Goal: Task Accomplishment & Management: Manage account settings

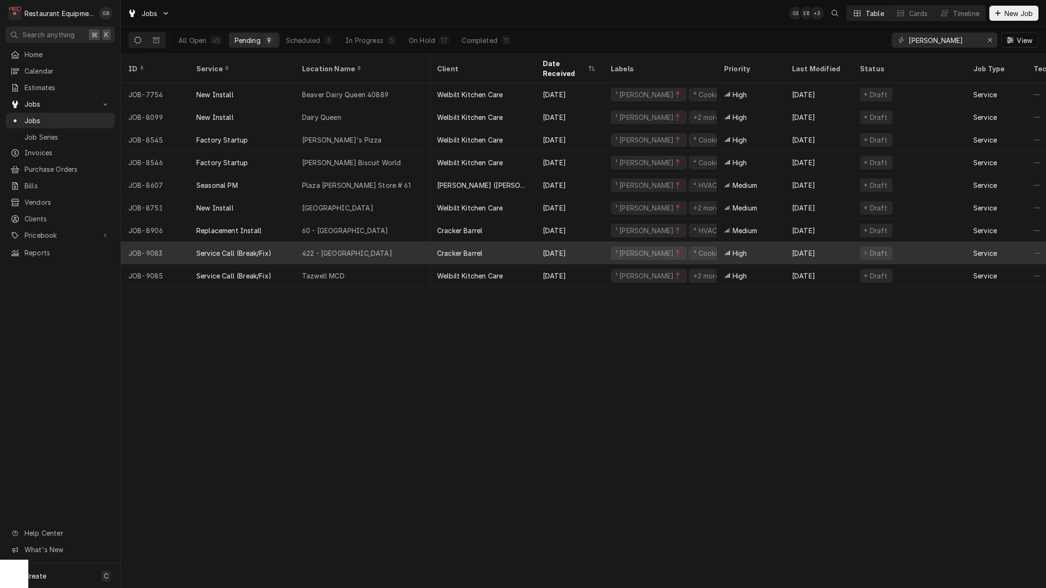
click at [349, 248] on div "422 - [GEOGRAPHIC_DATA]" at bounding box center [347, 253] width 90 height 10
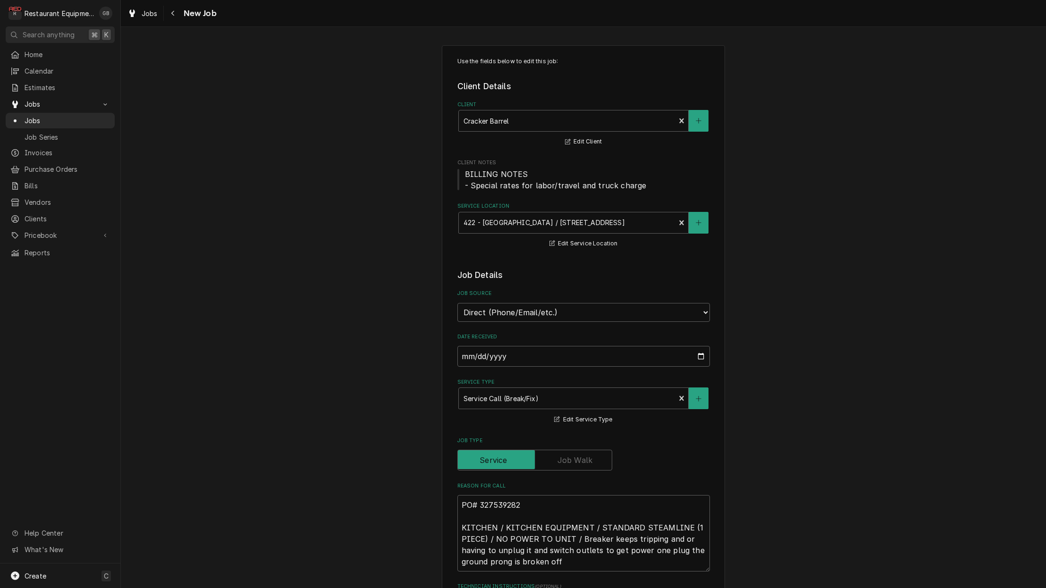
type textarea "x"
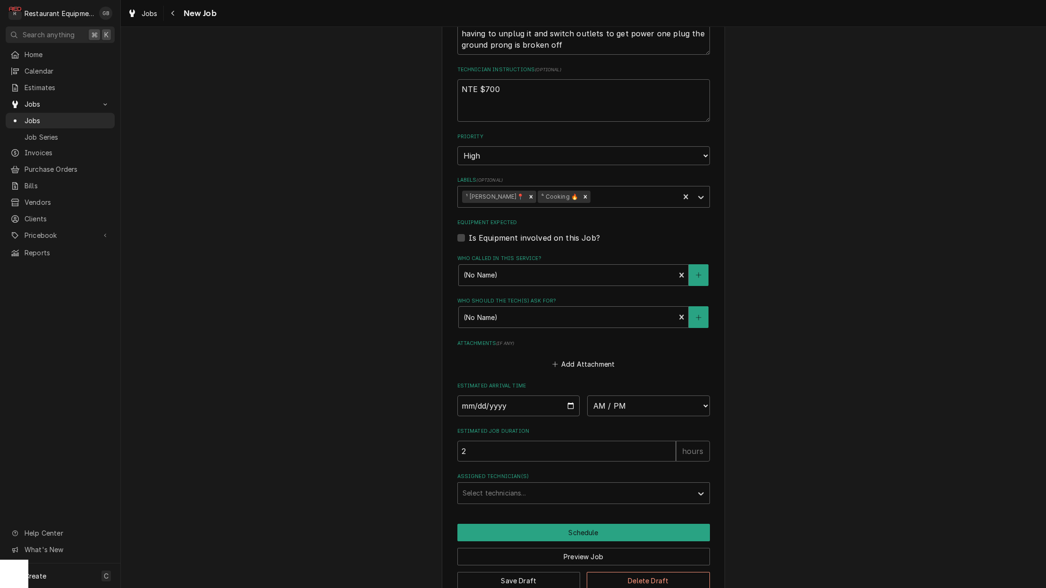
scroll to position [0, 0]
click at [484, 396] on input "Date" at bounding box center [519, 406] width 123 height 21
click at [483, 396] on input "Date" at bounding box center [519, 406] width 123 height 21
type input "2025-10-01"
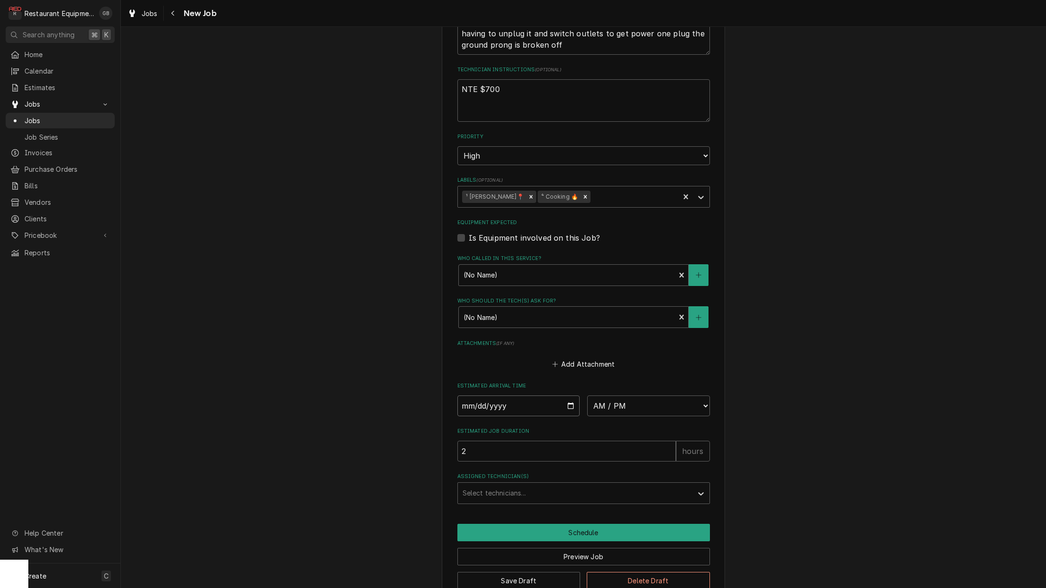
type textarea "x"
click at [494, 396] on input "2025-10-01" at bounding box center [519, 406] width 123 height 21
type input "2025-10-02"
type textarea "x"
drag, startPoint x: 417, startPoint y: 375, endPoint x: 616, endPoint y: 406, distance: 201.6
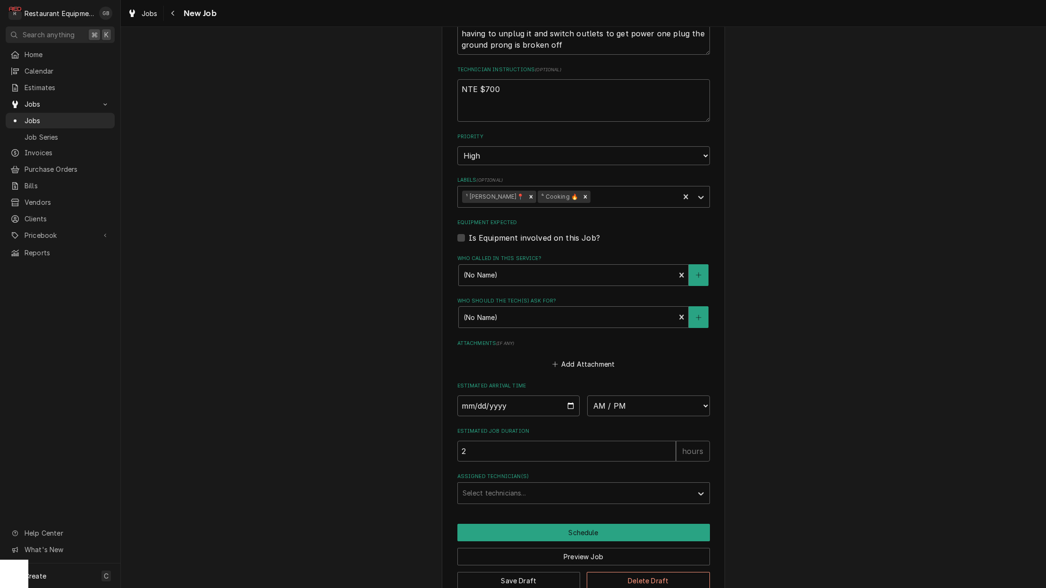
click at [616, 406] on fieldset "Job Details Job Source Direct (Phone/Email/etc.) Service Channel Corrigo Ecotra…" at bounding box center [584, 128] width 253 height 752
select select "08:15:00"
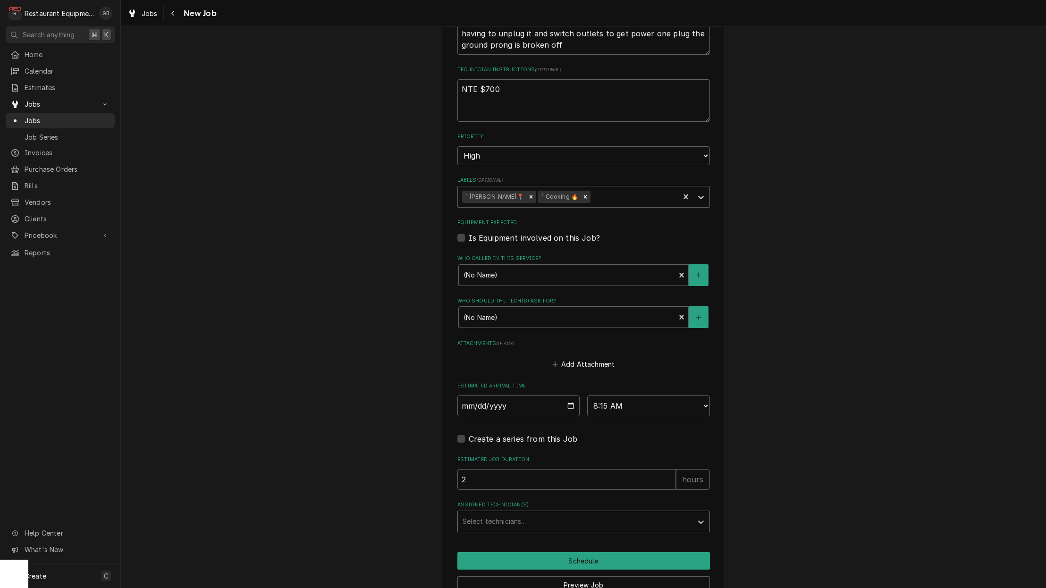
drag, startPoint x: 616, startPoint y: 406, endPoint x: 618, endPoint y: 489, distance: 83.1
click at [618, 511] on div "Select technicians..." at bounding box center [584, 522] width 253 height 22
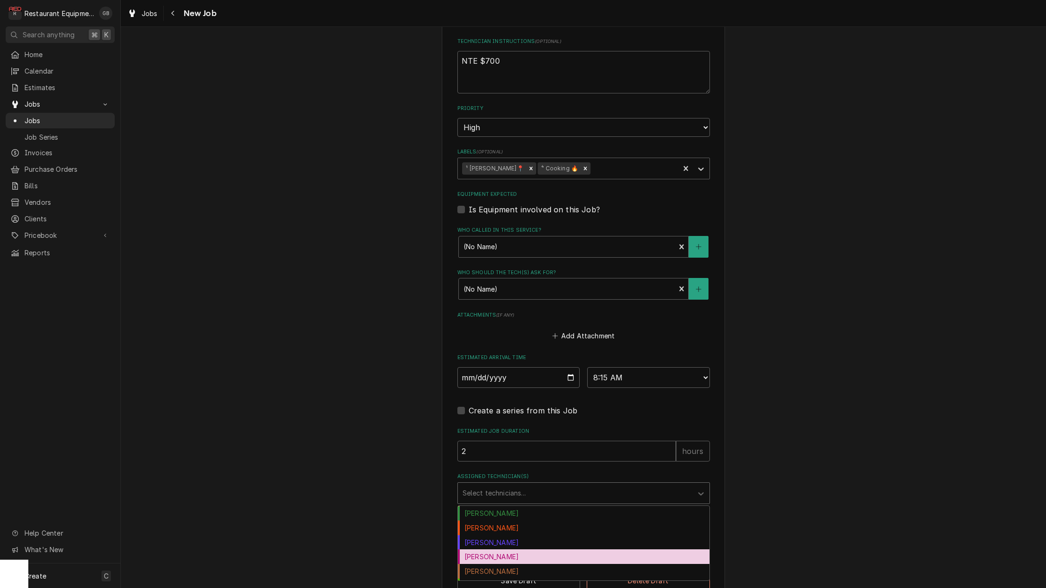
scroll to position [29, 0]
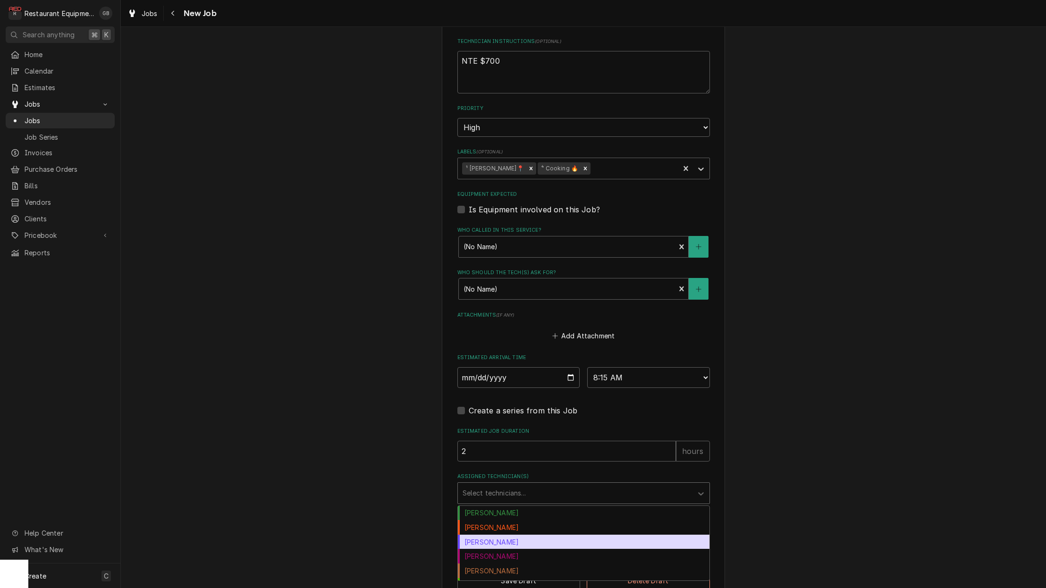
click at [499, 535] on div "[PERSON_NAME]" at bounding box center [584, 542] width 252 height 15
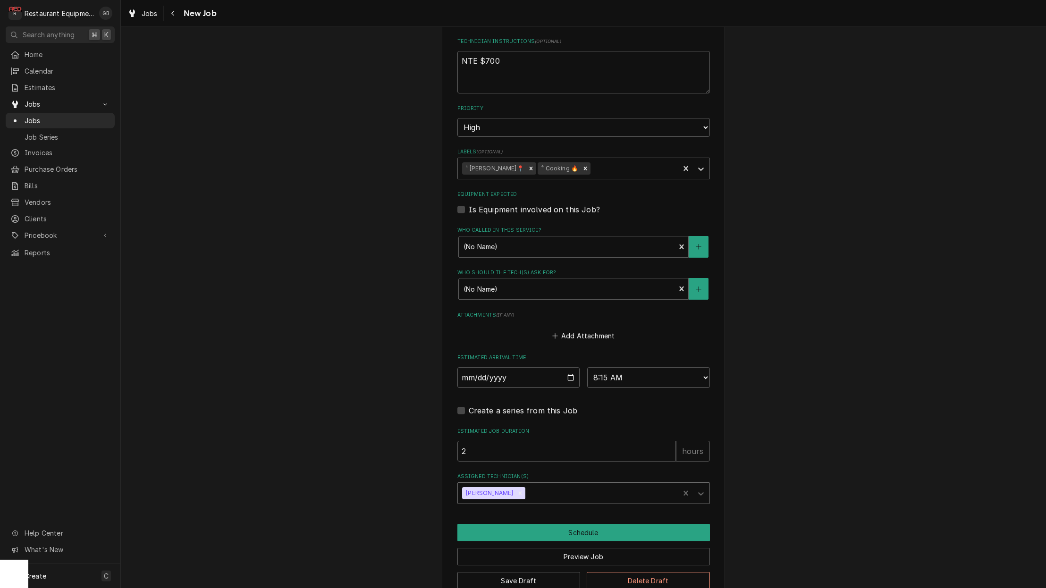
click at [561, 524] on button "Schedule" at bounding box center [584, 532] width 253 height 17
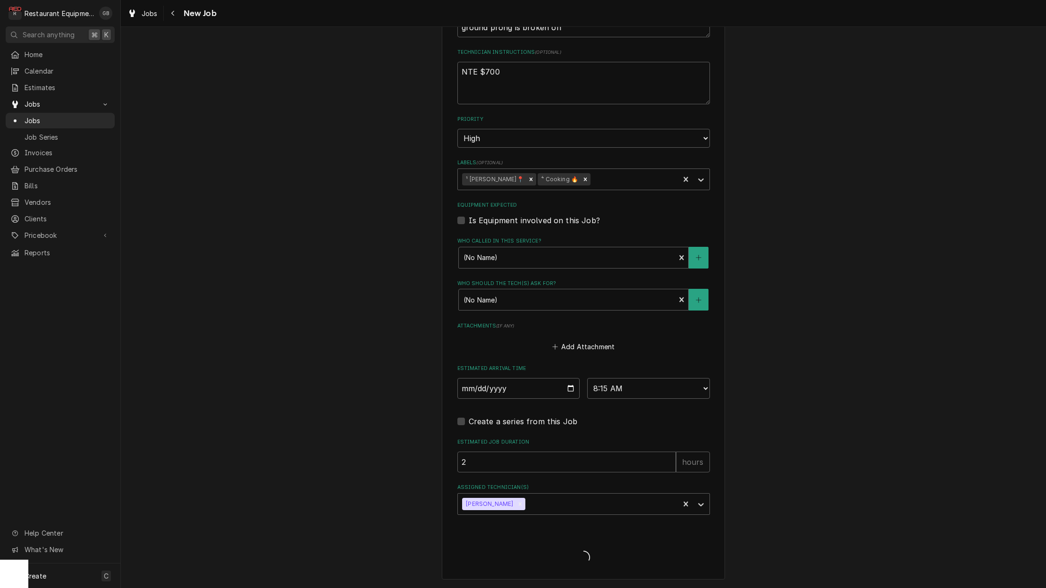
scroll to position [513, 0]
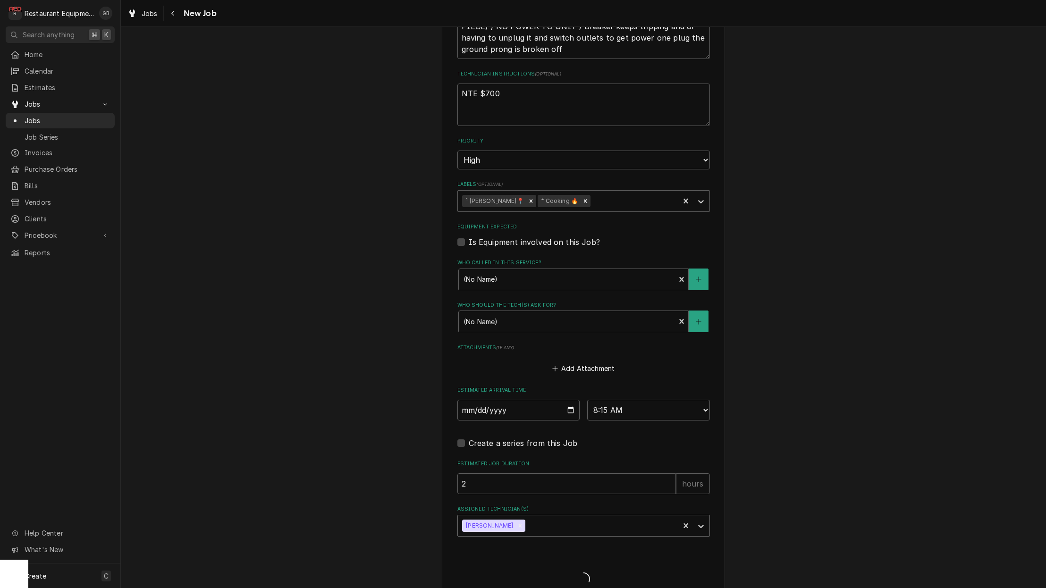
type textarea "x"
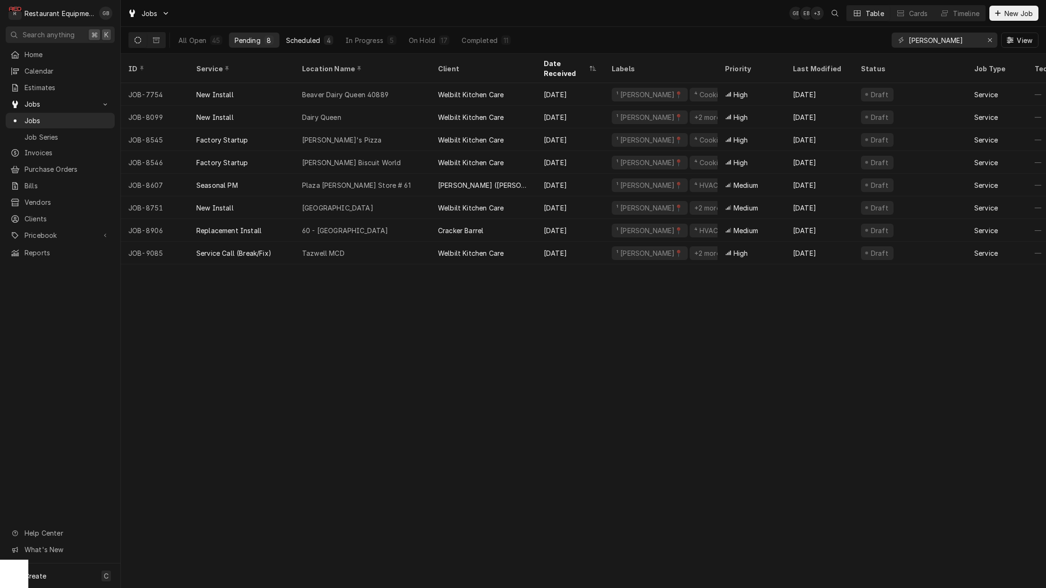
drag, startPoint x: 0, startPoint y: 0, endPoint x: 309, endPoint y: 44, distance: 311.9
click at [309, 44] on div "Scheduled" at bounding box center [303, 40] width 34 height 10
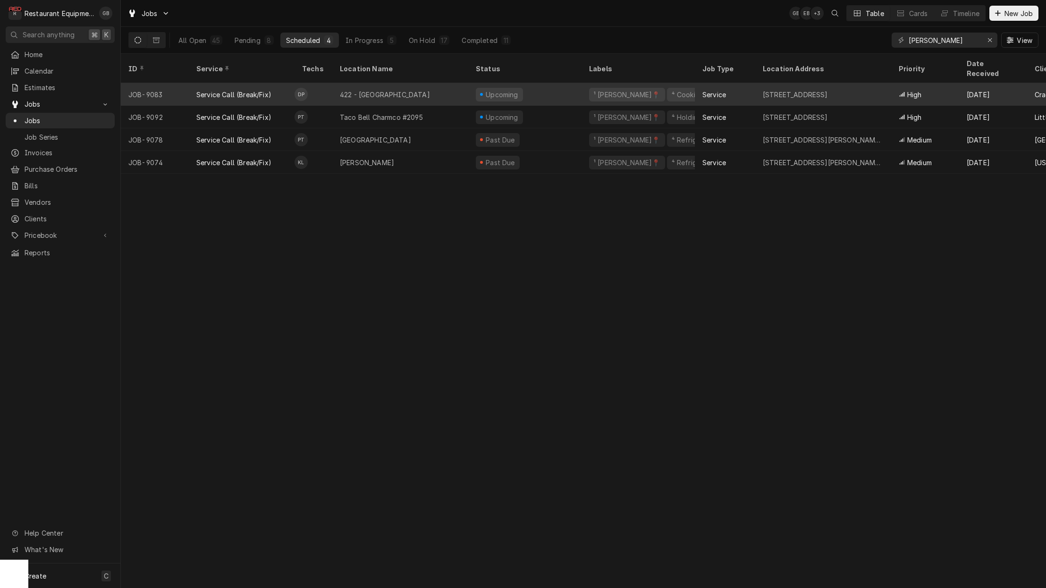
drag, startPoint x: 309, startPoint y: 44, endPoint x: 352, endPoint y: 78, distance: 55.2
click at [352, 83] on div "422 - Wytheville" at bounding box center [400, 94] width 136 height 23
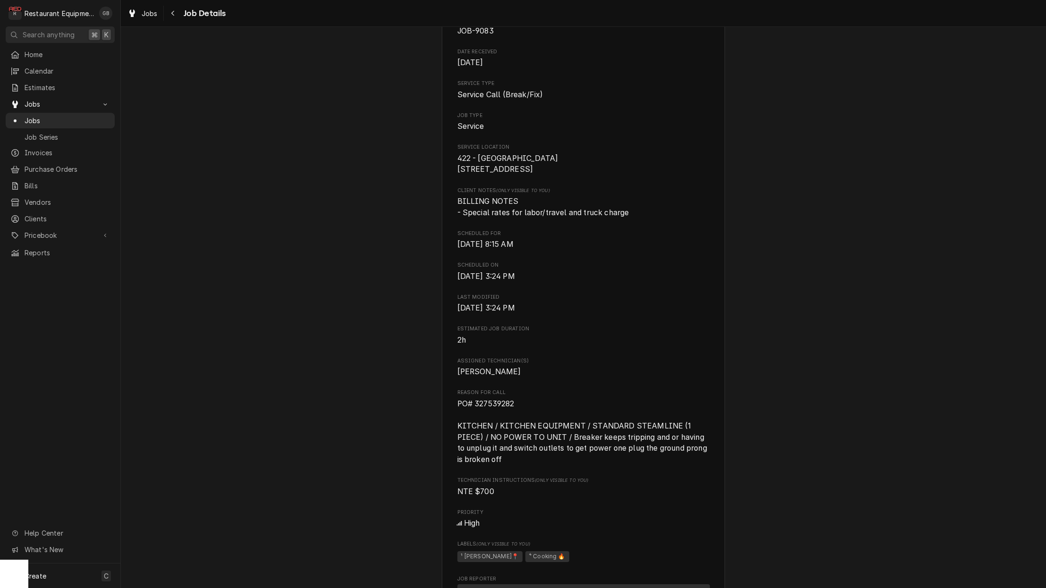
scroll to position [110, 0]
click at [176, 17] on div "Navigate back" at bounding box center [173, 12] width 9 height 9
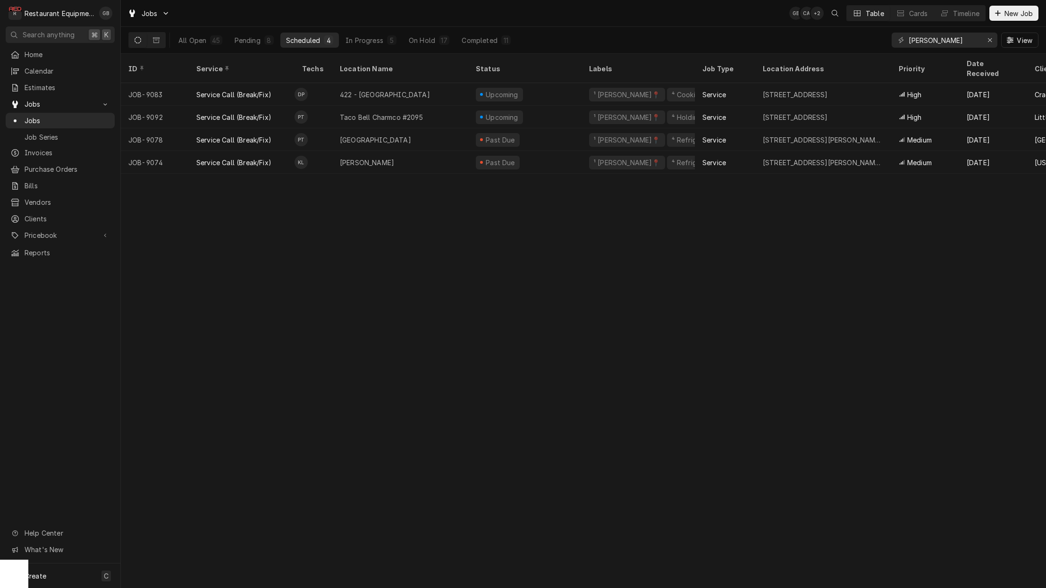
click at [252, 41] on div "Pending" at bounding box center [248, 40] width 26 height 10
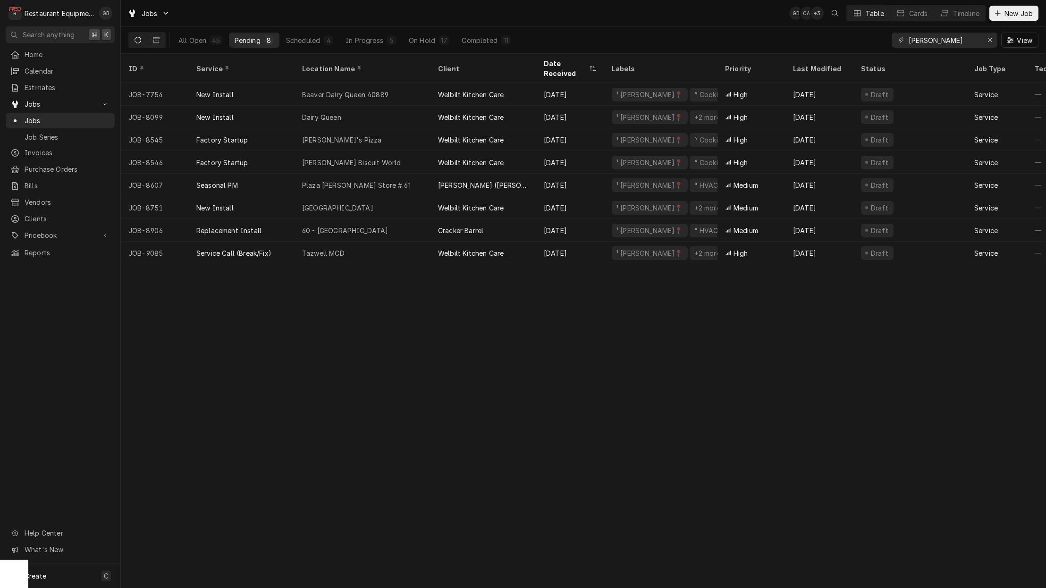
click at [370, 242] on div "Tazwell MCD" at bounding box center [363, 253] width 136 height 23
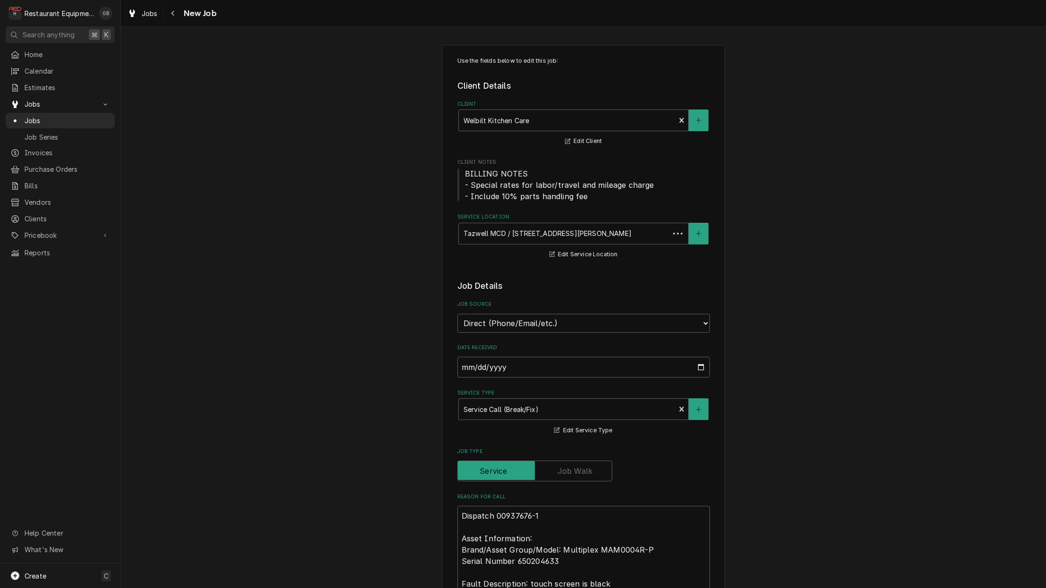
type textarea "x"
click at [175, 16] on div "Navigate back" at bounding box center [173, 12] width 9 height 9
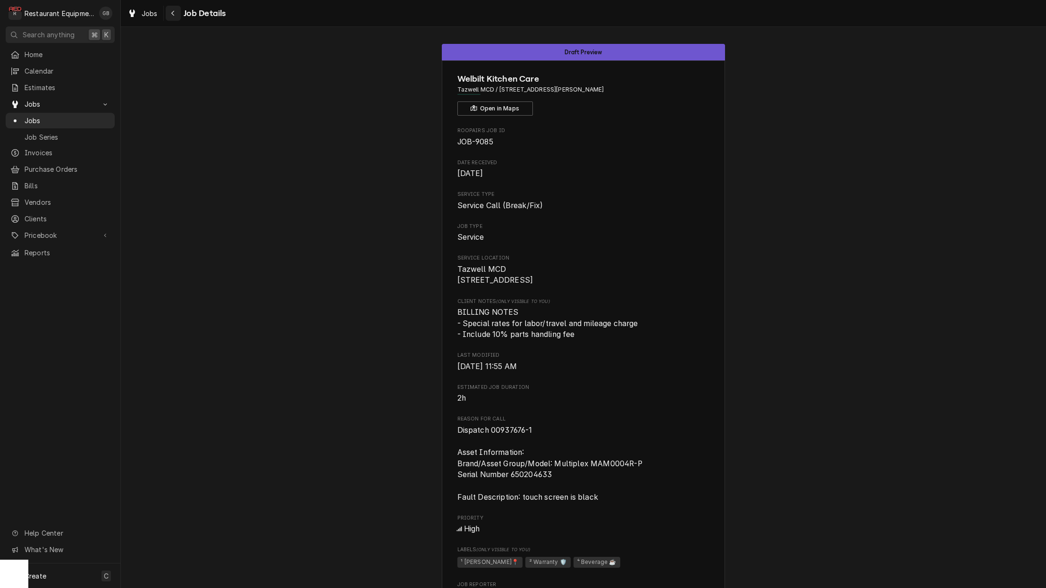
drag, startPoint x: 324, startPoint y: 171, endPoint x: 174, endPoint y: 14, distance: 216.7
click at [174, 14] on icon "Navigate back" at bounding box center [173, 13] width 4 height 7
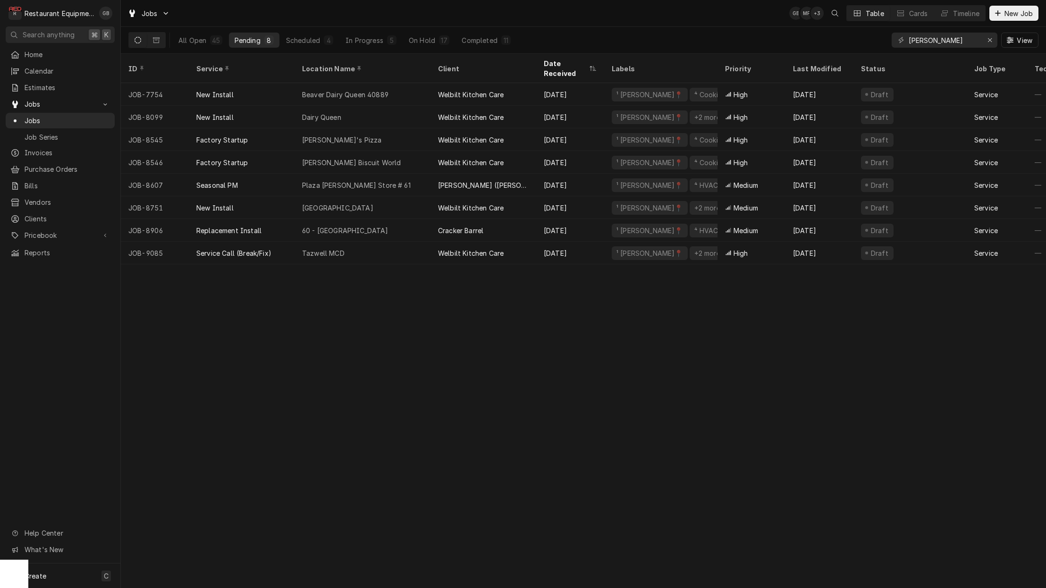
click at [310, 40] on div "Scheduled" at bounding box center [303, 40] width 34 height 10
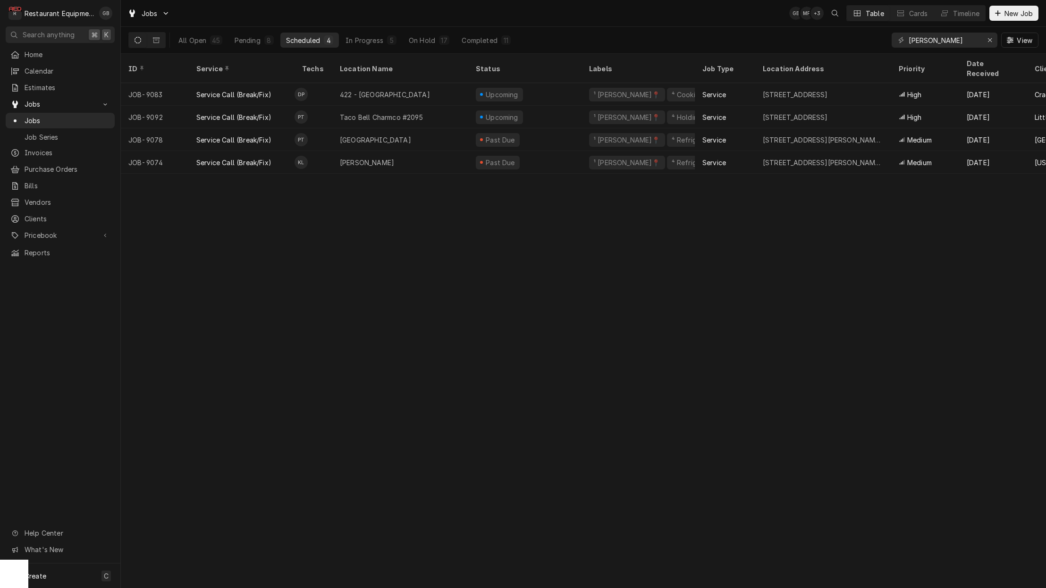
click at [383, 43] on button "In Progress 5" at bounding box center [371, 40] width 62 height 15
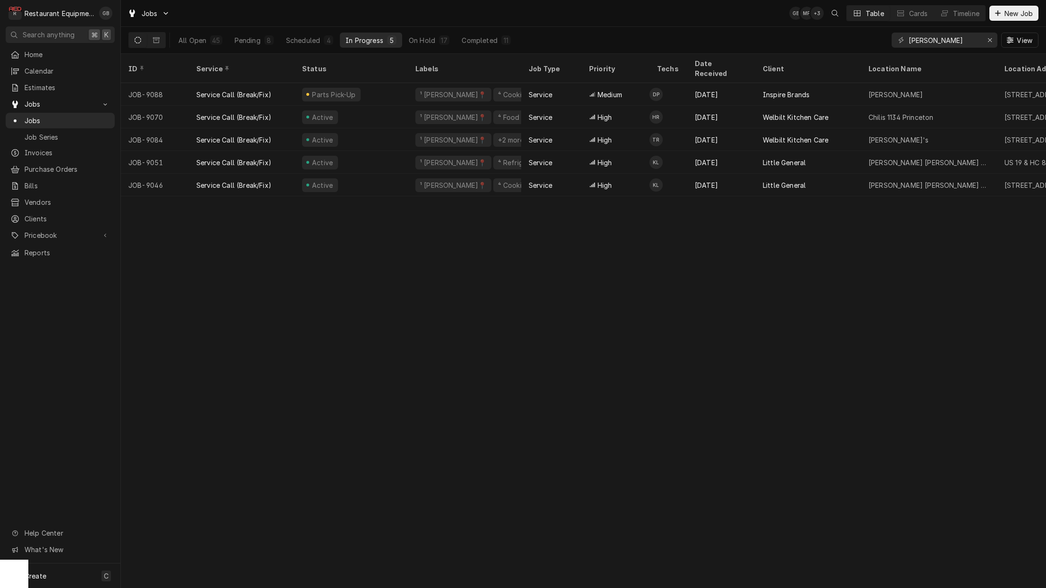
click at [432, 42] on div "On Hold" at bounding box center [422, 40] width 26 height 10
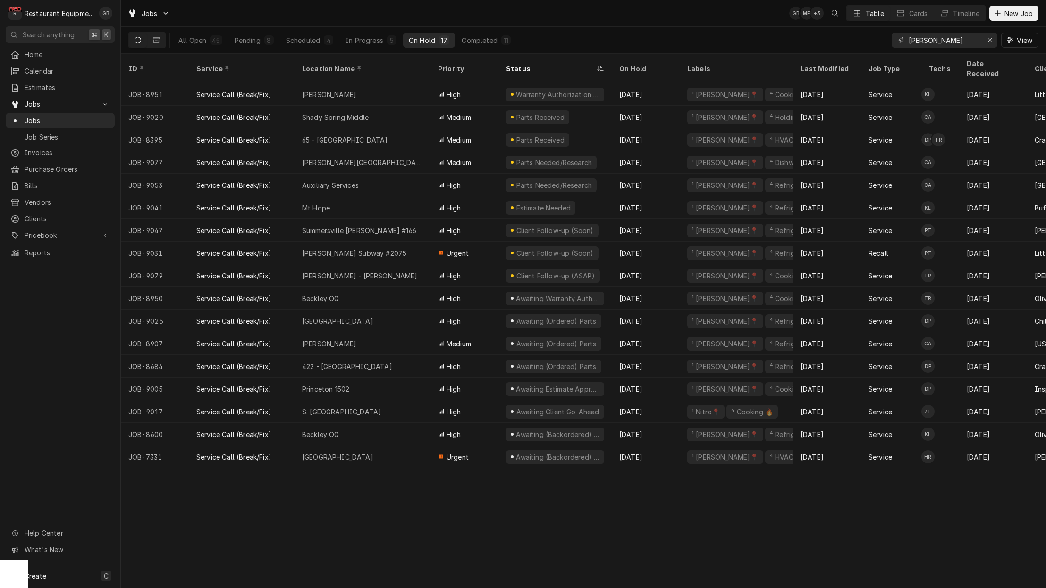
click at [314, 45] on button "Scheduled 4" at bounding box center [309, 40] width 59 height 15
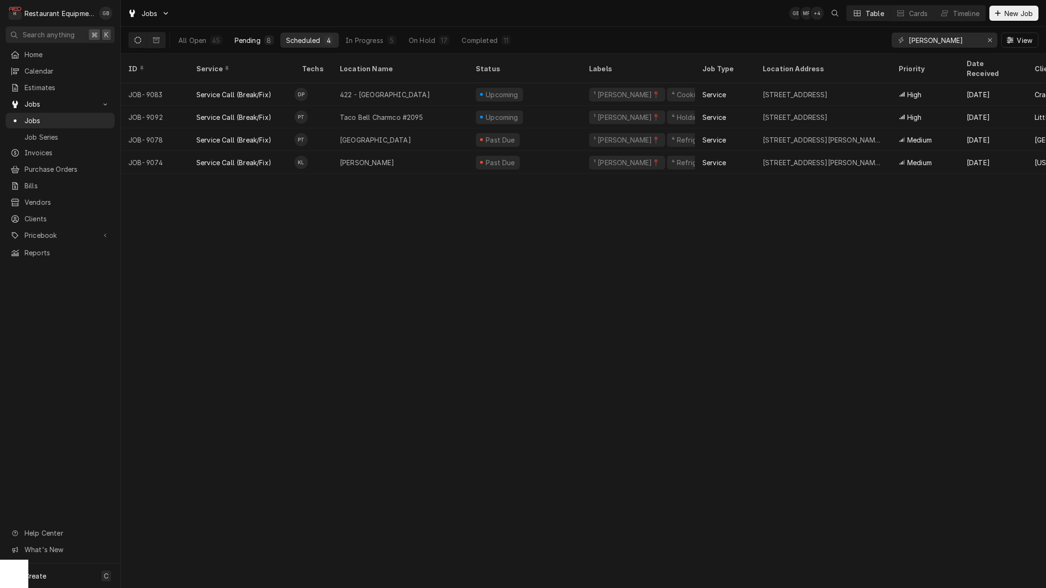
drag, startPoint x: 0, startPoint y: 0, endPoint x: 236, endPoint y: 38, distance: 238.7
click at [236, 38] on div "Pending" at bounding box center [248, 40] width 26 height 10
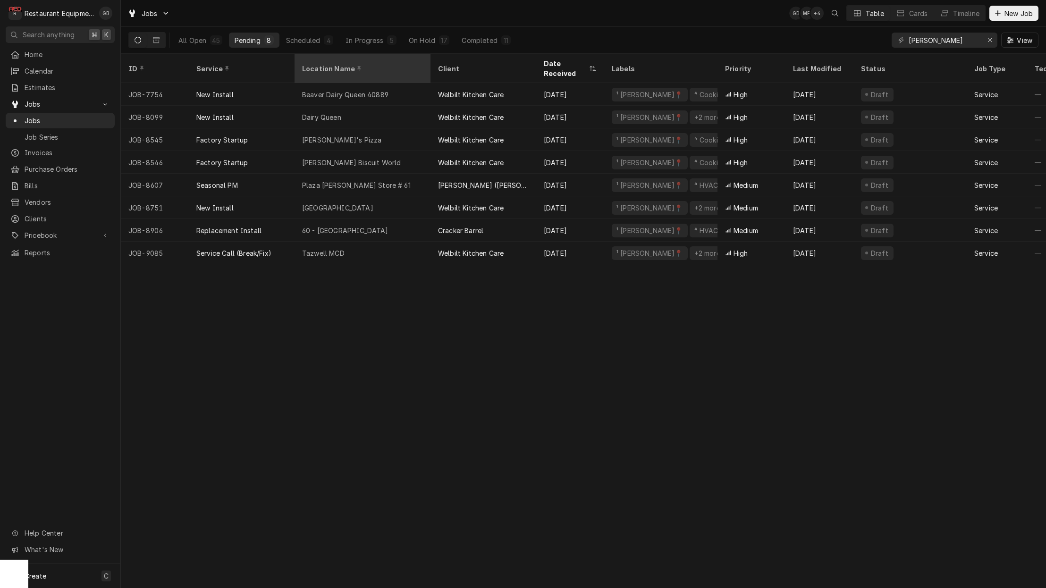
drag, startPoint x: 236, startPoint y: 38, endPoint x: 356, endPoint y: 71, distance: 124.7
click at [356, 71] on table "ID Service Location Name Client Date Received Labels Priority Last Modified Sta…" at bounding box center [583, 159] width 925 height 211
click at [363, 90] on div "Beaver Dairy Queen 40889" at bounding box center [345, 95] width 86 height 10
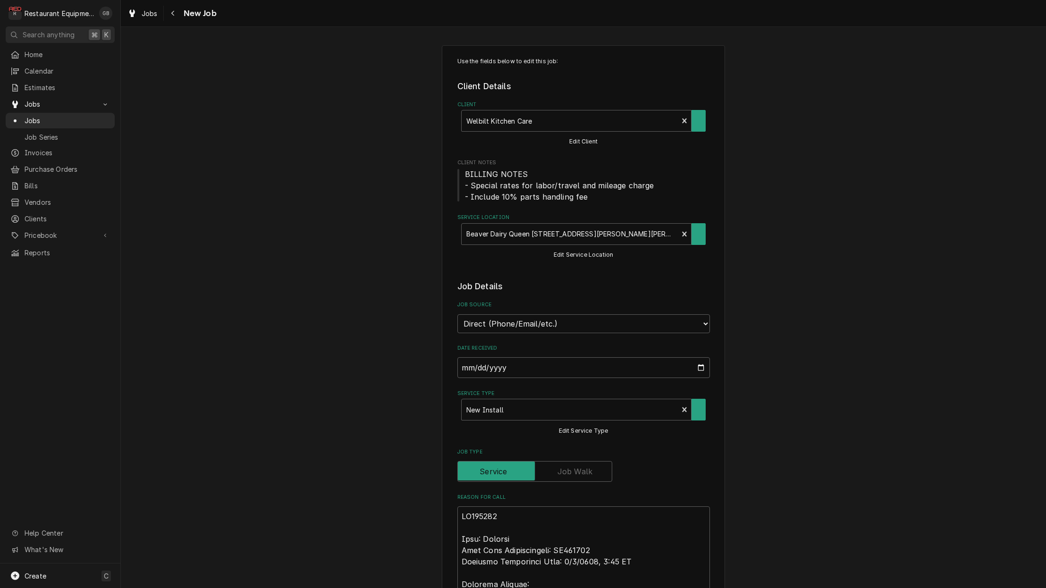
type textarea "x"
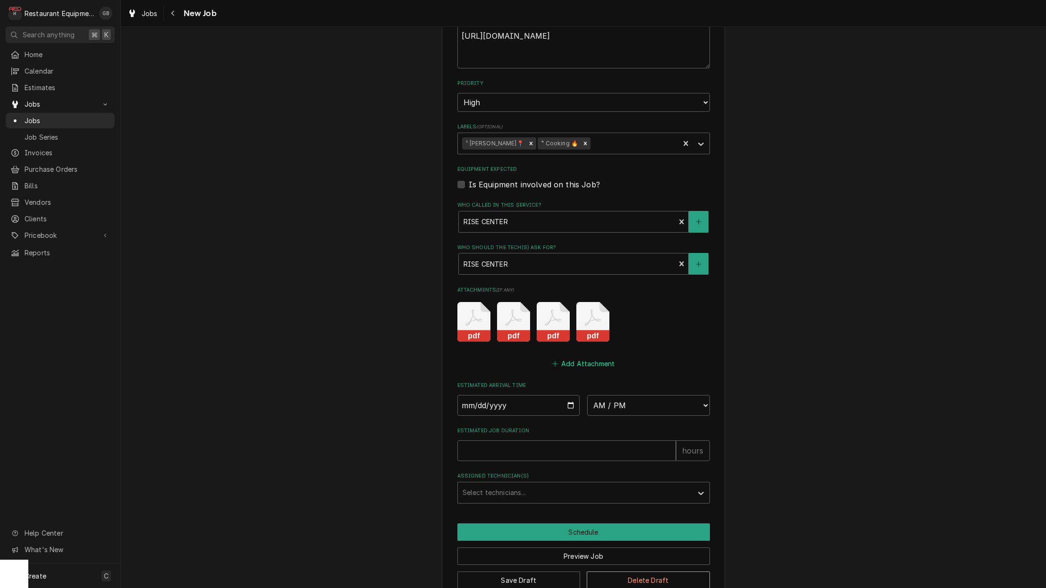
scroll to position [1635, 0]
drag, startPoint x: 588, startPoint y: 349, endPoint x: 460, endPoint y: 385, distance: 132.4
click at [460, 396] on input "Date" at bounding box center [519, 406] width 123 height 21
type input "[DATE]"
type textarea "x"
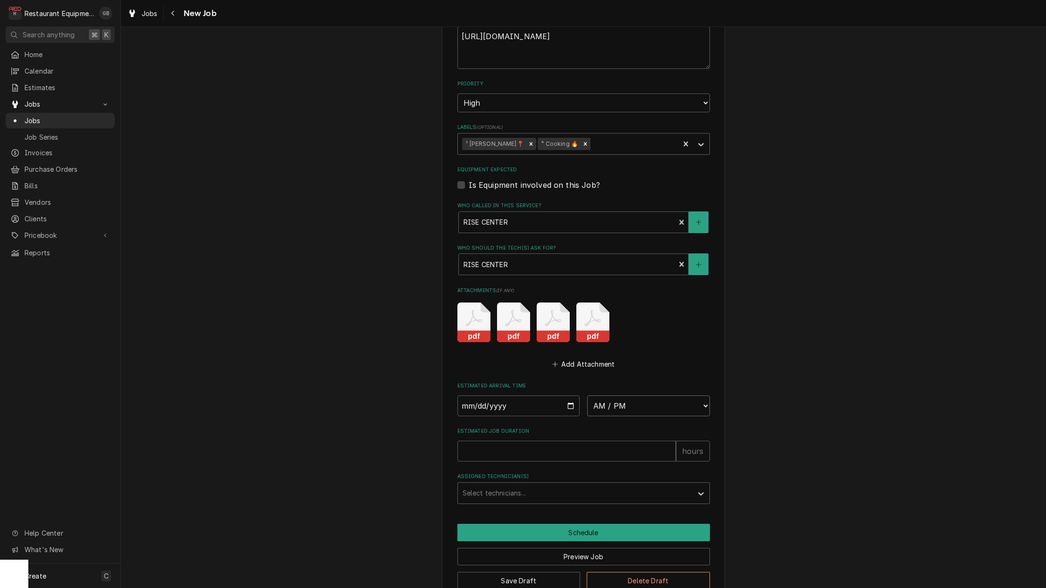
select select "08:00:00"
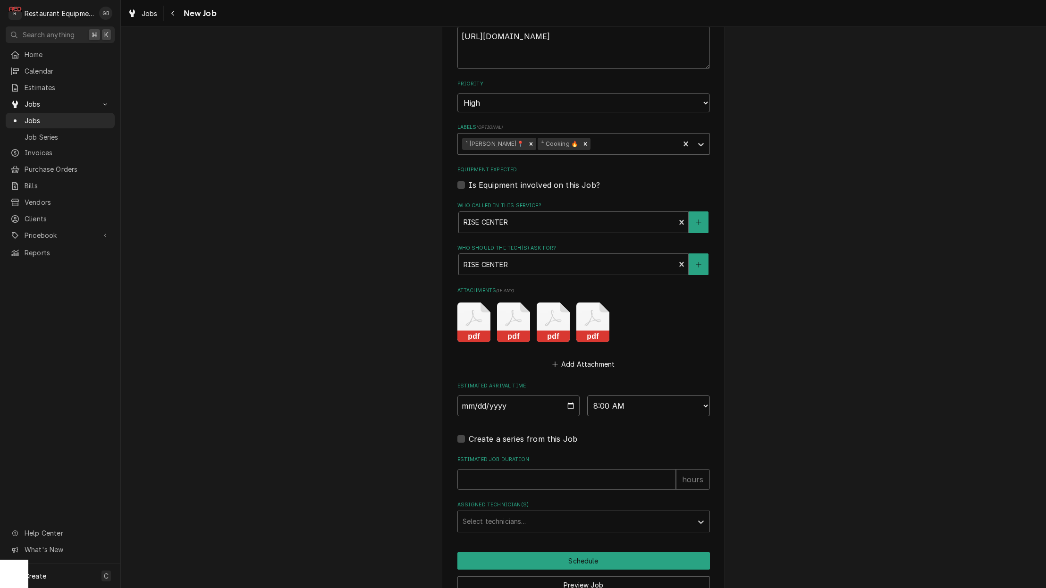
type textarea "x"
click at [508, 469] on input "Estimated Job Duration" at bounding box center [567, 479] width 219 height 21
type input "3"
type textarea "x"
type input "3"
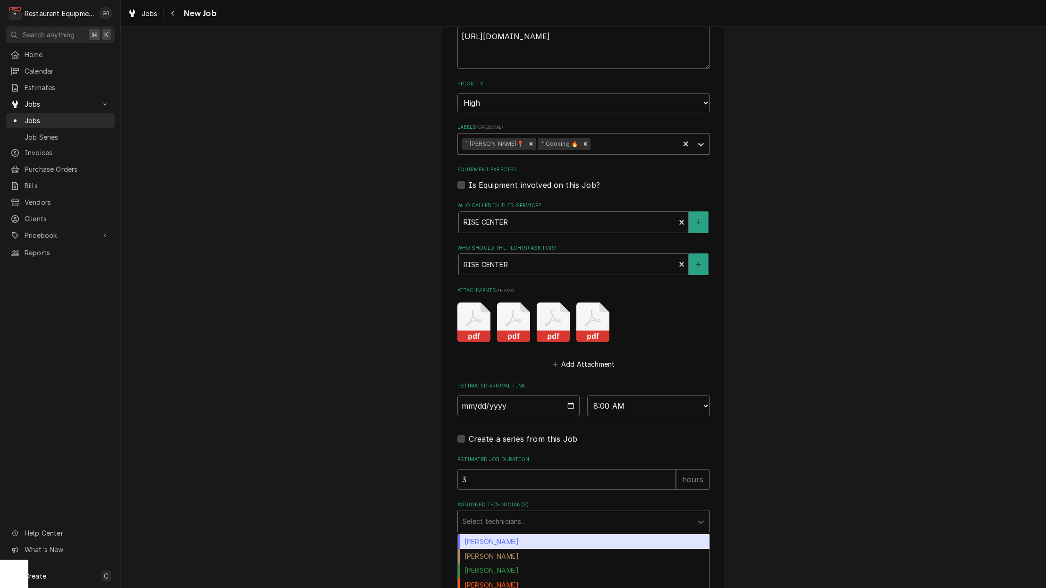
drag, startPoint x: 460, startPoint y: 385, endPoint x: 519, endPoint y: 506, distance: 134.3
click at [519, 513] on div "Assigned Technician(s)" at bounding box center [575, 521] width 225 height 17
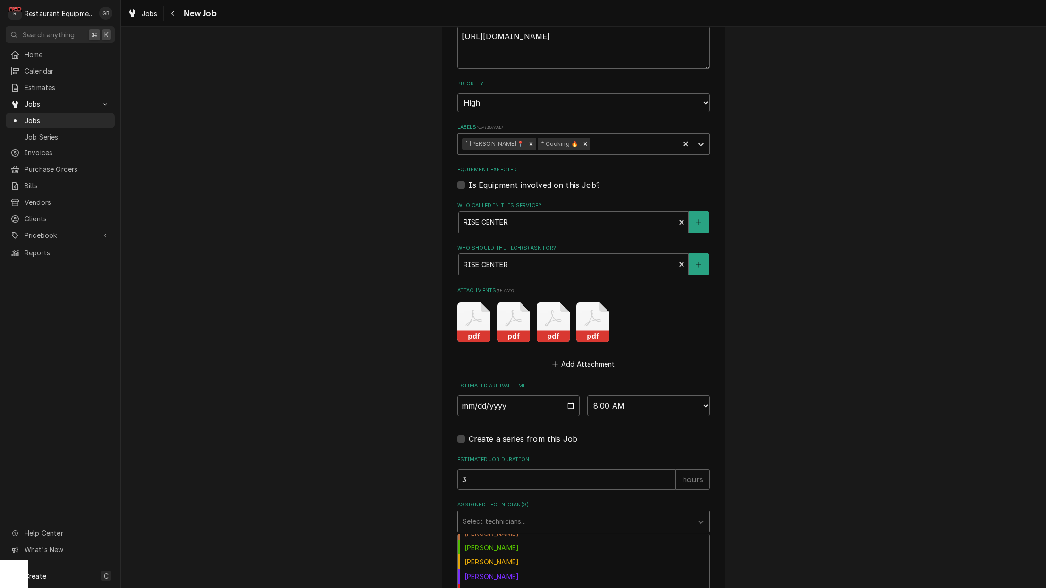
scroll to position [109, 0]
click at [499, 556] on div "Kaleb Lewis" at bounding box center [584, 563] width 252 height 15
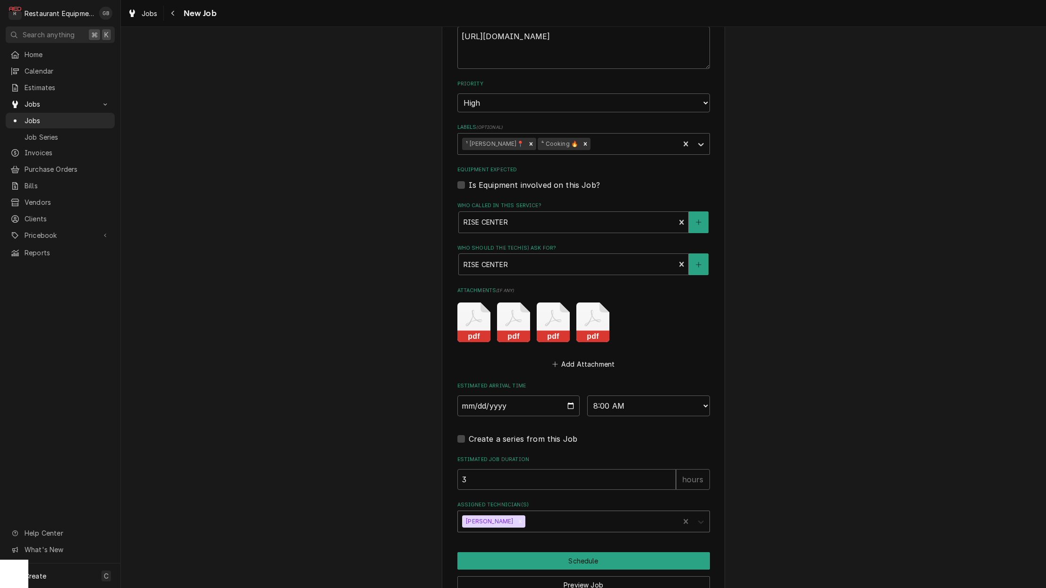
drag, startPoint x: 495, startPoint y: 559, endPoint x: 693, endPoint y: 500, distance: 206.2
click at [693, 513] on div "Assigned Technician(s)" at bounding box center [701, 522] width 17 height 18
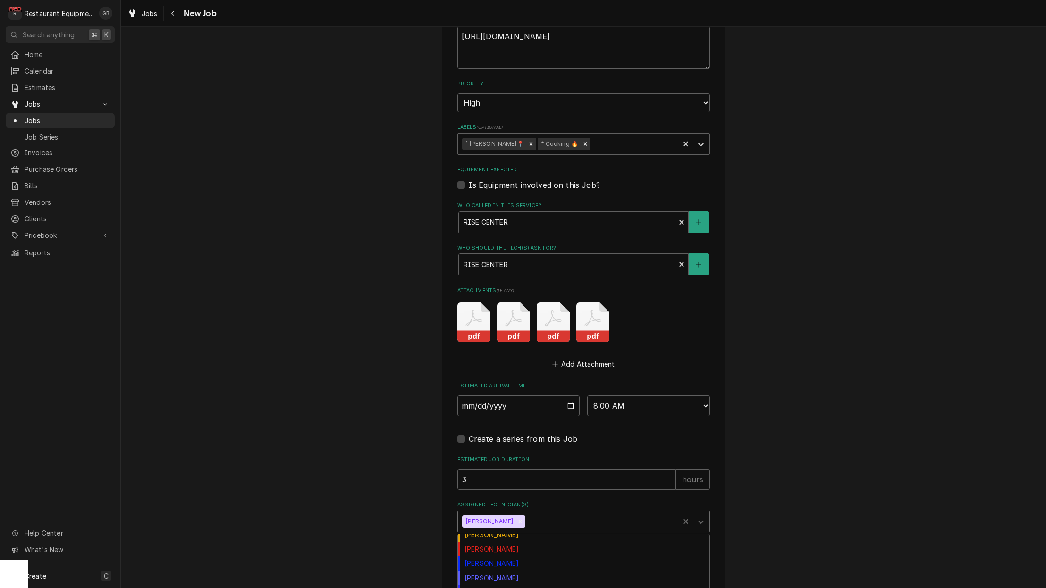
scroll to position [157, 0]
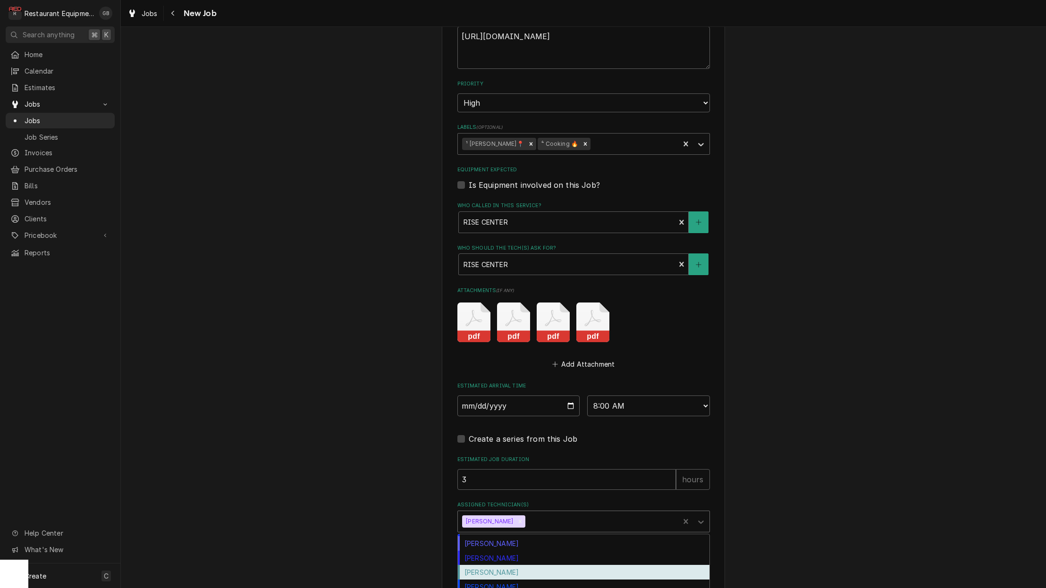
click at [504, 551] on div "Thomas Ross" at bounding box center [584, 558] width 252 height 15
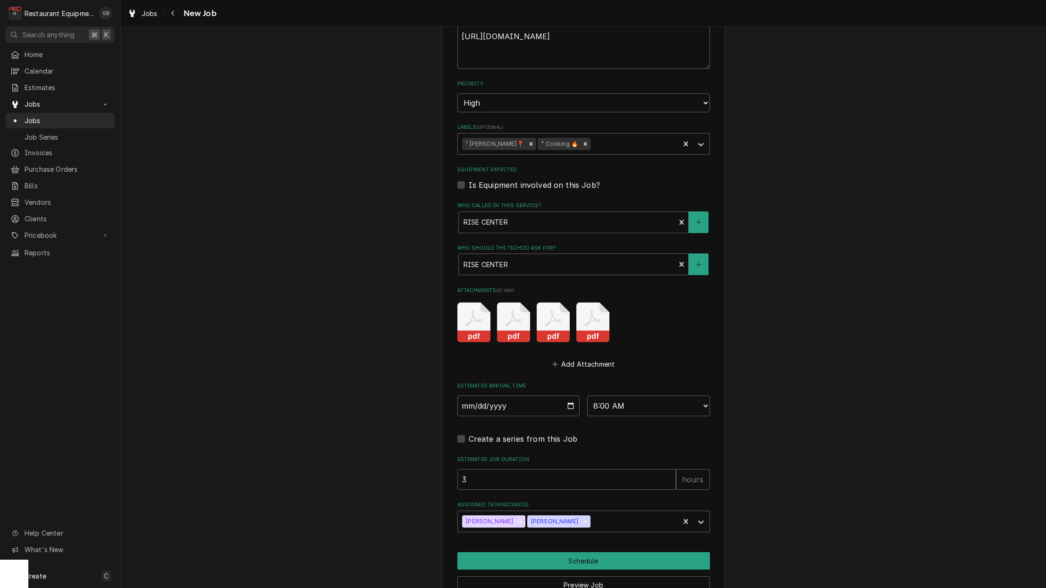
click at [588, 552] on button "Schedule" at bounding box center [584, 560] width 253 height 17
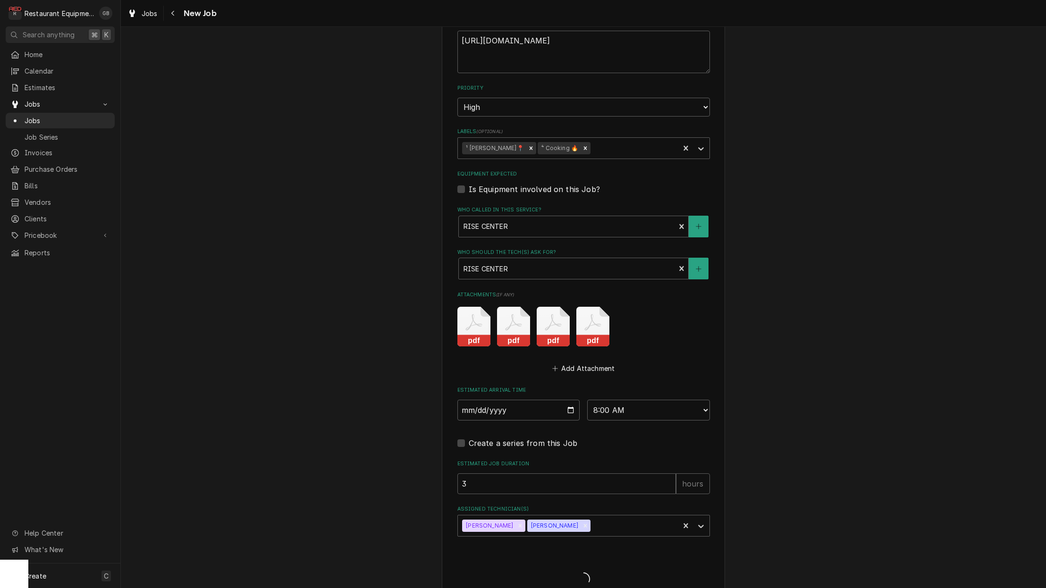
type textarea "x"
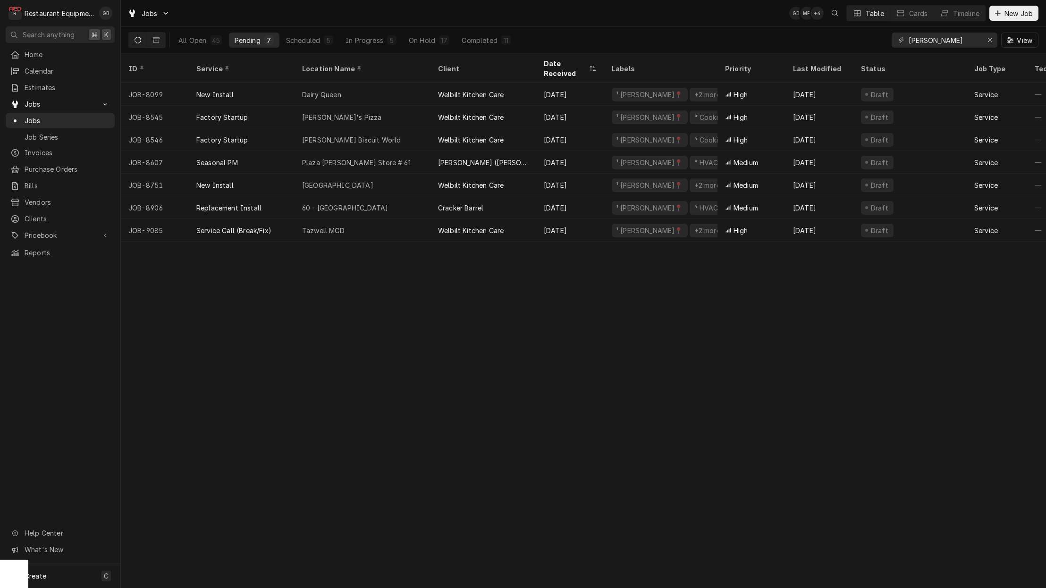
click at [320, 46] on button "Scheduled 5" at bounding box center [309, 40] width 59 height 15
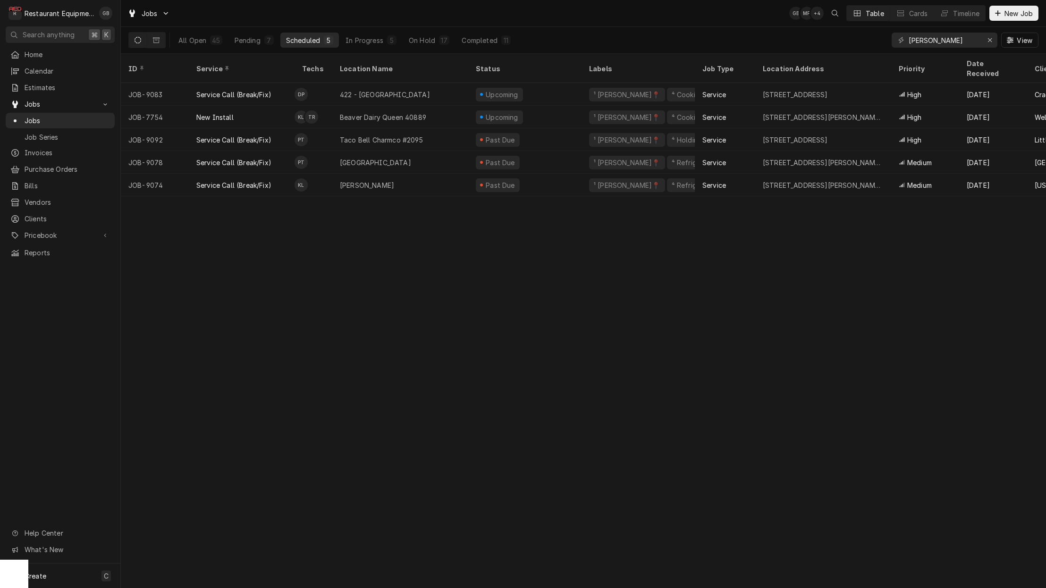
click at [424, 36] on div "On Hold" at bounding box center [422, 40] width 26 height 10
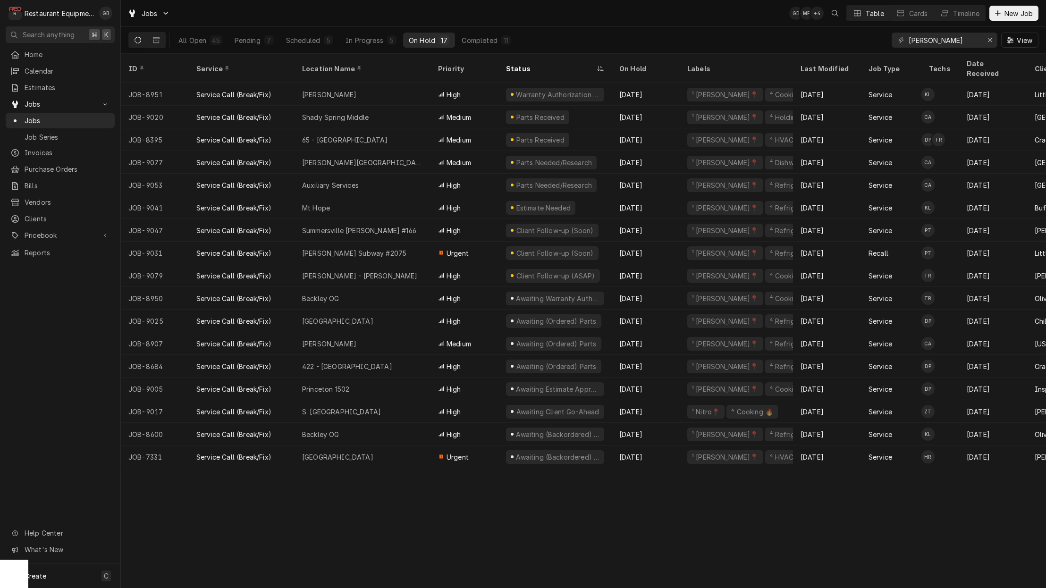
click at [381, 110] on div "Shady Spring Middle" at bounding box center [363, 117] width 136 height 23
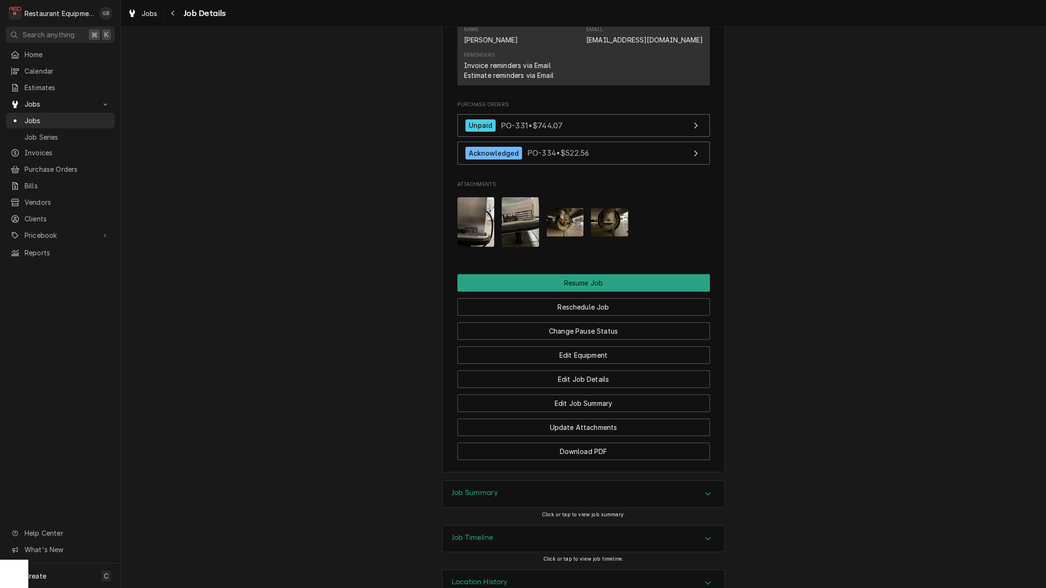
click at [587, 303] on button "Reschedule Job" at bounding box center [584, 306] width 253 height 17
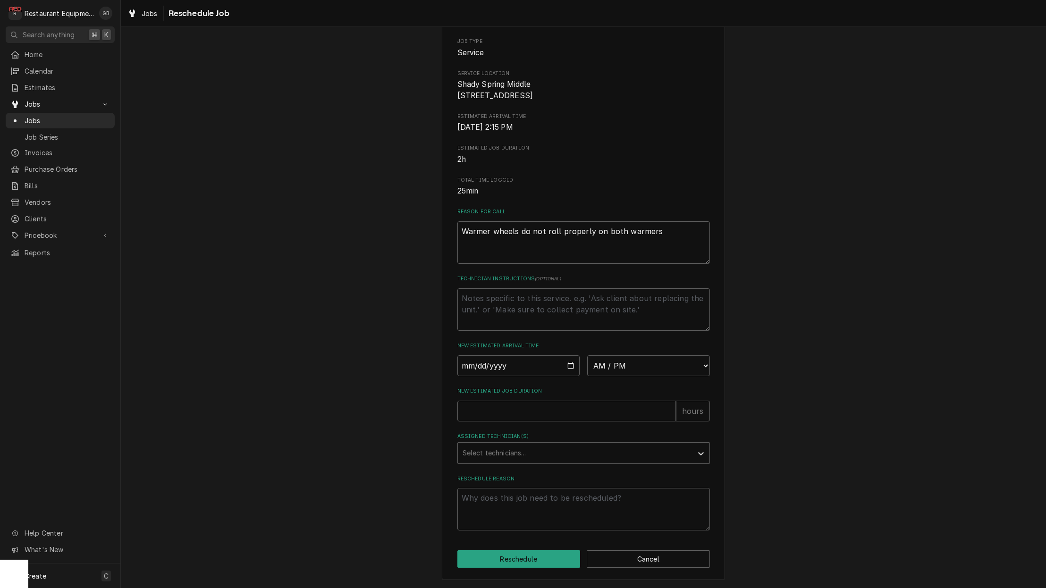
scroll to position [110, 0]
click at [485, 369] on input "Date" at bounding box center [519, 366] width 123 height 21
type input "2025-10-02"
type textarea "x"
select select "08:30:00"
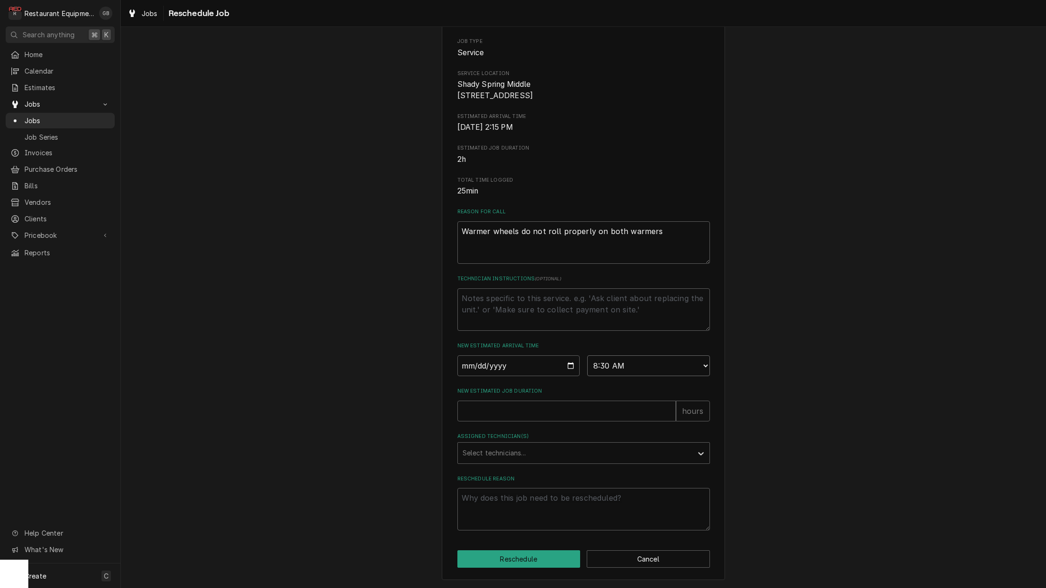
type textarea "x"
click at [658, 567] on button "Cancel" at bounding box center [648, 559] width 123 height 17
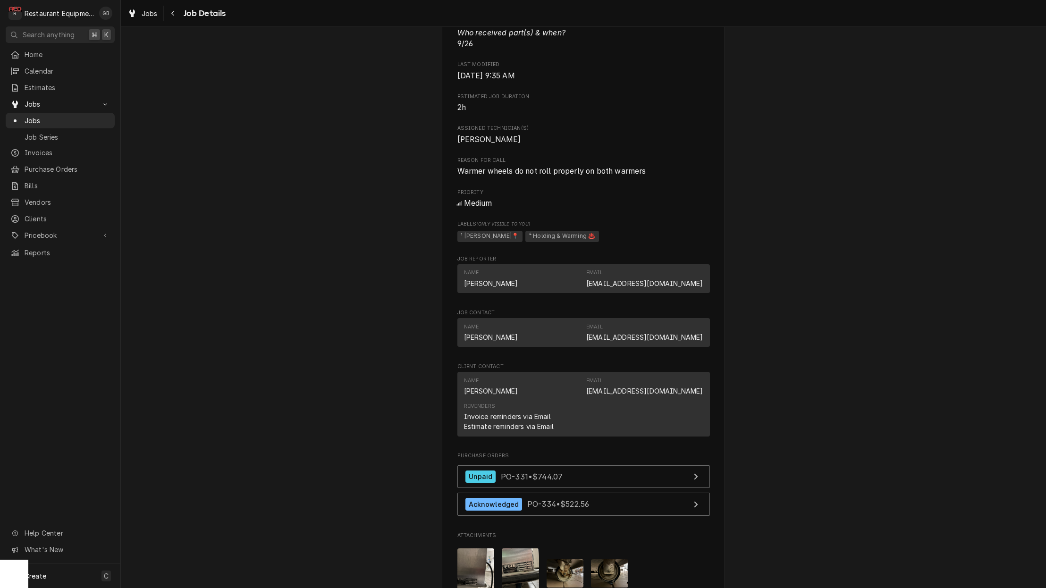
scroll to position [585, 0]
click at [174, 13] on icon "Navigate back" at bounding box center [173, 13] width 4 height 7
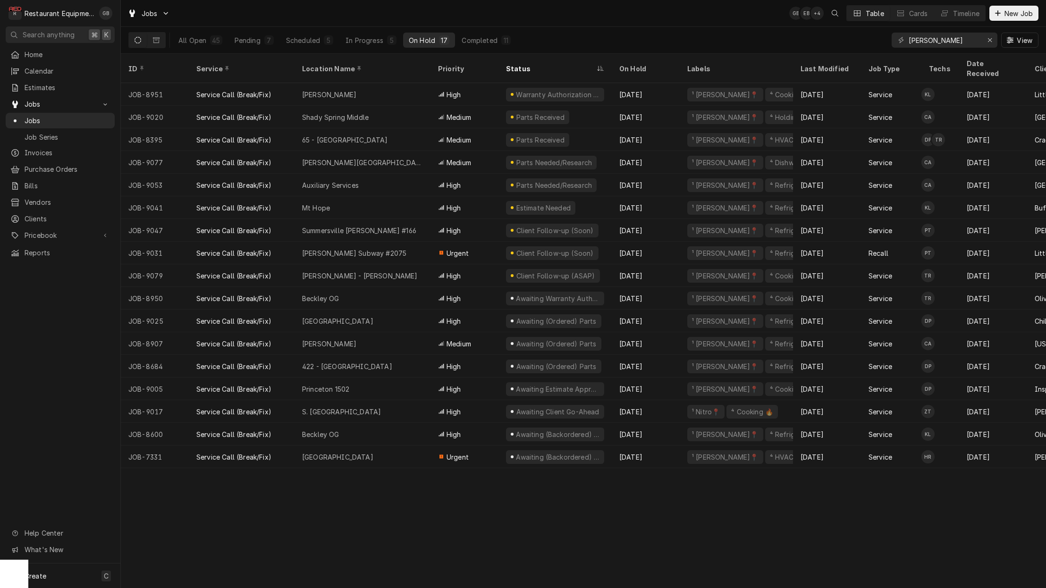
click at [389, 151] on div "Bradley Elementary" at bounding box center [363, 162] width 136 height 23
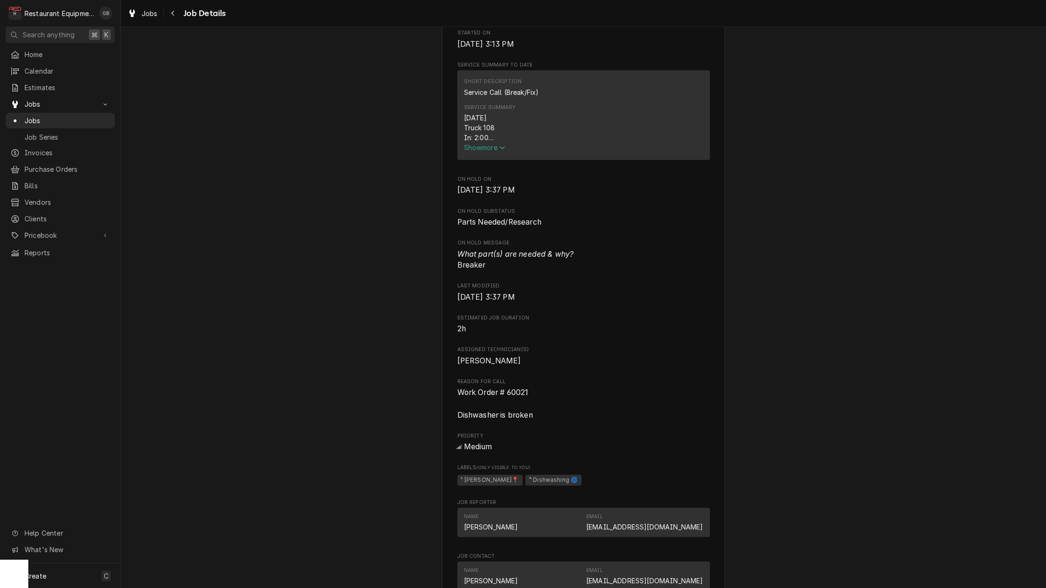
scroll to position [364, 0]
click at [492, 153] on span "Show more" at bounding box center [485, 149] width 42 height 8
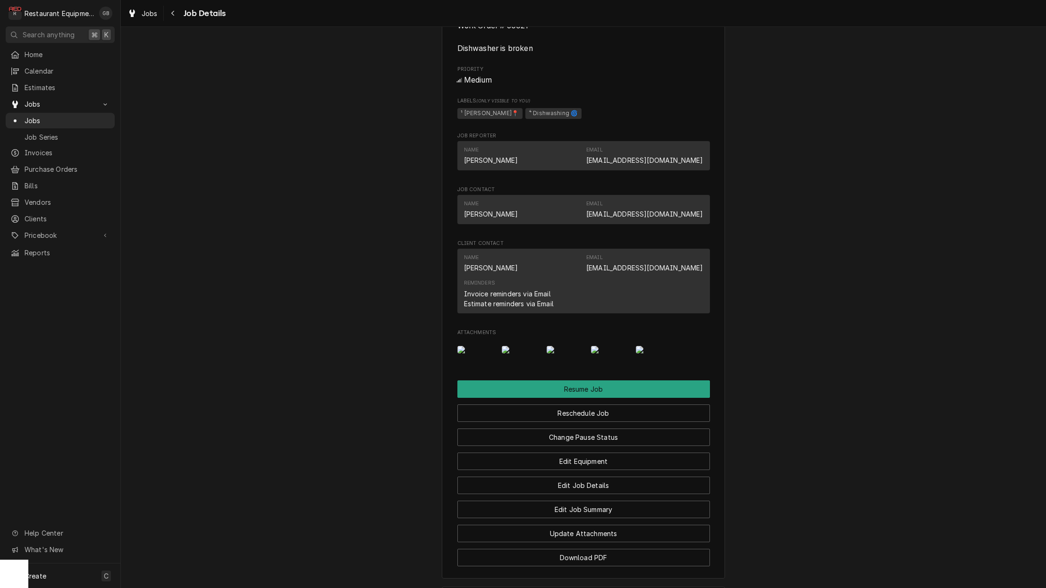
scroll to position [822, 0]
drag, startPoint x: 656, startPoint y: 436, endPoint x: 584, endPoint y: 425, distance: 73.1
click at [584, 398] on button "Resume Job" at bounding box center [584, 388] width 253 height 17
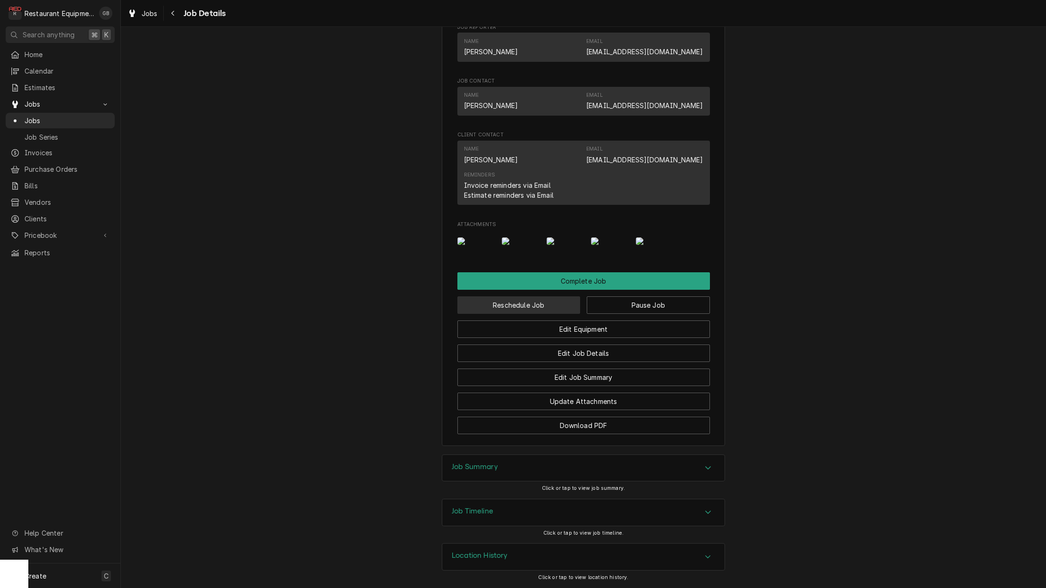
scroll to position [801, 0]
click at [582, 285] on button "Complete Job" at bounding box center [584, 280] width 253 height 17
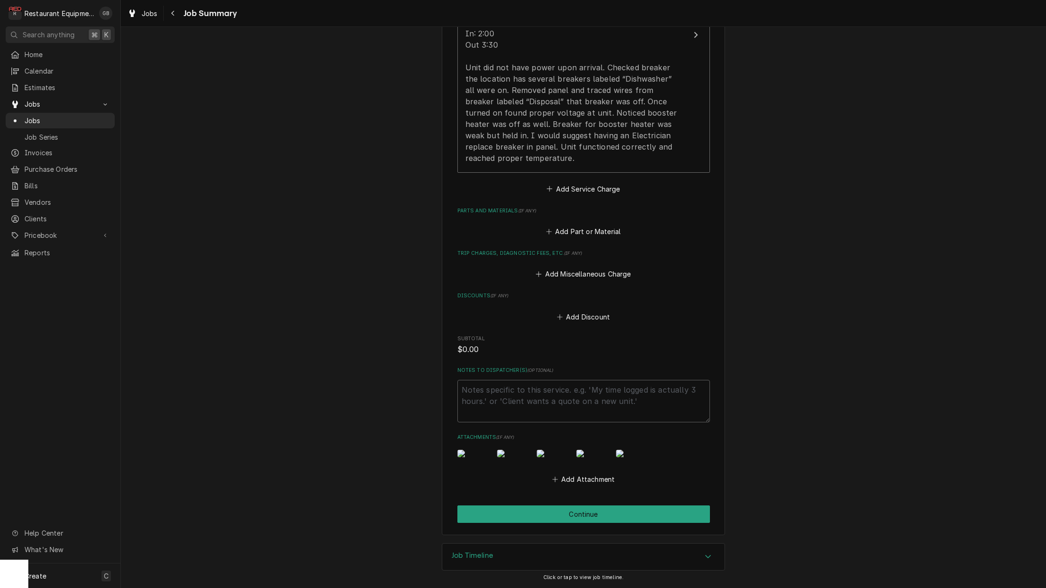
scroll to position [402, 0]
click at [592, 513] on button "Continue" at bounding box center [584, 514] width 253 height 17
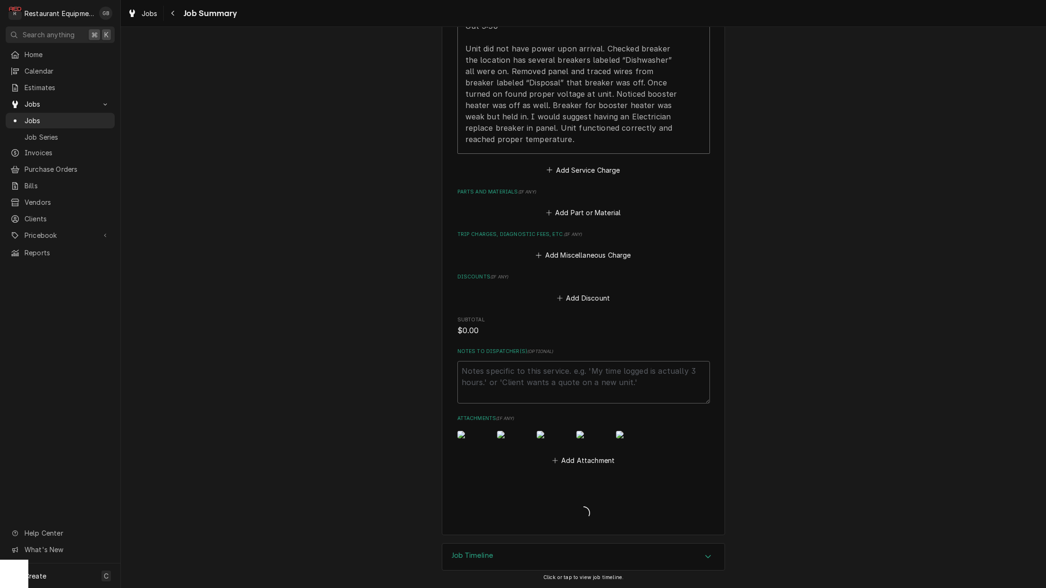
type textarea "x"
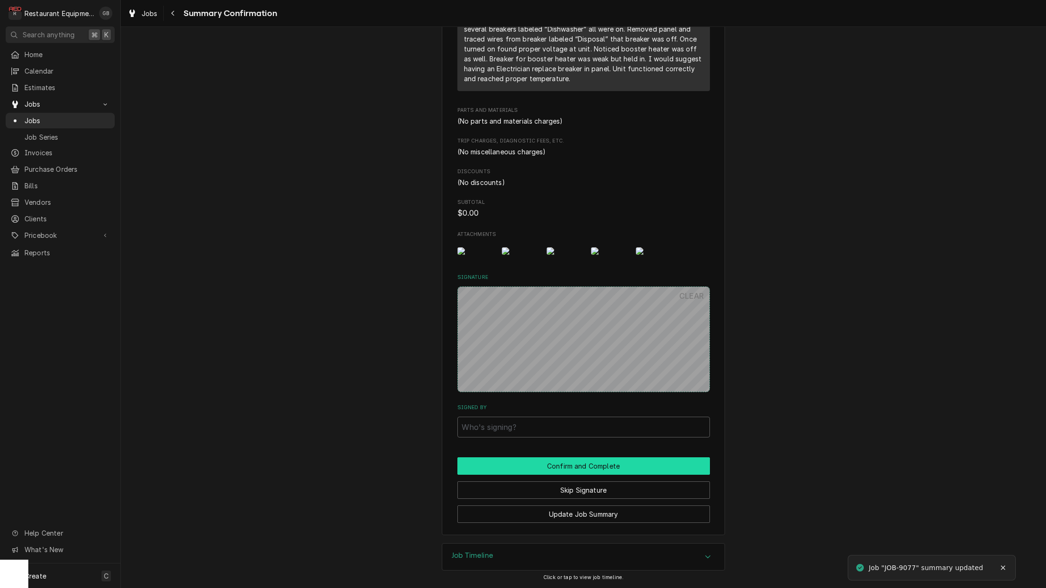
scroll to position [1, 0]
click at [574, 490] on button "Skip Signature" at bounding box center [584, 490] width 253 height 17
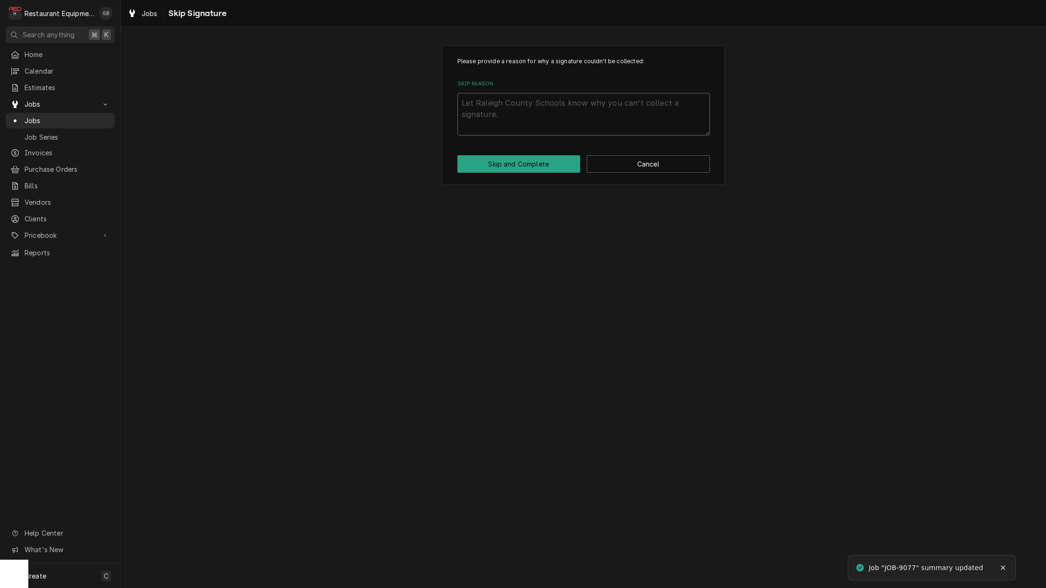
click at [481, 108] on textarea "Skip Reason" at bounding box center [584, 114] width 253 height 42
click at [685, 161] on button "Cancel" at bounding box center [648, 163] width 123 height 17
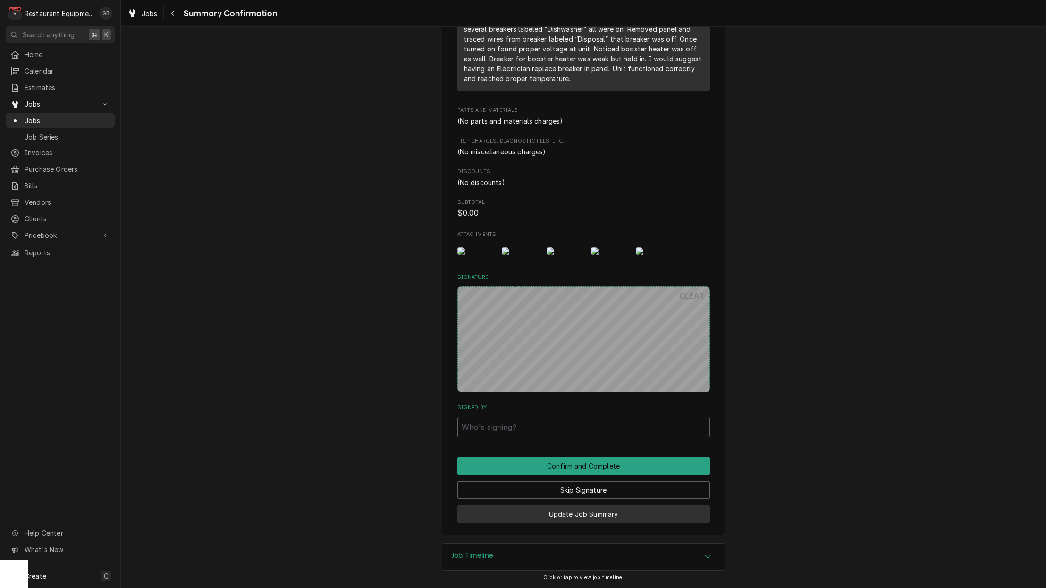
drag, startPoint x: 567, startPoint y: 474, endPoint x: 616, endPoint y: 514, distance: 63.1
click at [616, 514] on button "Update Job Summary" at bounding box center [584, 514] width 253 height 17
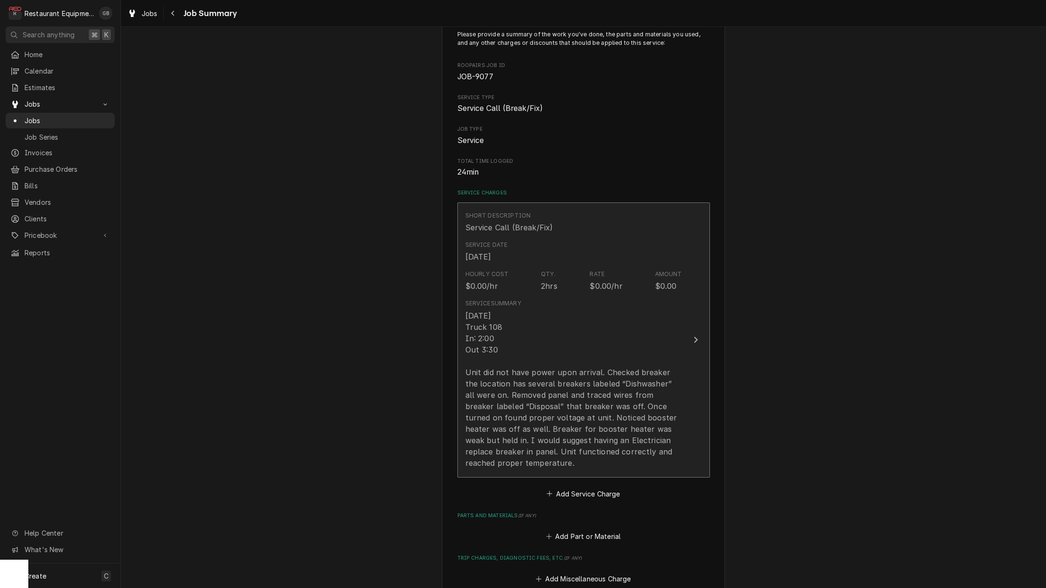
scroll to position [71, 0]
click at [542, 457] on div "[DATE] Truck 108 In: 2:00 Out 3:30 Unit did not have power upon arrival. Checke…" at bounding box center [574, 386] width 217 height 159
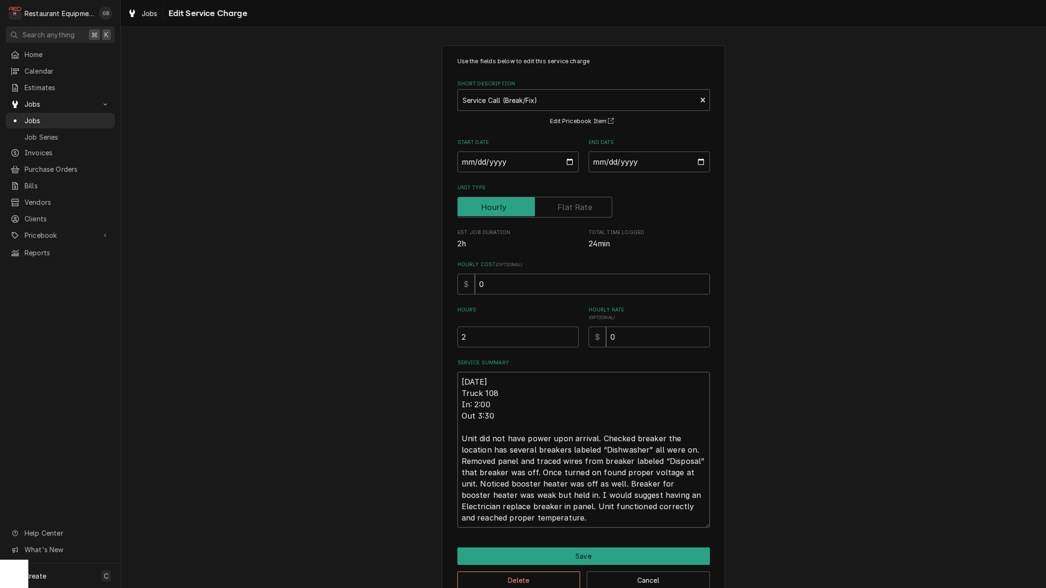
click at [543, 520] on textarea "[DATE] Truck 108 In: 2:00 Out 3:30 Unit did not have power upon arrival. Checke…" at bounding box center [584, 450] width 253 height 156
type textarea "x"
type textarea "[DATE] Truck 108 In: 2:00 Out 3:30 Unit did not have power upon arrival. Checke…"
type textarea "x"
type textarea "[DATE] Truck 108 In: 2:00 Out 3:30 Unit did not have power upon arrival. Checke…"
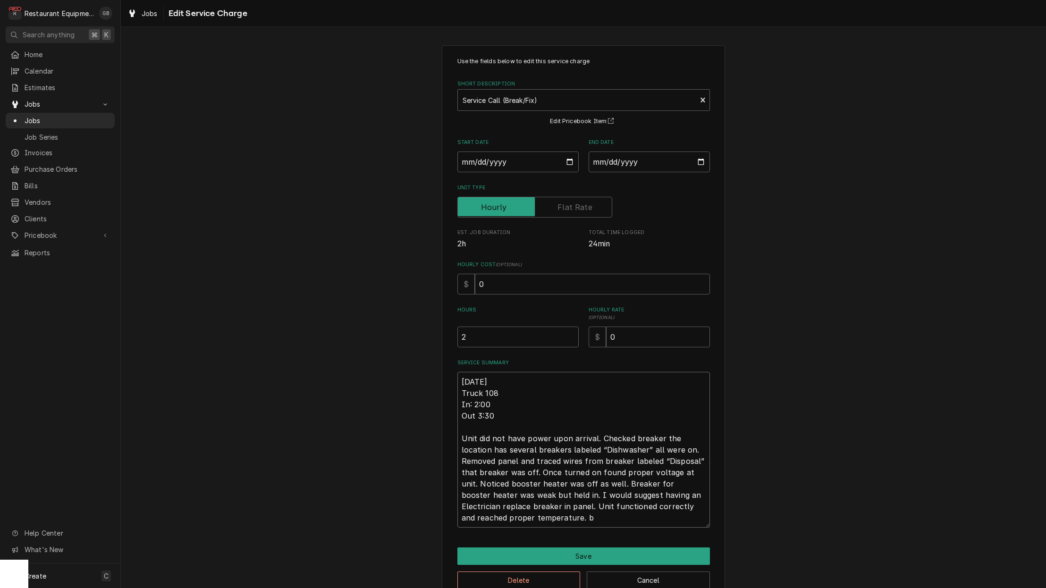
type textarea "x"
type textarea "[DATE] Truck 108 In: 2:00 Out 3:30 Unit did not have power upon arrival. Checke…"
type textarea "x"
type textarea "[DATE] Truck 108 In: 2:00 Out 3:30 Unit did not have power upon arrival. Checke…"
type textarea "x"
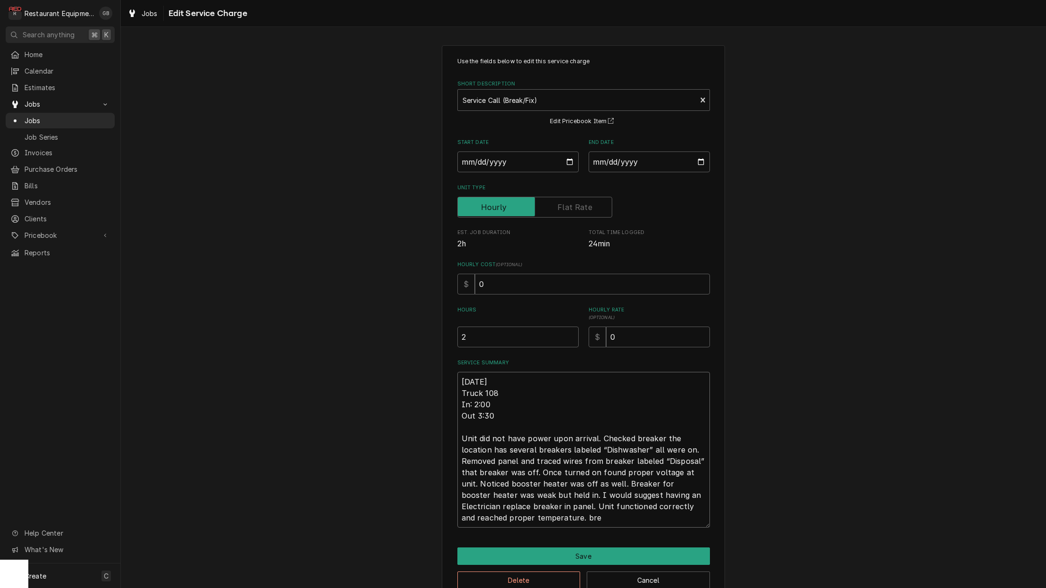
type textarea "[DATE] Truck 108 In: 2:00 Out 3:30 Unit did not have power upon arrival. Checke…"
type textarea "x"
type textarea "[DATE] Truck 108 In: 2:00 Out 3:30 Unit did not have power upon arrival. Checke…"
type textarea "x"
type textarea "9/30/25 Truck 108 In: 2:00 Out 3:30 Unit did not have power upon arrival. Check…"
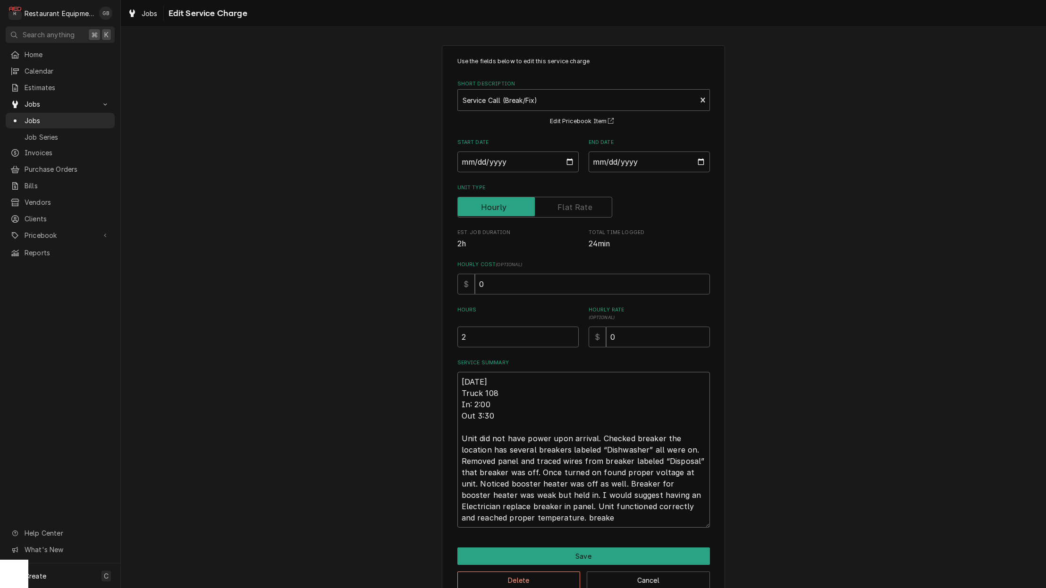
type textarea "x"
type textarea "9/30/25 Truck 108 In: 2:00 Out 3:30 Unit did not have power upon arrival. Check…"
type textarea "x"
type textarea "9/30/25 Truck 108 In: 2:00 Out 3:30 Unit did not have power upon arrival. Check…"
type textarea "x"
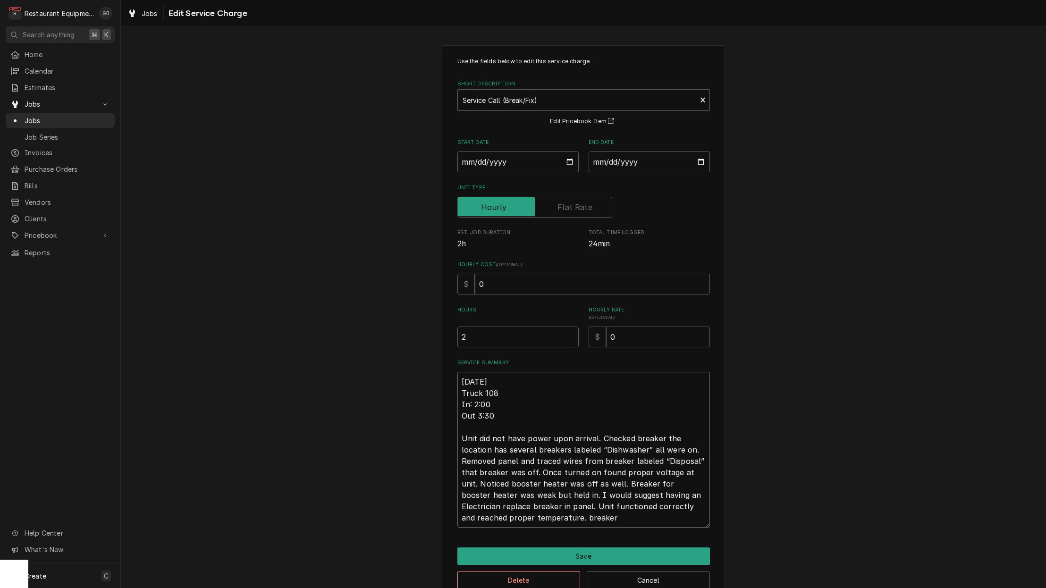
type textarea "9/30/25 Truck 108 In: 2:00 Out 3:30 Unit did not have power upon arrival. Check…"
type textarea "x"
type textarea "9/30/25 Truck 108 In: 2:00 Out 3:30 Unit did not have power upon arrival. Check…"
type textarea "x"
type textarea "9/30/25 Truck 108 In: 2:00 Out 3:30 Unit did not have power upon arrival. Check…"
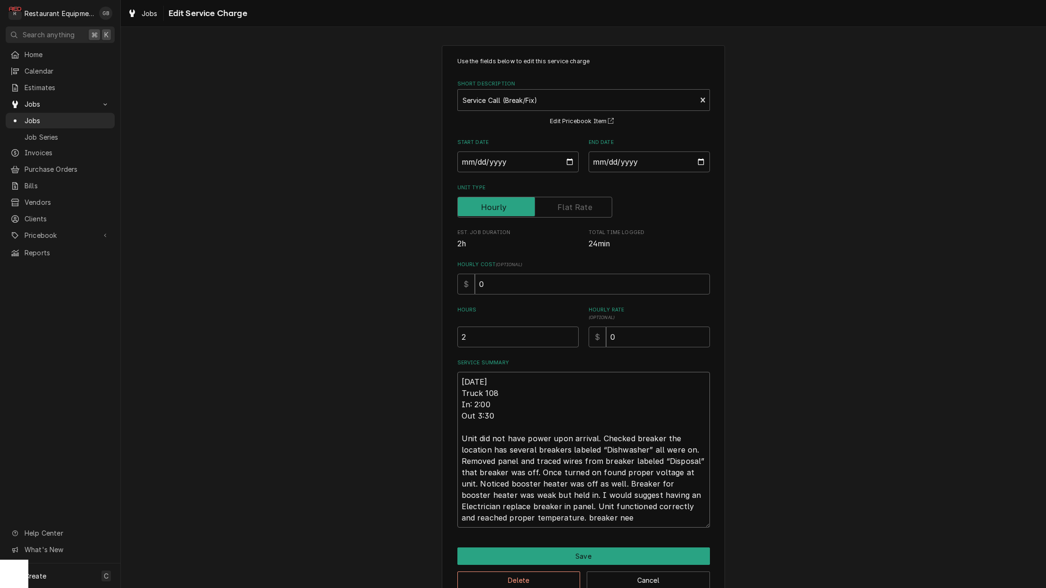
type textarea "x"
type textarea "9/30/25 Truck 108 In: 2:00 Out 3:30 Unit did not have power upon arrival. Check…"
type textarea "x"
type textarea "9/30/25 Truck 108 In: 2:00 Out 3:30 Unit did not have power upon arrival. Check…"
type textarea "x"
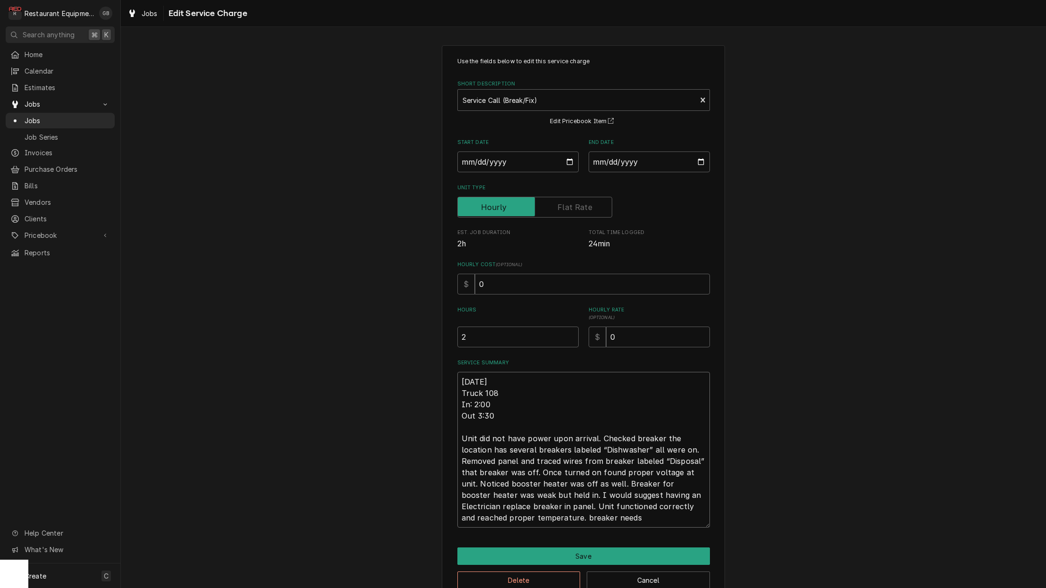
type textarea "9/30/25 Truck 108 In: 2:00 Out 3:30 Unit did not have power upon arrival. Check…"
type textarea "x"
type textarea "9/30/25 Truck 108 In: 2:00 Out 3:30 Unit did not have power upon arrival. Check…"
type textarea "x"
type textarea "9/30/25 Truck 108 In: 2:00 Out 3:30 Unit did not have power upon arrival. Check…"
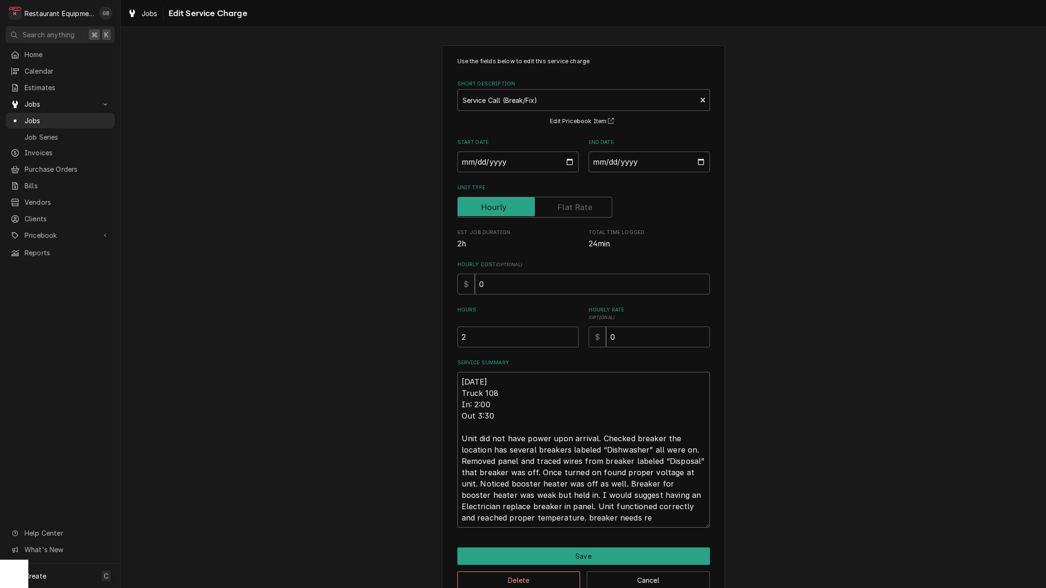
type textarea "x"
type textarea "9/30/25 Truck 108 In: 2:00 Out 3:30 Unit did not have power upon arrival. Check…"
type textarea "x"
type textarea "9/30/25 Truck 108 In: 2:00 Out 3:30 Unit did not have power upon arrival. Check…"
type textarea "x"
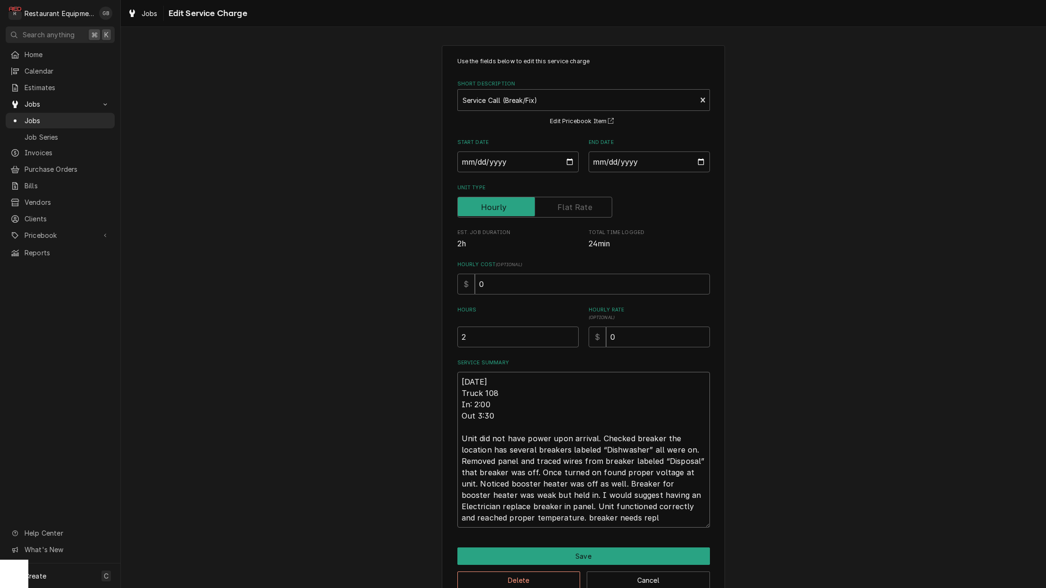
type textarea "9/30/25 Truck 108 In: 2:00 Out 3:30 Unit did not have power upon arrival. Check…"
type textarea "x"
type textarea "9/30/25 Truck 108 In: 2:00 Out 3:30 Unit did not have power upon arrival. Check…"
type textarea "x"
type textarea "9/30/25 Truck 108 In: 2:00 Out 3:30 Unit did not have power upon arrival. Check…"
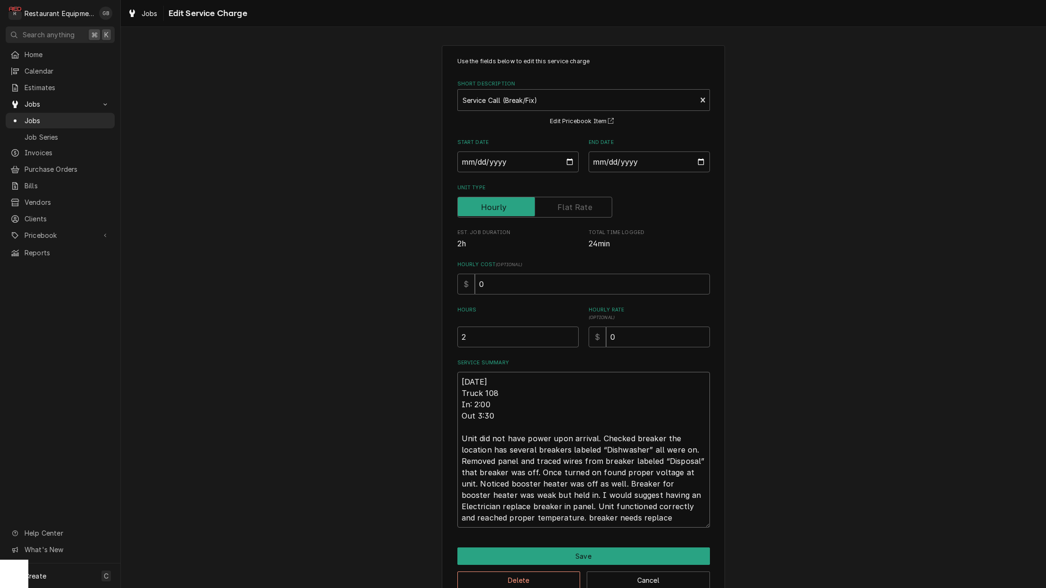
type textarea "x"
type textarea "9/30/25 Truck 108 In: 2:00 Out 3:30 Unit did not have power upon arrival. Check…"
type textarea "x"
type textarea "9/30/25 Truck 108 In: 2:00 Out 3:30 Unit did not have power upon arrival. Check…"
type textarea "x"
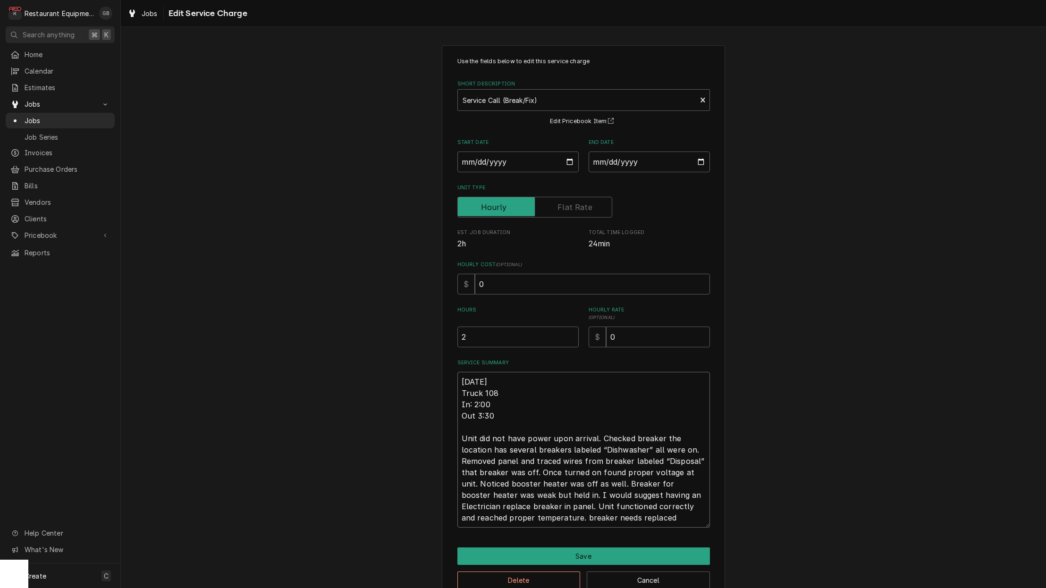
type textarea "9/30/25 Truck 108 In: 2:00 Out 3:30 Unit did not have power upon arrival. Check…"
type textarea "x"
type textarea "9/30/25 Truck 108 In: 2:00 Out 3:30 Unit did not have power upon arrival. Check…"
type textarea "x"
type textarea "9/30/25 Truck 108 In: 2:00 Out 3:30 Unit did not have power upon arrival. Check…"
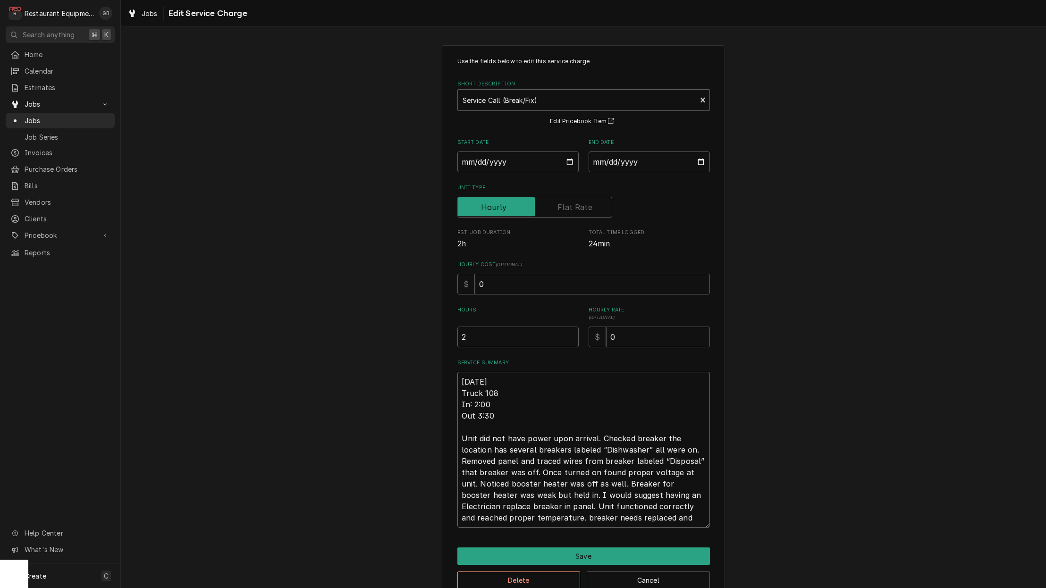
type textarea "x"
type textarea "9/30/25 Truck 108 In: 2:00 Out 3:30 Unit did not have power upon arrival. Check…"
type textarea "x"
type textarea "9/30/25 Truck 108 In: 2:00 Out 3:30 Unit did not have power upon arrival. Check…"
type textarea "x"
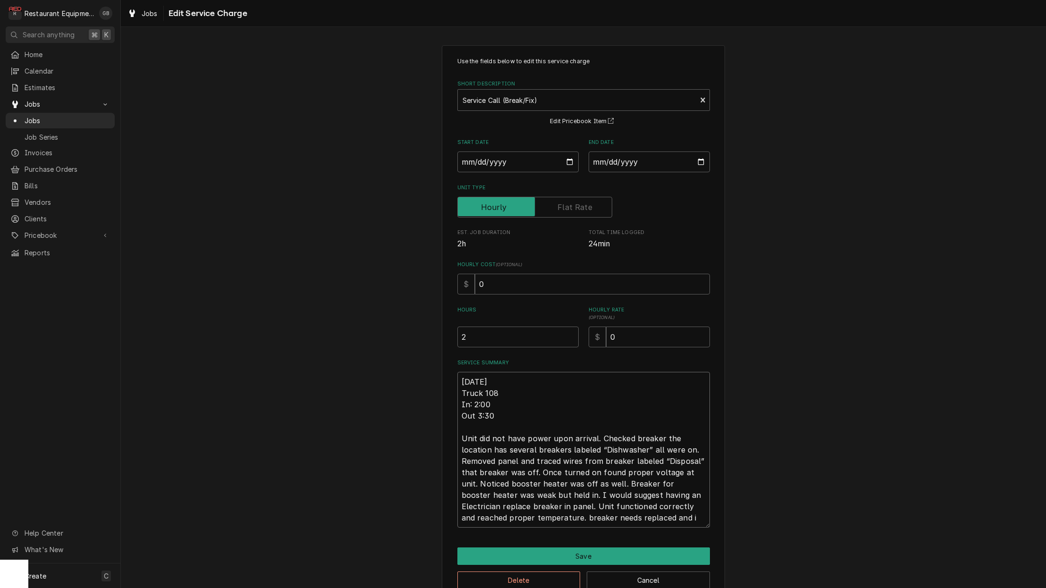
type textarea "9/30/25 Truck 108 In: 2:00 Out 3:30 Unit did not have power upon arrival. Check…"
type textarea "x"
type textarea "9/30/25 Truck 108 In: 2:00 Out 3:30 Unit did not have power upon arrival. Check…"
type textarea "x"
type textarea "9/30/25 Truck 108 In: 2:00 Out 3:30 Unit did not have power upon arrival. Check…"
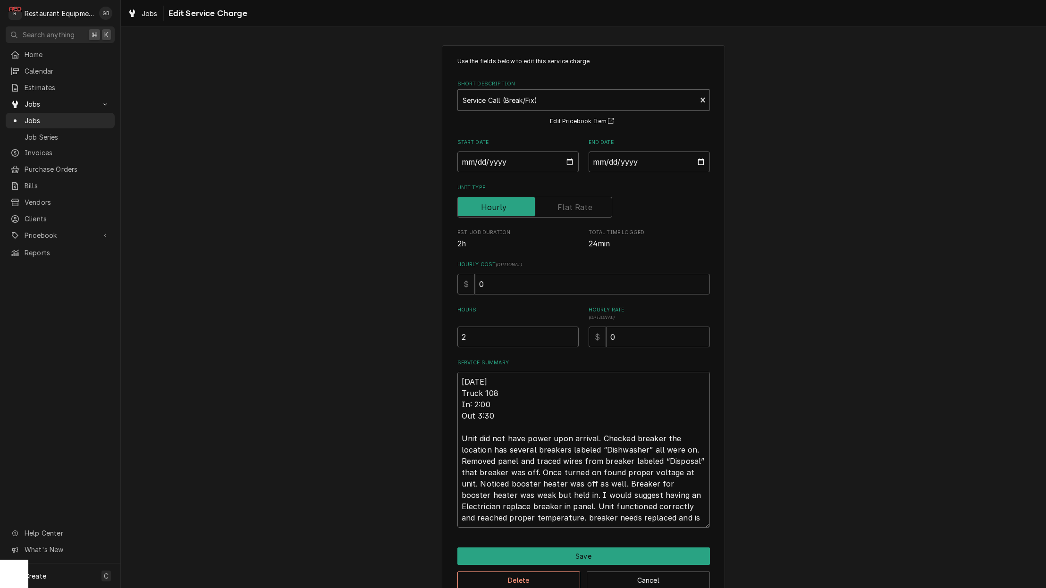
type textarea "x"
type textarea "9/30/25 Truck 108 In: 2:00 Out 3:30 Unit did not have power upon arrival. Check…"
type textarea "x"
type textarea "9/30/25 Truck 108 In: 2:00 Out 3:30 Unit did not have power upon arrival. Check…"
type textarea "x"
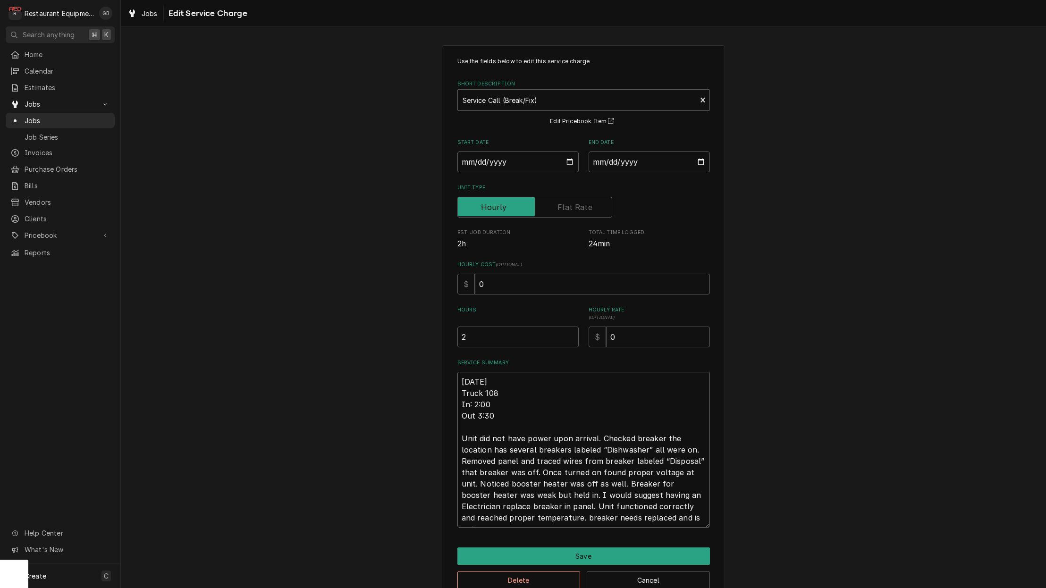
type textarea "9/30/25 Truck 108 In: 2:00 Out 3:30 Unit did not have power upon arrival. Check…"
type textarea "x"
type textarea "9/30/25 Truck 108 In: 2:00 Out 3:30 Unit did not have power upon arrival. Check…"
type textarea "x"
type textarea "9/30/25 Truck 108 In: 2:00 Out 3:30 Unit did not have power upon arrival. Check…"
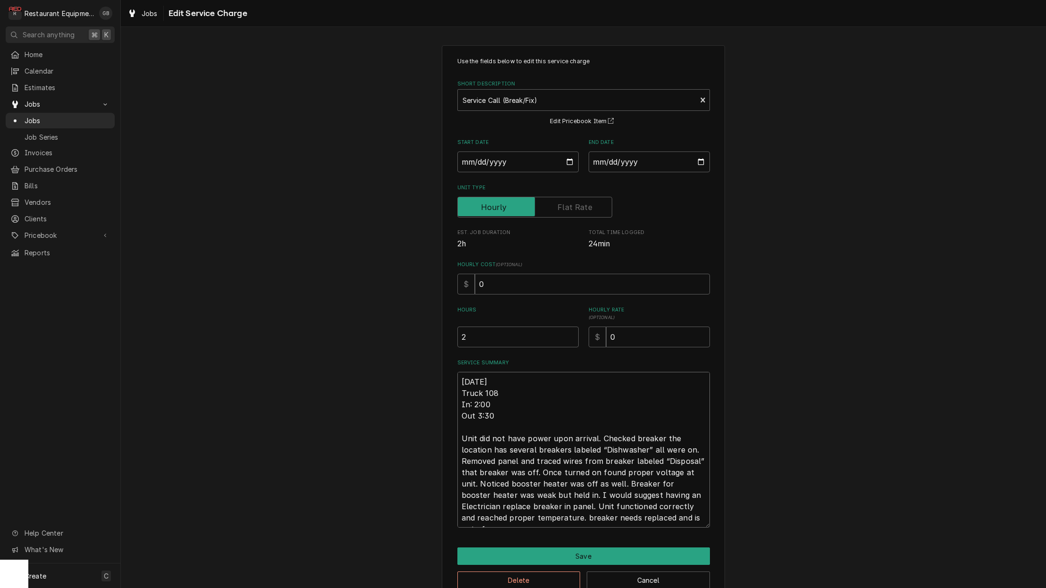
type textarea "x"
type textarea "9/30/25 Truck 108 In: 2:00 Out 3:30 Unit did not have power upon arrival. Check…"
type textarea "x"
type textarea "9/30/25 Truck 108 In: 2:00 Out 3:30 Unit did not have power upon arrival. Check…"
type textarea "x"
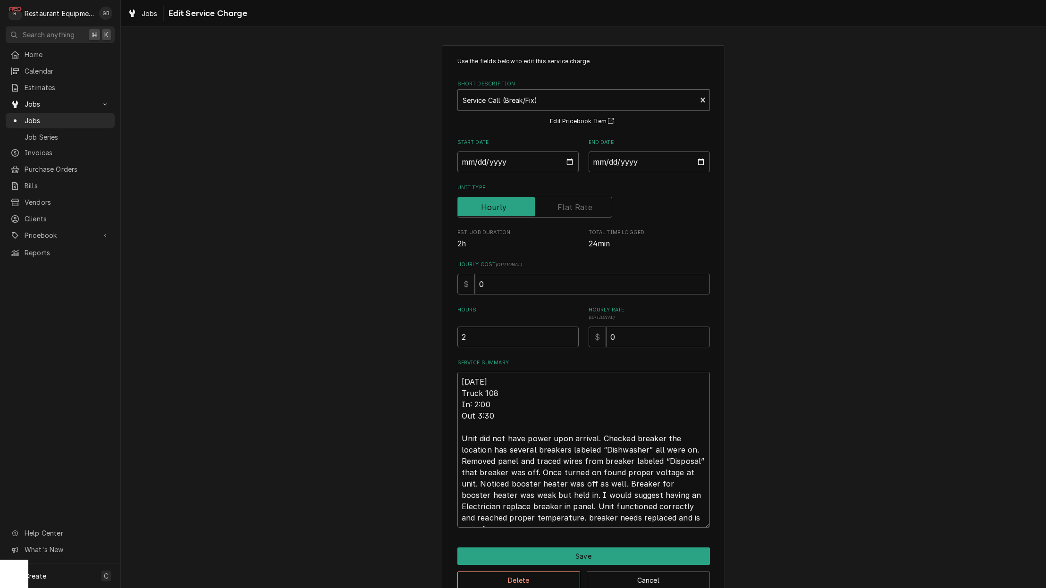
type textarea "9/30/25 Truck 108 In: 2:00 Out 3:30 Unit did not have power upon arrival. Check…"
type textarea "x"
type textarea "9/30/25 Truck 108 In: 2:00 Out 3:30 Unit did not have power upon arrival. Check…"
type textarea "x"
type textarea "9/30/25 Truck 108 In: 2:00 Out 3:30 Unit did not have power upon arrival. Check…"
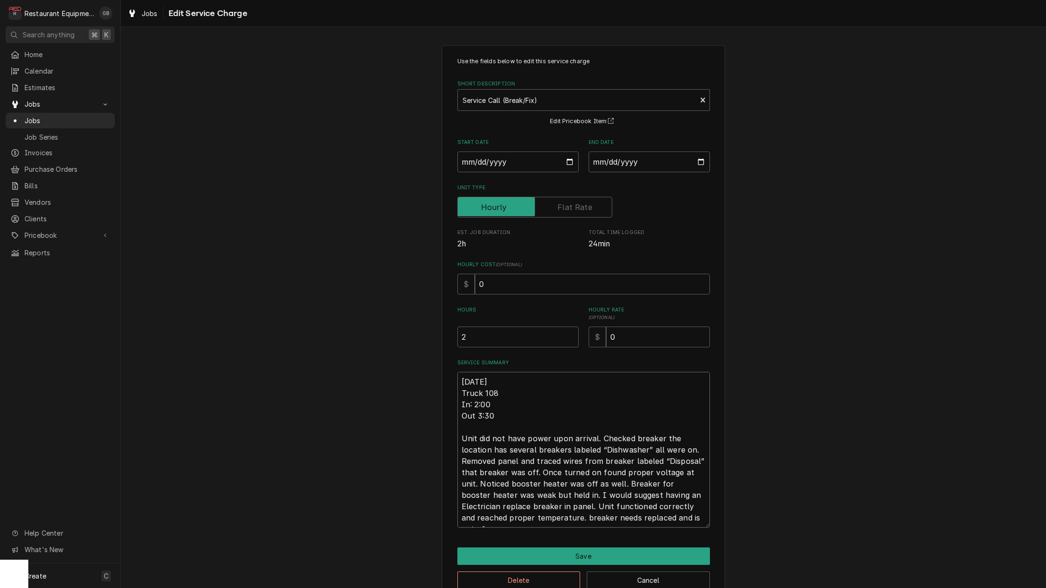
type textarea "x"
type textarea "9/30/25 Truck 108 In: 2:00 Out 3:30 Unit did not have power upon arrival. Check…"
type textarea "x"
type textarea "9/30/25 Truck 108 In: 2:00 Out 3:30 Unit did not have power upon arrival. Check…"
type textarea "x"
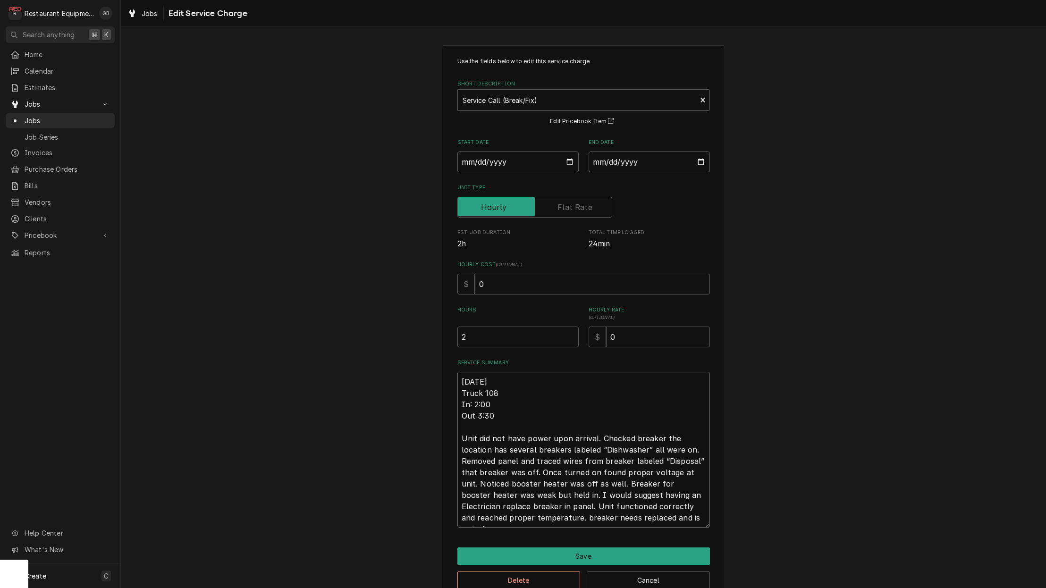
type textarea "9/30/25 Truck 108 In: 2:00 Out 3:30 Unit did not have power upon arrival. Check…"
type textarea "x"
type textarea "9/30/25 Truck 108 In: 2:00 Out 3:30 Unit did not have power upon arrival. Check…"
type textarea "x"
type textarea "9/30/25 Truck 108 In: 2:00 Out 3:30 Unit did not have power upon arrival. Check…"
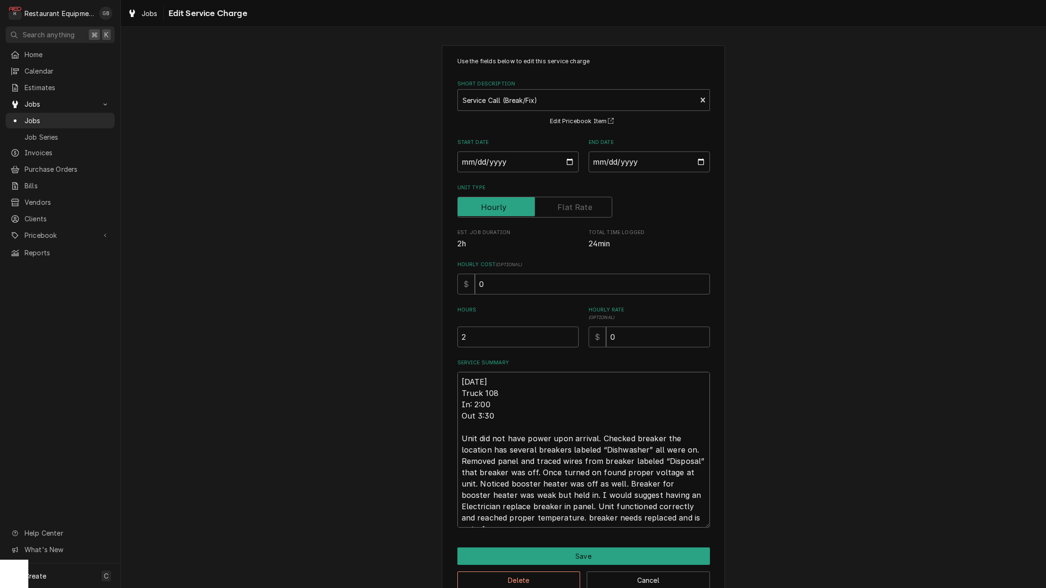
type textarea "x"
type textarea "9/30/25 Truck 108 In: 2:00 Out 3:30 Unit did not have power upon arrival. Check…"
type textarea "x"
type textarea "9/30/25 Truck 108 In: 2:00 Out 3:30 Unit did not have power upon arrival. Check…"
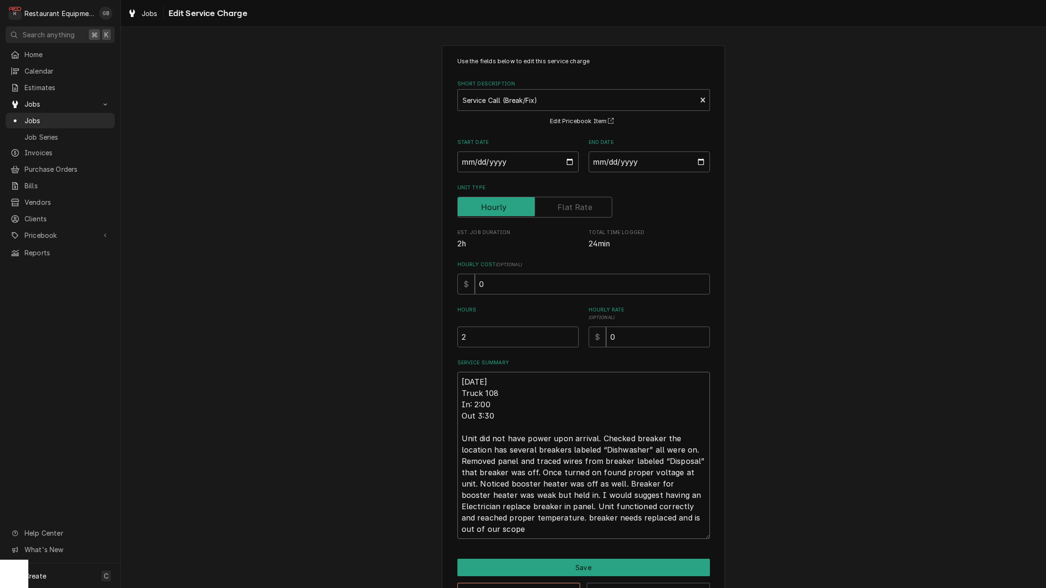
type textarea "x"
type textarea "9/30/25 Truck 108 In: 2:00 Out 3:30 Unit did not have power upon arrival. Check…"
type textarea "x"
type textarea "9/30/25 Truck 108 In: 2:00 Out 3:30 Unit did not have power upon arrival. Check…"
type textarea "x"
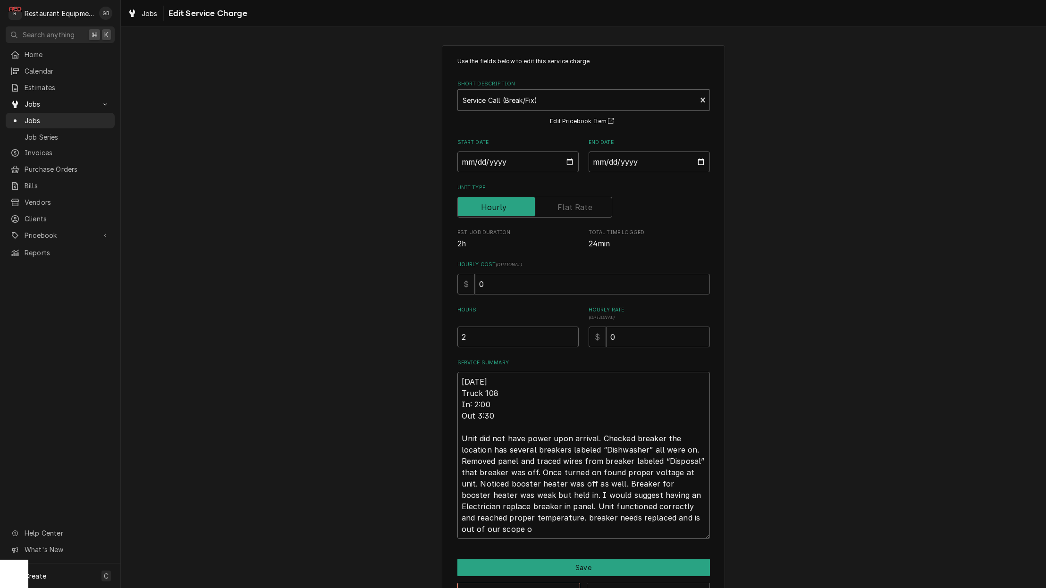
type textarea "9/30/25 Truck 108 In: 2:00 Out 3:30 Unit did not have power upon arrival. Check…"
type textarea "x"
type textarea "9/30/25 Truck 108 In: 2:00 Out 3:30 Unit did not have power upon arrival. Check…"
type textarea "x"
type textarea "9/30/25 Truck 108 In: 2:00 Out 3:30 Unit did not have power upon arrival. Check…"
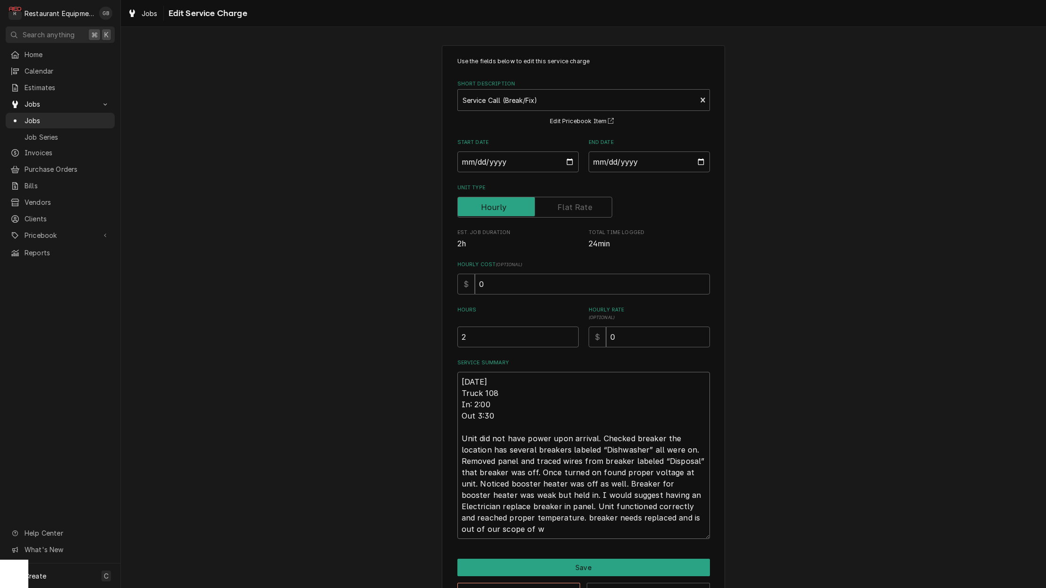
type textarea "x"
type textarea "9/30/25 Truck 108 In: 2:00 Out 3:30 Unit did not have power upon arrival. Check…"
type textarea "x"
type textarea "9/30/25 Truck 108 In: 2:00 Out 3:30 Unit did not have power upon arrival. Check…"
type textarea "x"
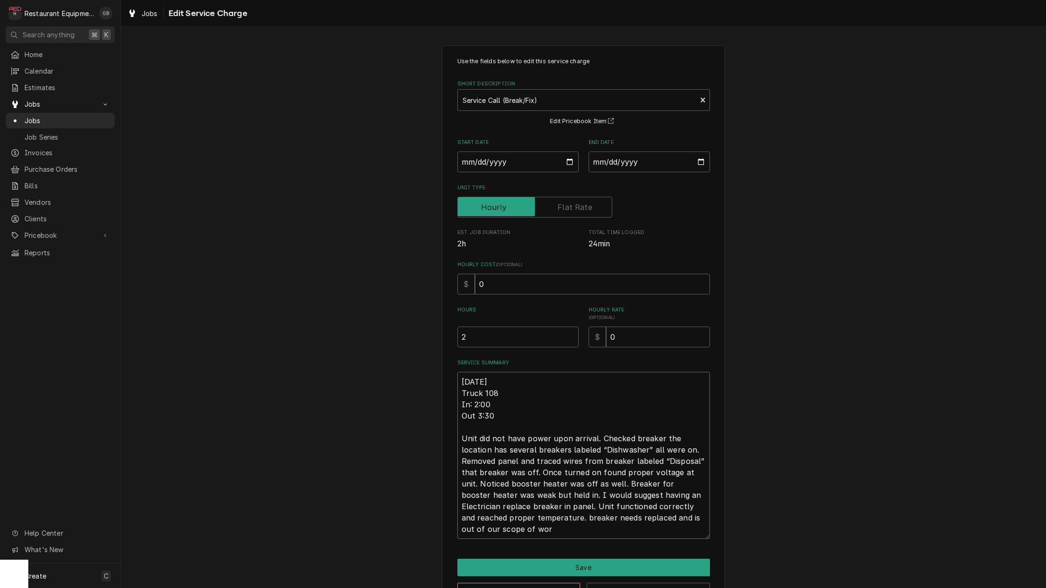
type textarea "9/30/25 Truck 108 In: 2:00 Out 3:30 Unit did not have power upon arrival. Check…"
type textarea "x"
type textarea "9/30/25 Truck 108 In: 2:00 Out 3:30 Unit did not have power upon arrival. Check…"
click at [602, 568] on button "Save" at bounding box center [584, 567] width 253 height 17
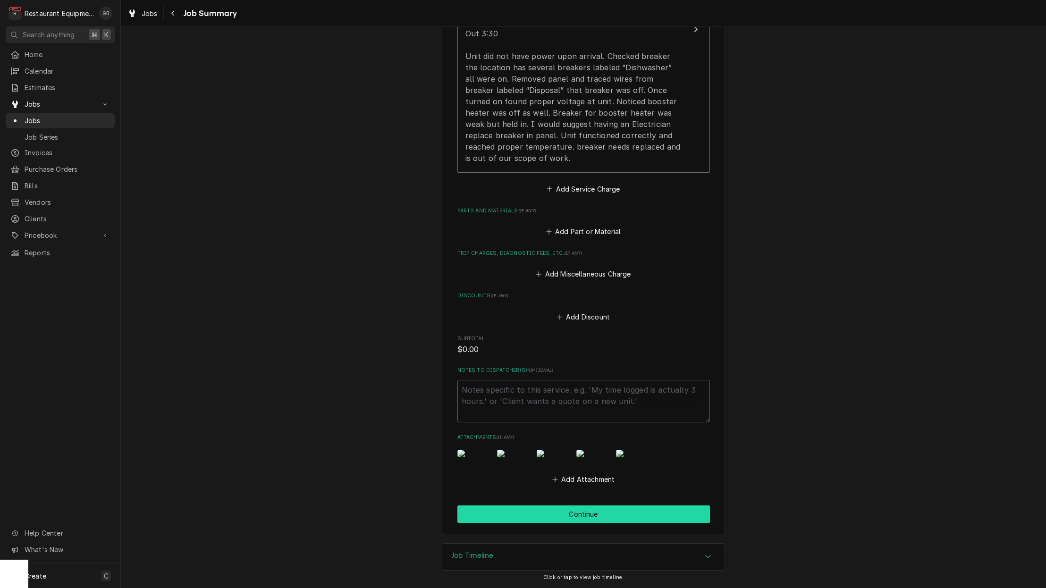
scroll to position [0, 1]
click at [552, 520] on button "Continue" at bounding box center [584, 514] width 253 height 17
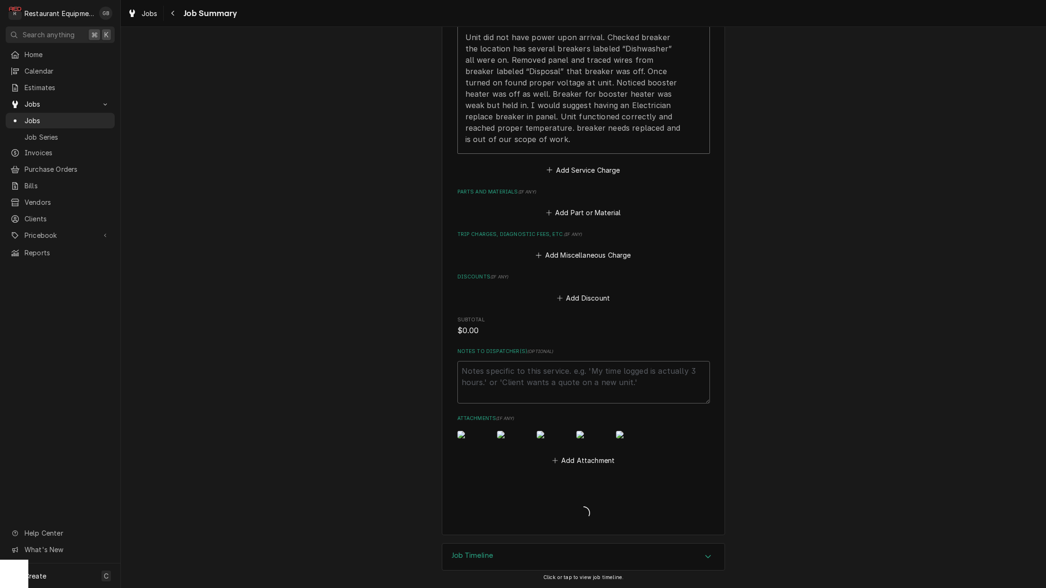
scroll to position [0, 0]
type textarea "x"
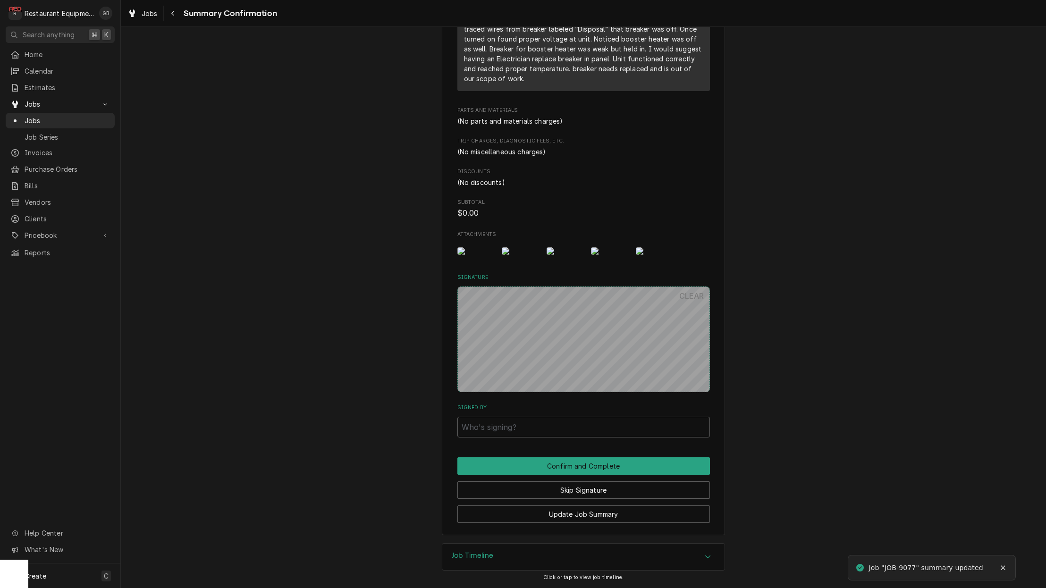
scroll to position [439, 0]
drag, startPoint x: 601, startPoint y: 479, endPoint x: 602, endPoint y: 486, distance: 7.7
click at [602, 486] on button "Skip Signature" at bounding box center [584, 490] width 253 height 17
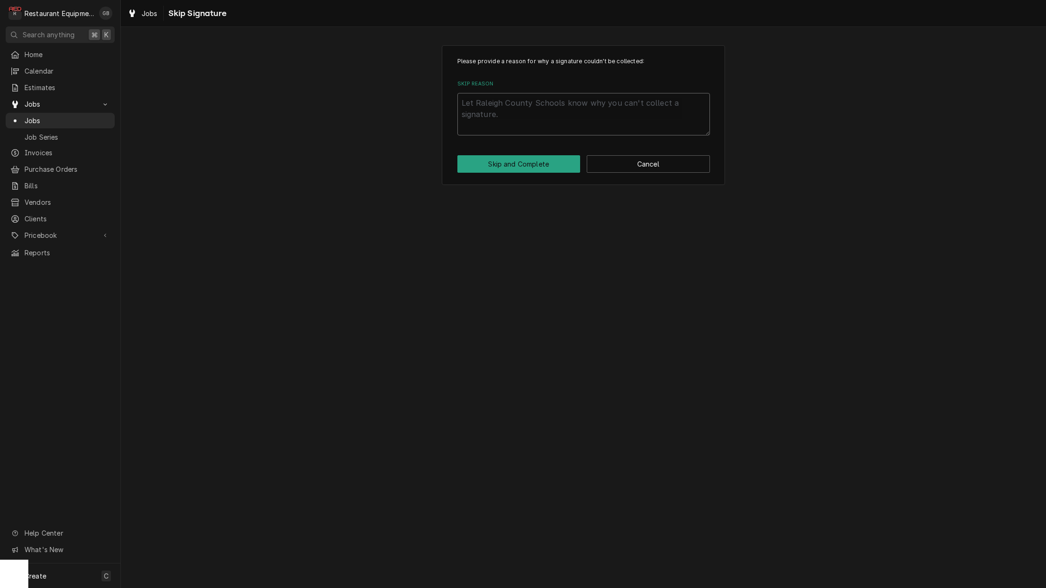
click at [494, 104] on textarea "Skip Reason" at bounding box center [584, 114] width 253 height 42
type textarea "x"
type textarea "c"
type textarea "x"
type textarea "co"
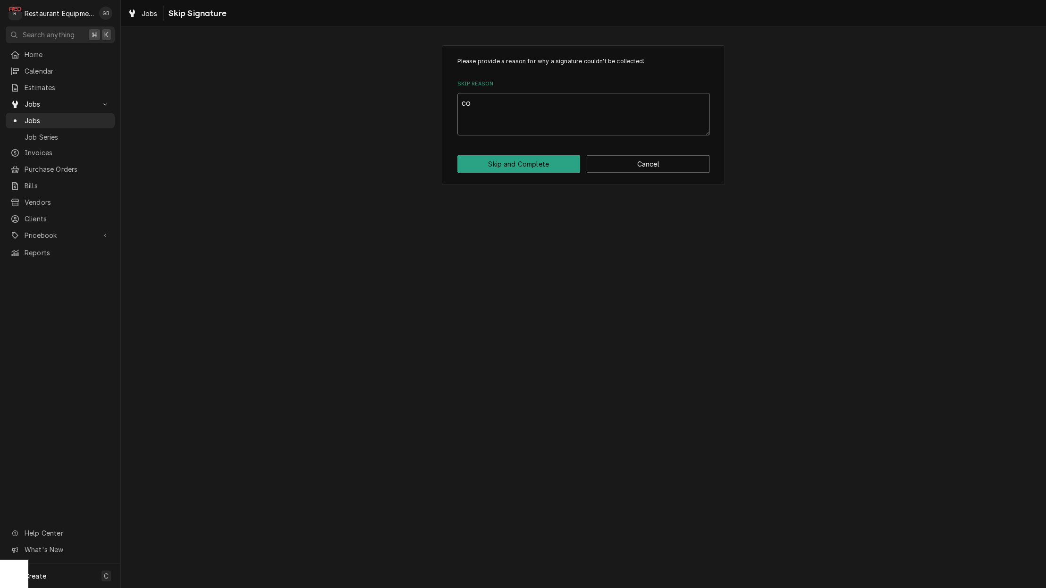
type textarea "x"
type textarea "com"
type textarea "x"
type textarea "comp"
type textarea "x"
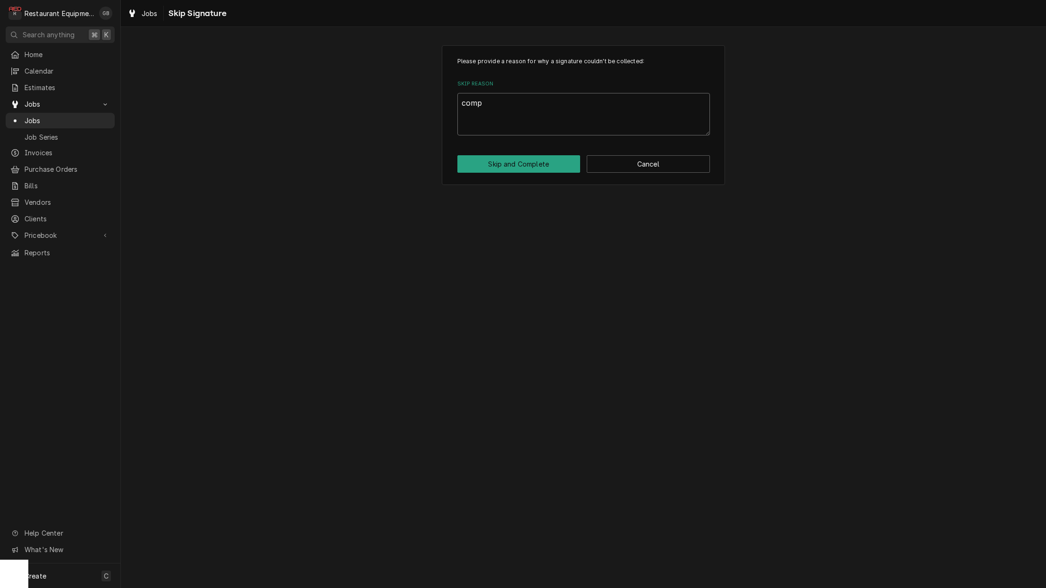
type textarea "compl"
type textarea "x"
type textarea "comple"
type textarea "x"
type textarea "complet"
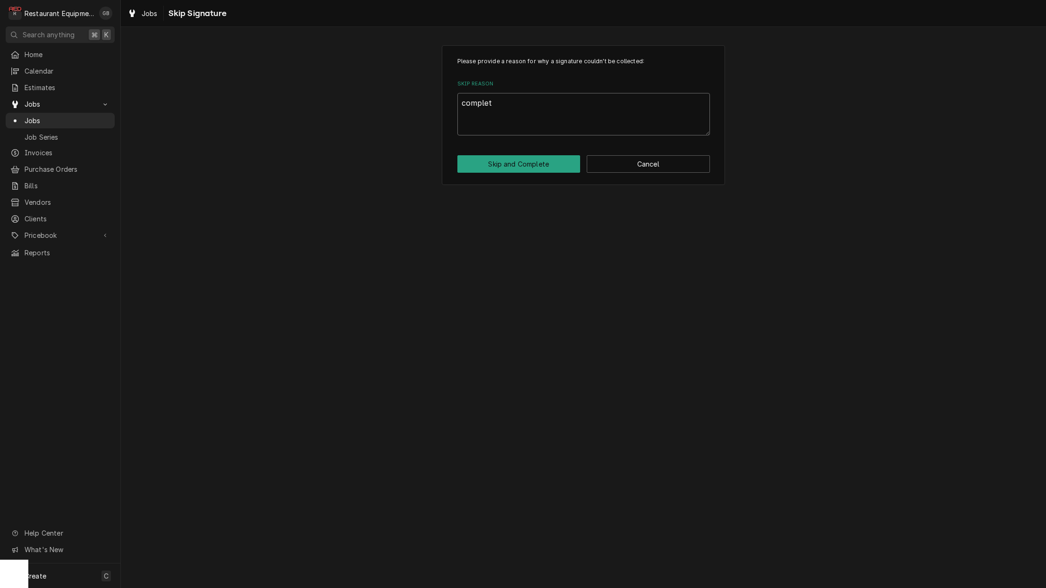
type textarea "x"
type textarea "complete"
type textarea "x"
type textarea "completed"
type textarea "x"
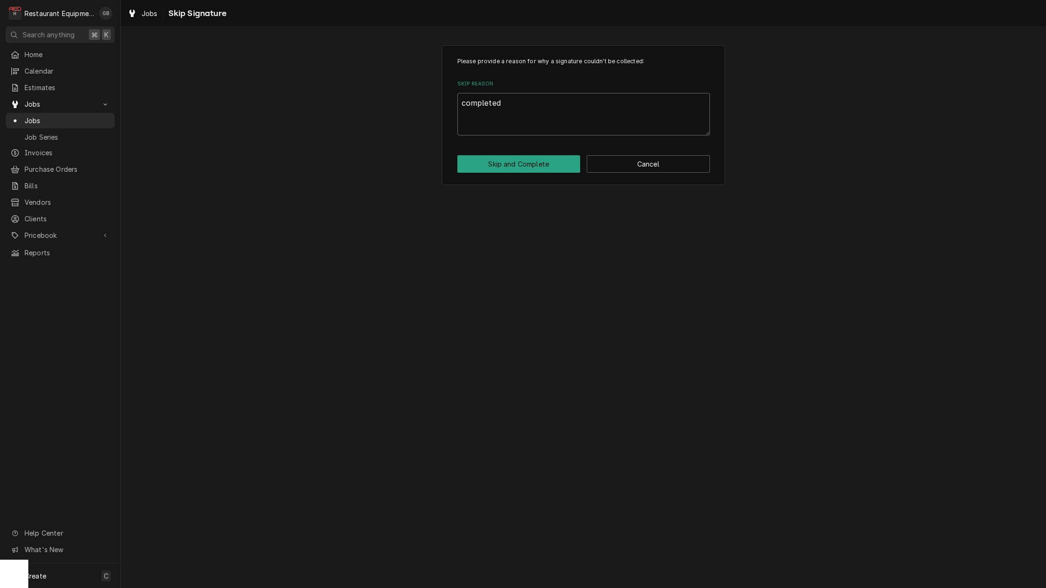
type textarea "completed"
type textarea "x"
type textarea "completed o"
type textarea "x"
type textarea "completed of"
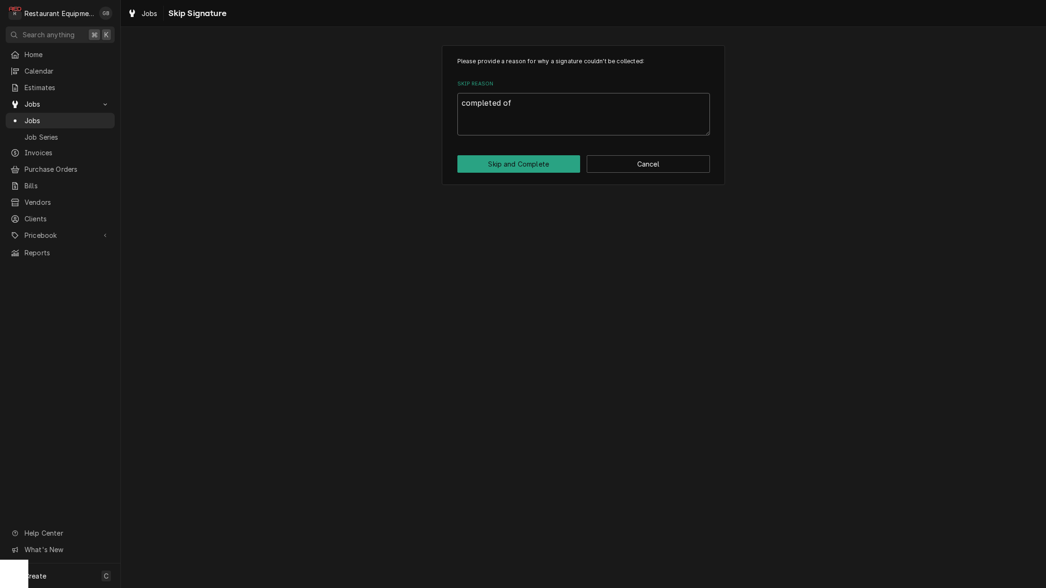
type textarea "x"
type textarea "completed off"
type textarea "x"
type textarea "completed off"
type textarea "x"
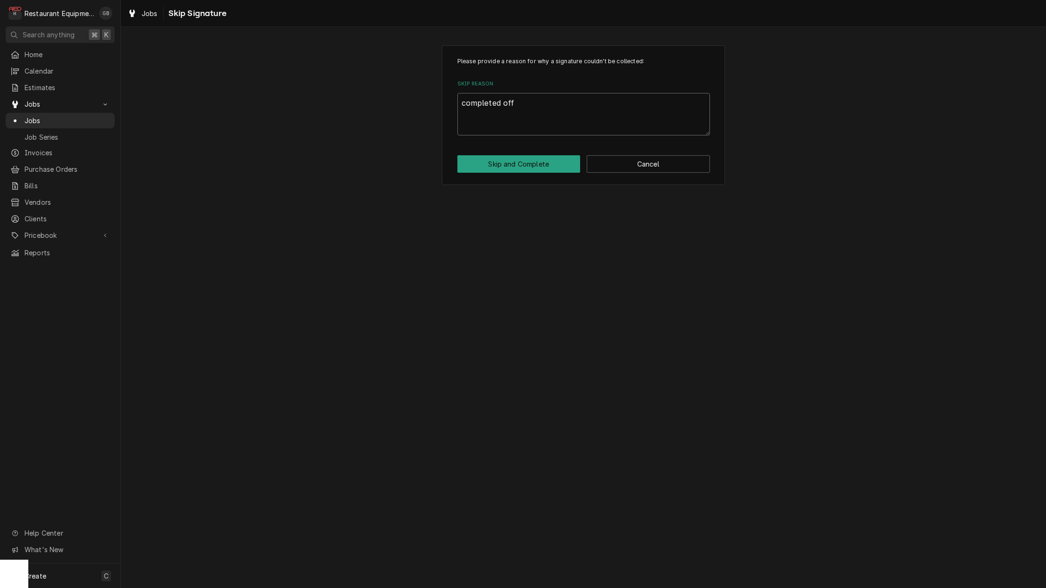
type textarea "completed off s"
type textarea "x"
type textarea "completed off si"
type textarea "x"
type textarea "completed off sit"
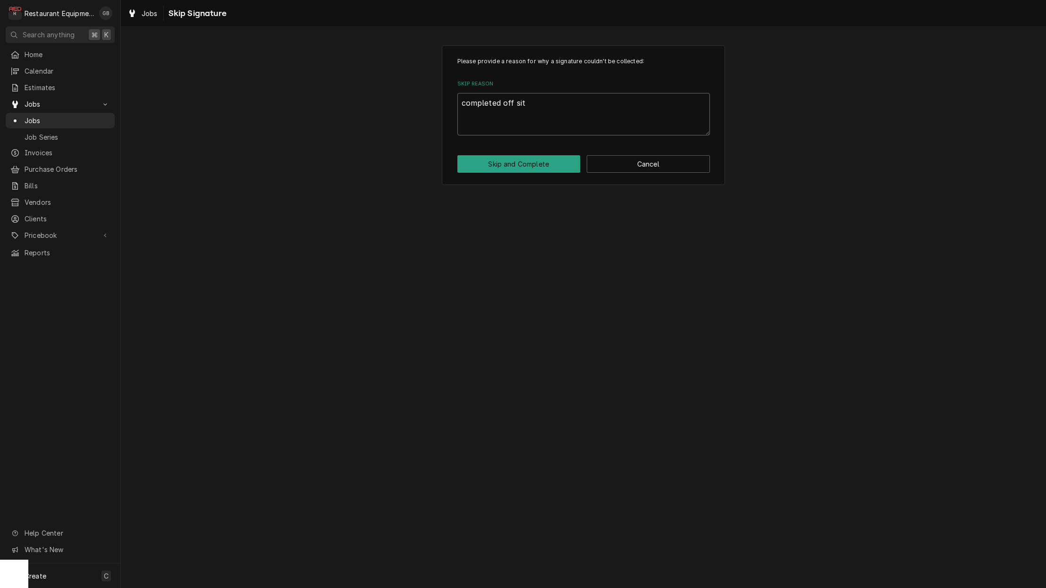
type textarea "x"
type textarea "completed off site"
type textarea "x"
type textarea "completed off site"
type textarea "x"
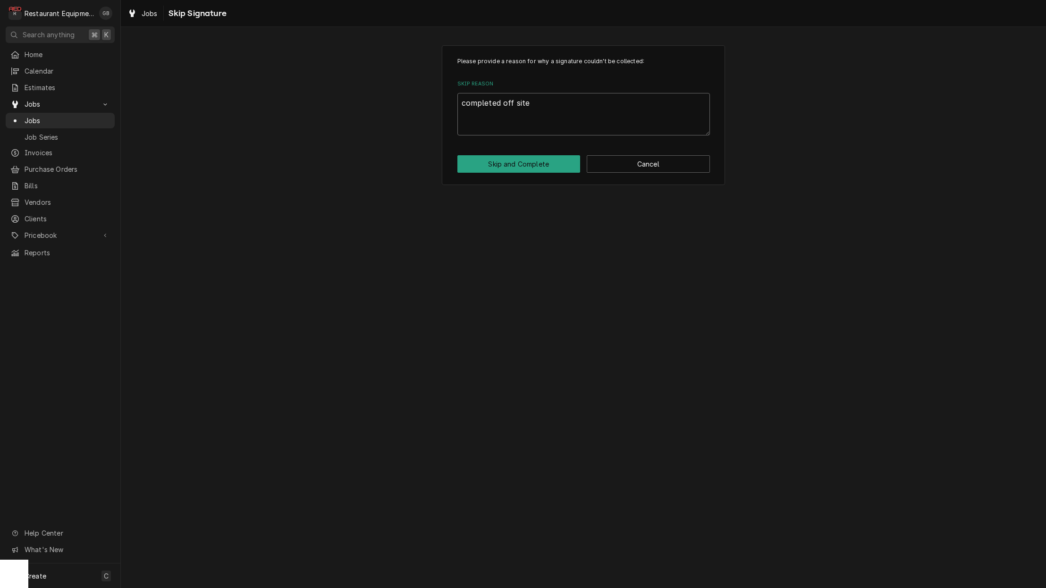
type textarea "completed off site o"
type textarea "x"
type textarea "completed off site om"
type textarea "x"
type textarea "completed off site omn"
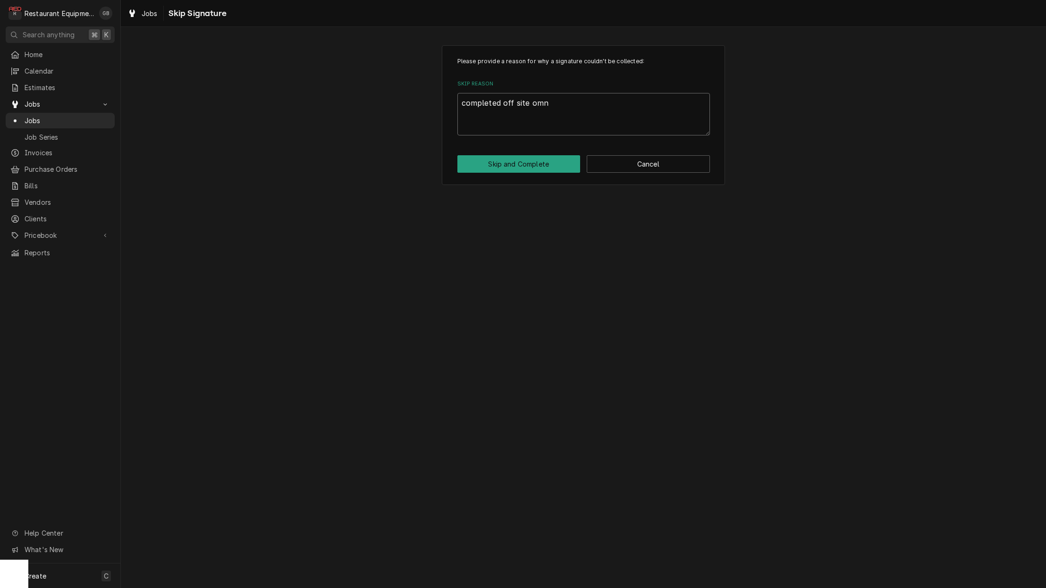
type textarea "x"
type textarea "completed off site omnc"
type textarea "x"
type textarea "completed off site omnce"
type textarea "x"
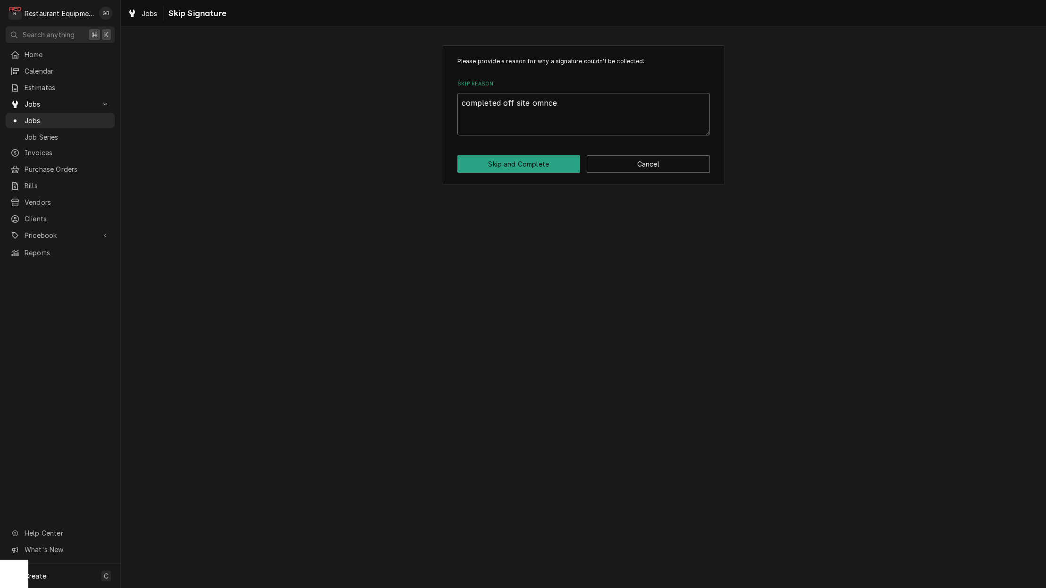
type textarea "completed off site once"
type textarea "x"
type textarea "completed off site once w"
type textarea "x"
type textarea "completed off site once we"
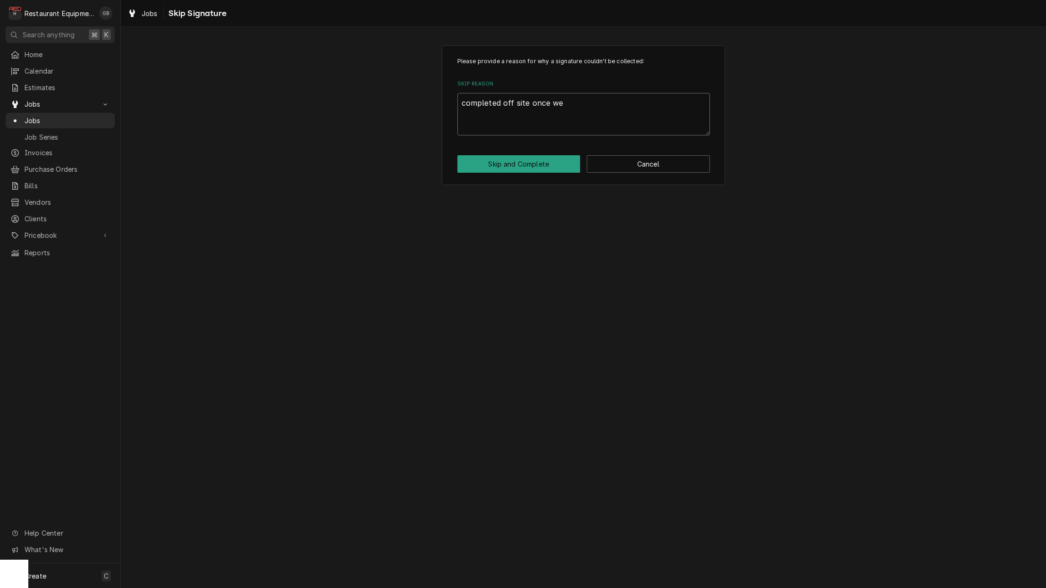
type textarea "x"
type textarea "completed off site once we"
type textarea "x"
type textarea "completed off site once we d"
type textarea "x"
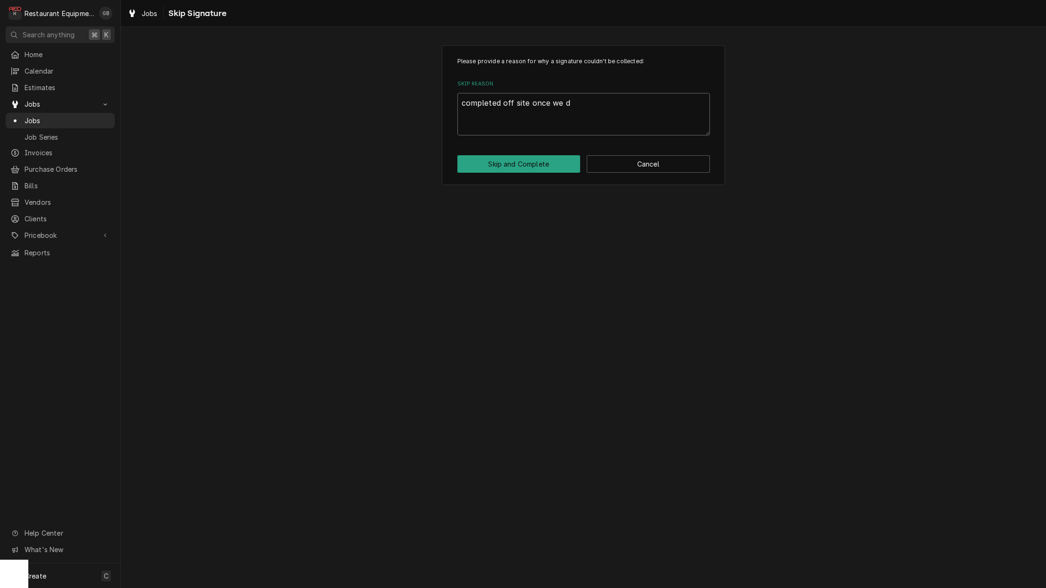
type textarea "completed off site once we de"
type textarea "x"
type textarea "completed off site once we det"
type textarea "x"
type textarea "completed off site once we dete"
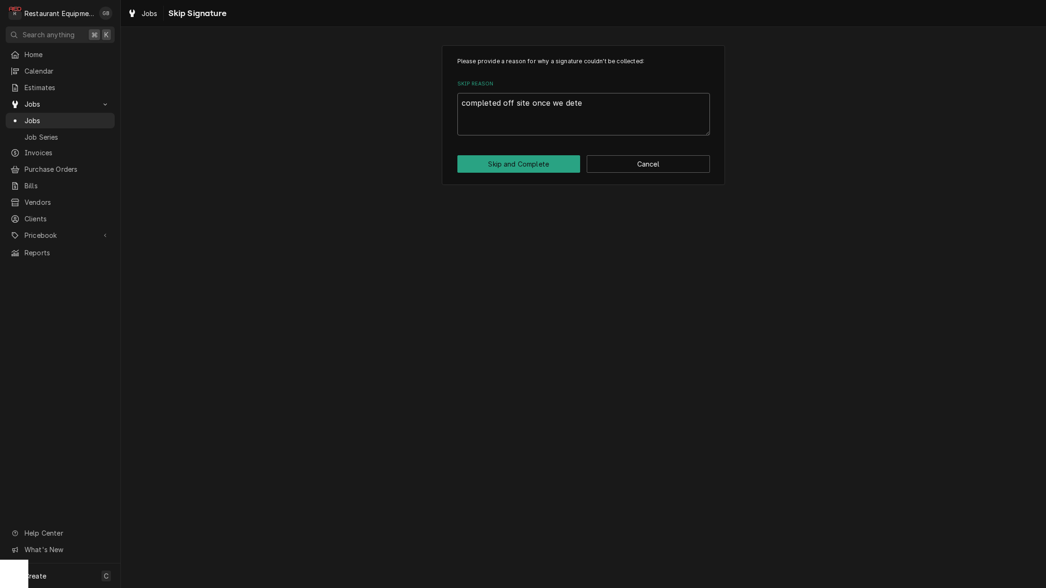
type textarea "x"
type textarea "completed off site once we deter"
type textarea "x"
type textarea "completed off site once we determ"
type textarea "x"
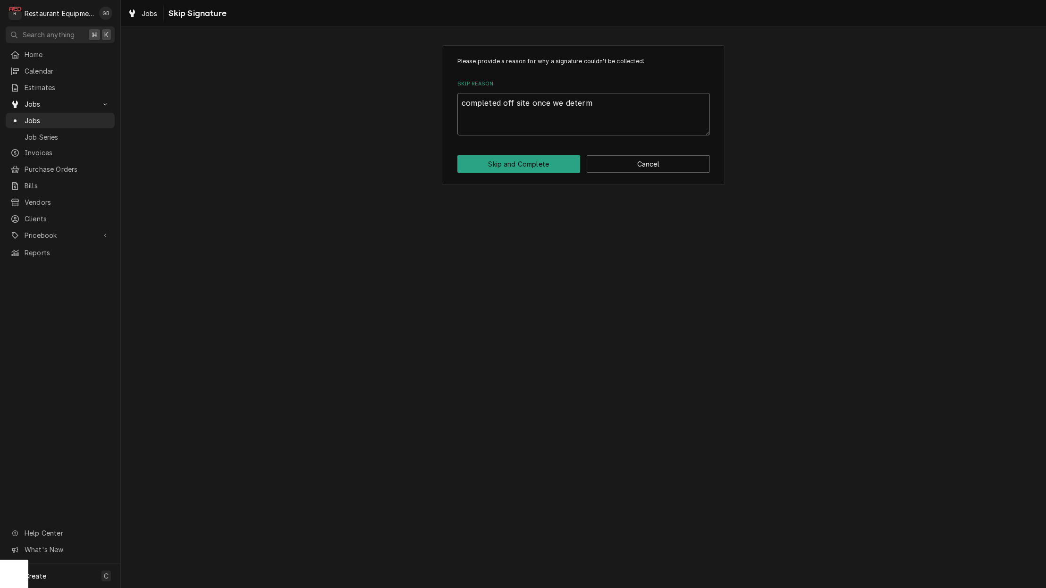
type textarea "completed off site once we determi"
type textarea "x"
type textarea "completed off site once we determin"
type textarea "x"
type textarea "completed off site once we determine"
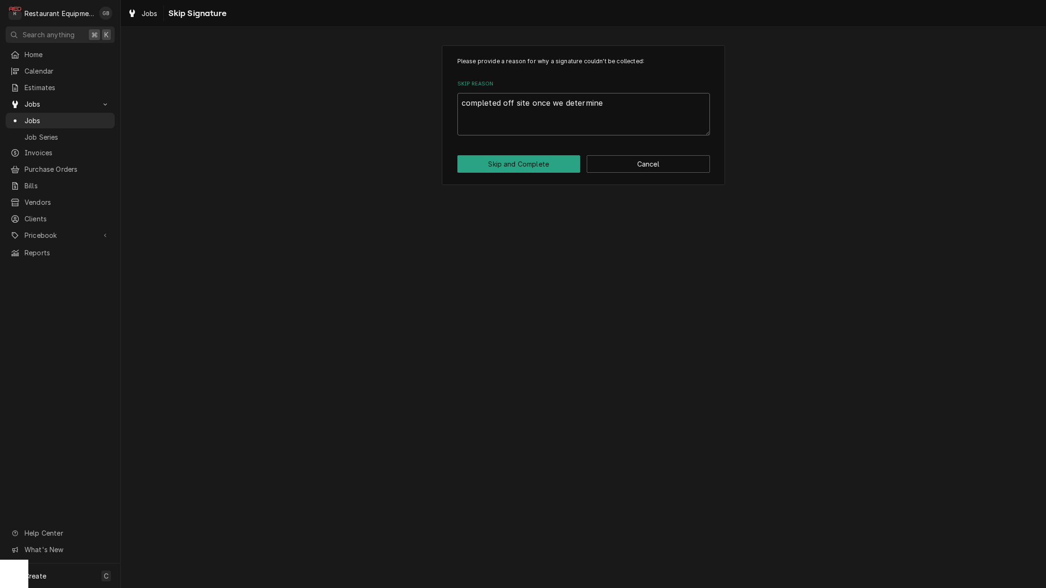
type textarea "x"
type textarea "completed off site once we determine"
type textarea "x"
type textarea "completed off site once we determine"
type textarea "x"
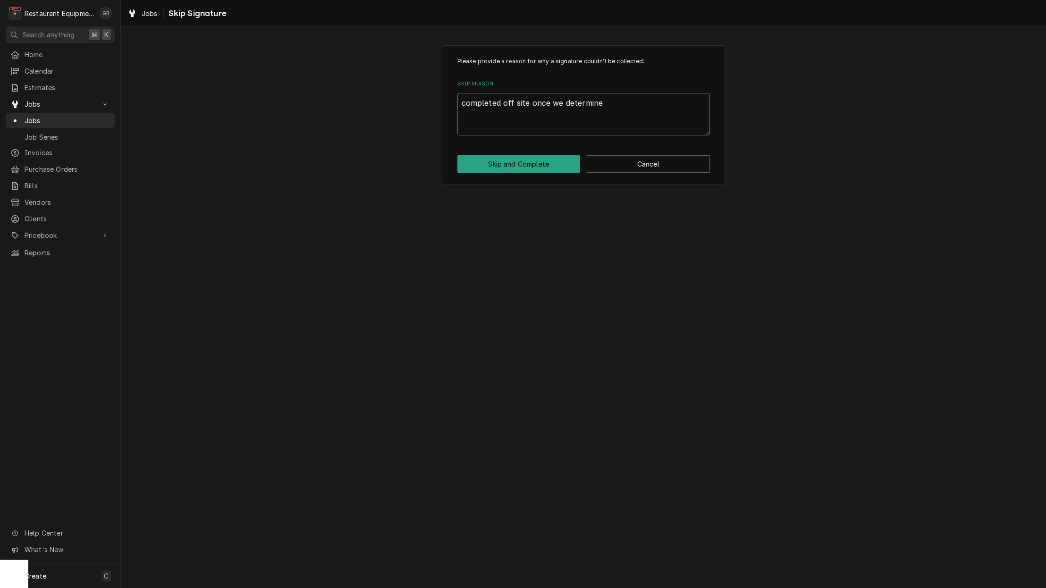
type textarea "completed off site once we determined"
type textarea "x"
type textarea "completed off site once we determined"
type textarea "x"
type textarea "completed off site once we determined t"
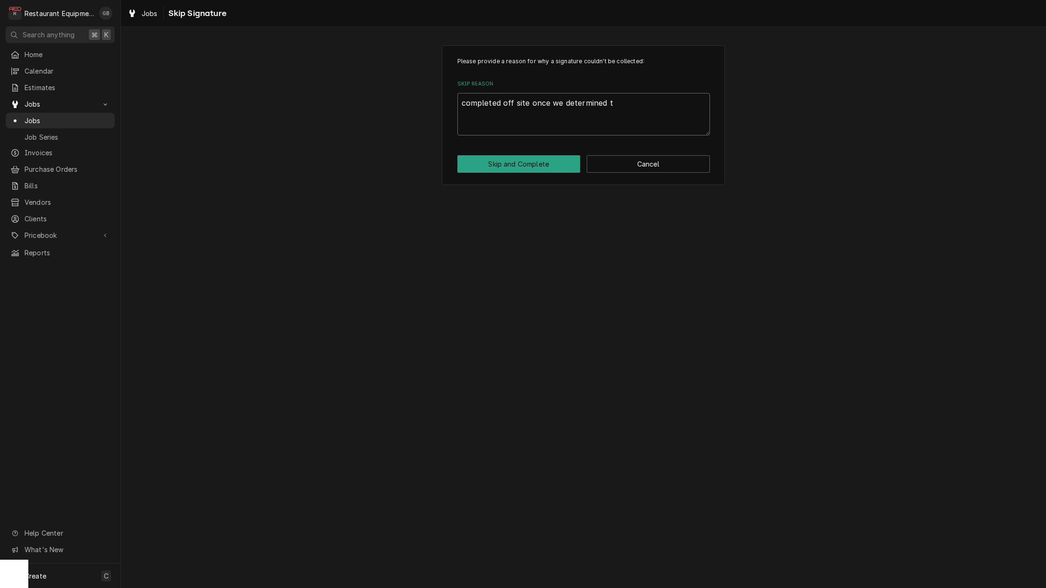
type textarea "x"
type textarea "completed off site once we determined th"
type textarea "x"
type textarea "completed off site once we determined thi"
type textarea "x"
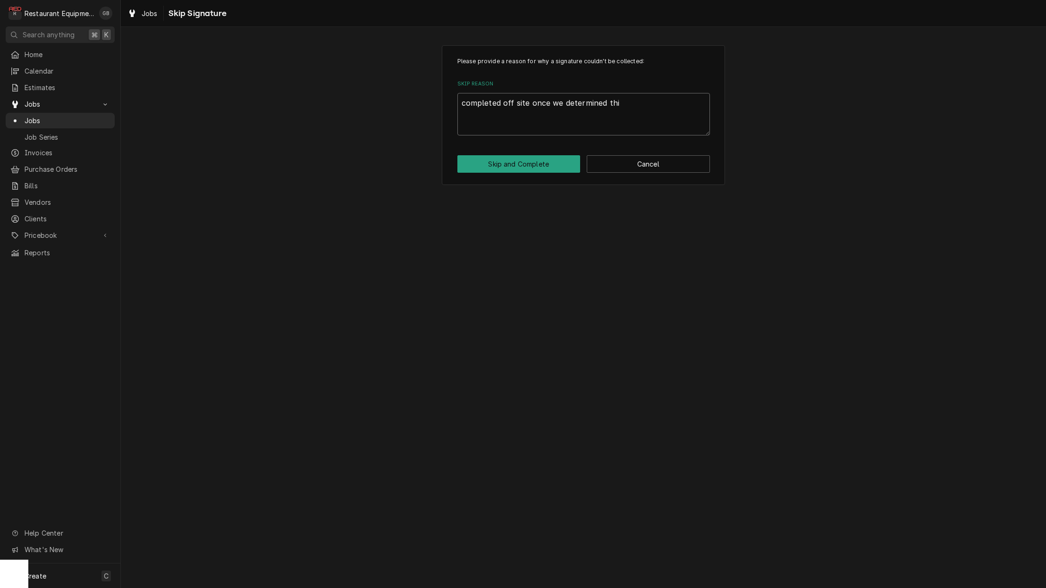
type textarea "completed off site once we determined this"
type textarea "x"
type textarea "completed off site once we determined this"
type textarea "x"
type textarea "completed off site once we determined this i"
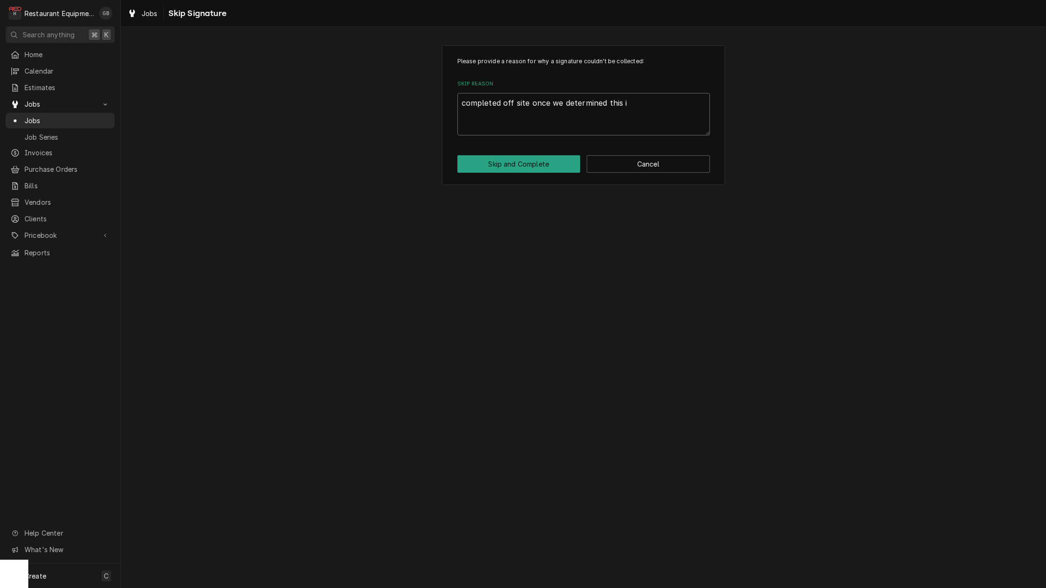
type textarea "x"
type textarea "completed off site once we determined this is"
type textarea "x"
type textarea "completed off site once we determined this is"
type textarea "x"
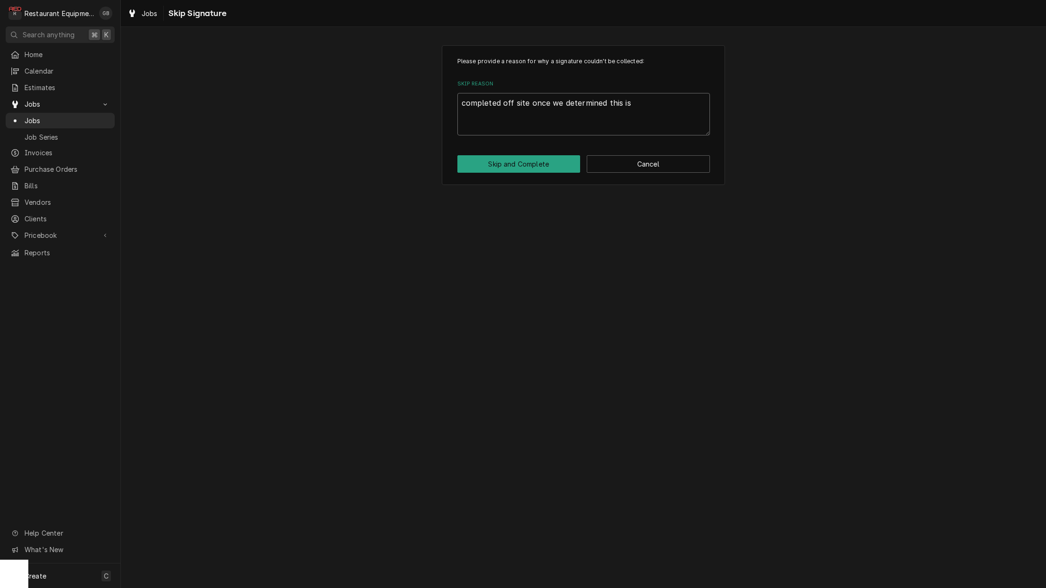
type textarea "completed off site once we determined this is o"
type textarea "x"
type textarea "completed off site once we determined this is ou"
type textarea "x"
type textarea "completed off site once we determined this is out"
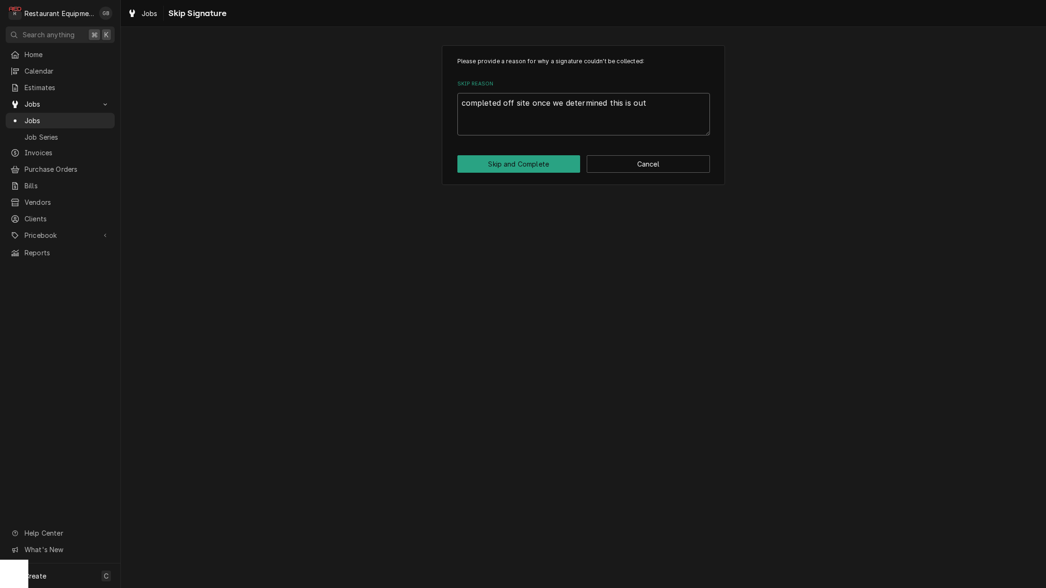
type textarea "x"
type textarea "completed off site once we determined this is out"
type textarea "x"
type textarea "completed off site once we determined this is out o"
type textarea "x"
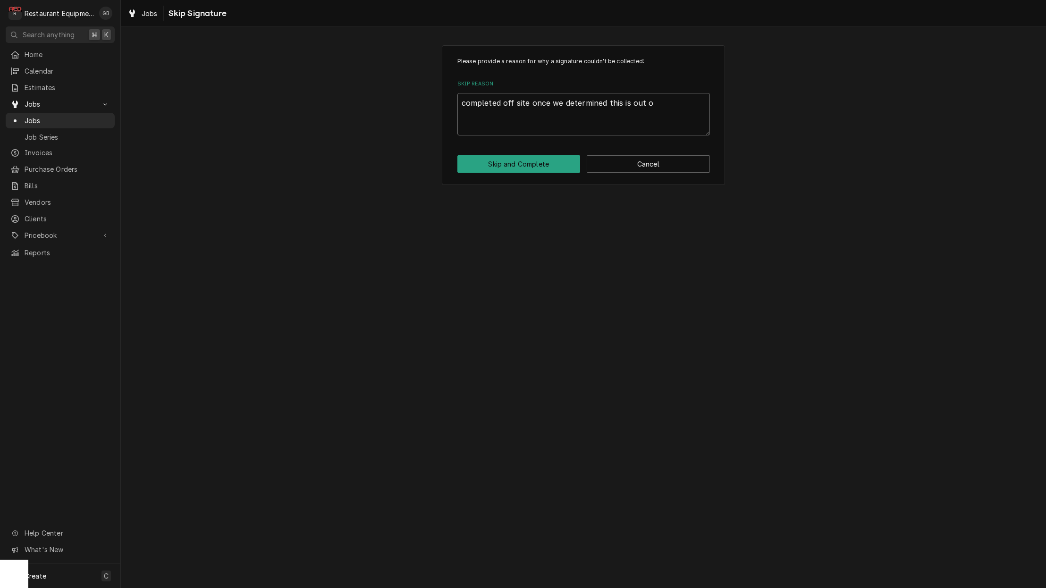
type textarea "completed off site once we determined this is out of"
type textarea "x"
type textarea "completed off site once we determined this is out of"
type textarea "x"
type textarea "completed off site once we determined this is out of o"
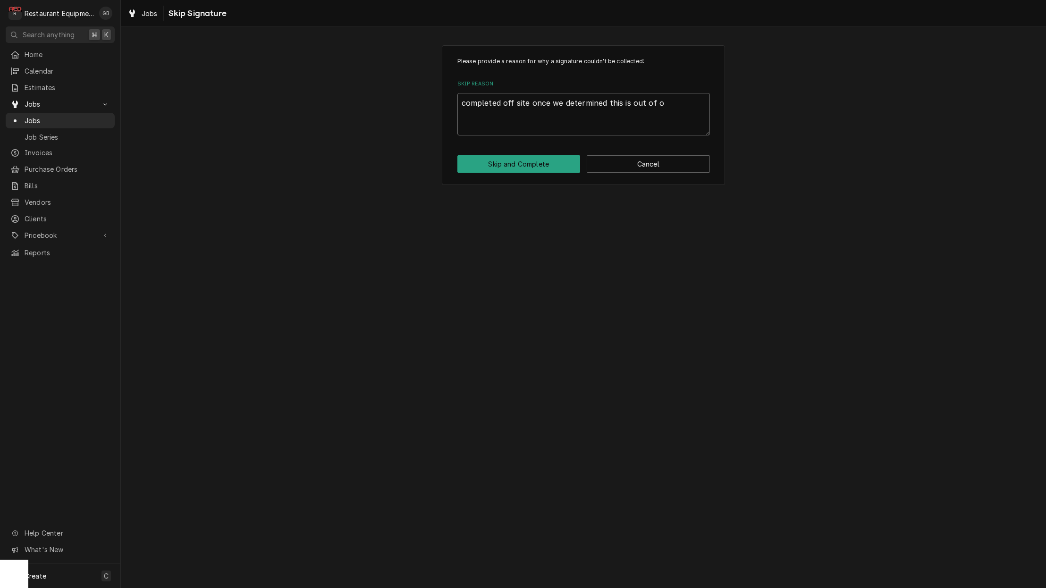
type textarea "x"
type textarea "completed off site once we determined this is out of ou"
type textarea "x"
type textarea "completed off site once we determined this is out of our"
type textarea "x"
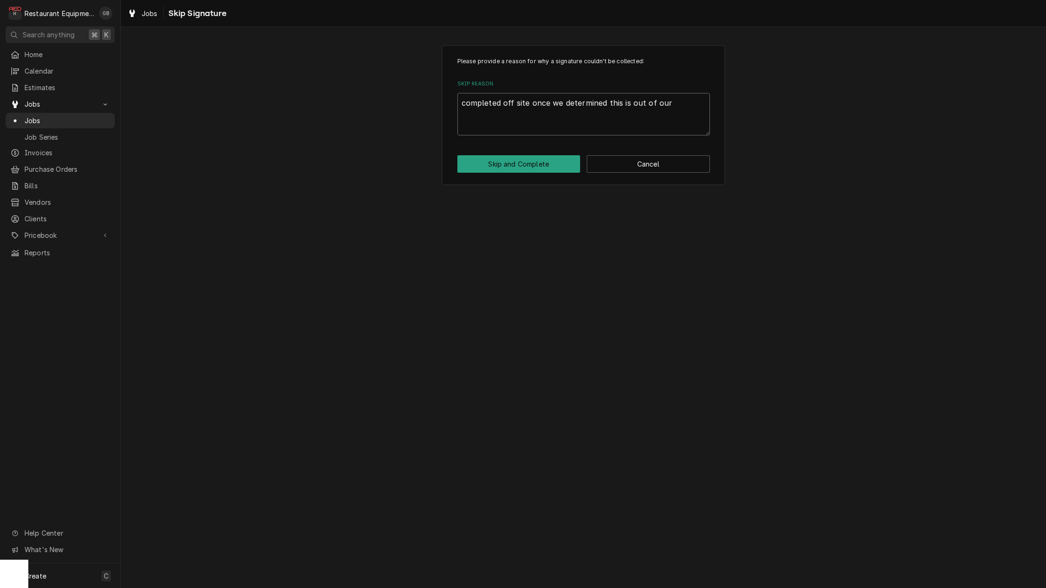
type textarea "completed off site once we determined this is out of our"
type textarea "x"
type textarea "completed off site once we determined this is out of our s"
type textarea "x"
type textarea "completed off site once we determined this is out of our s"
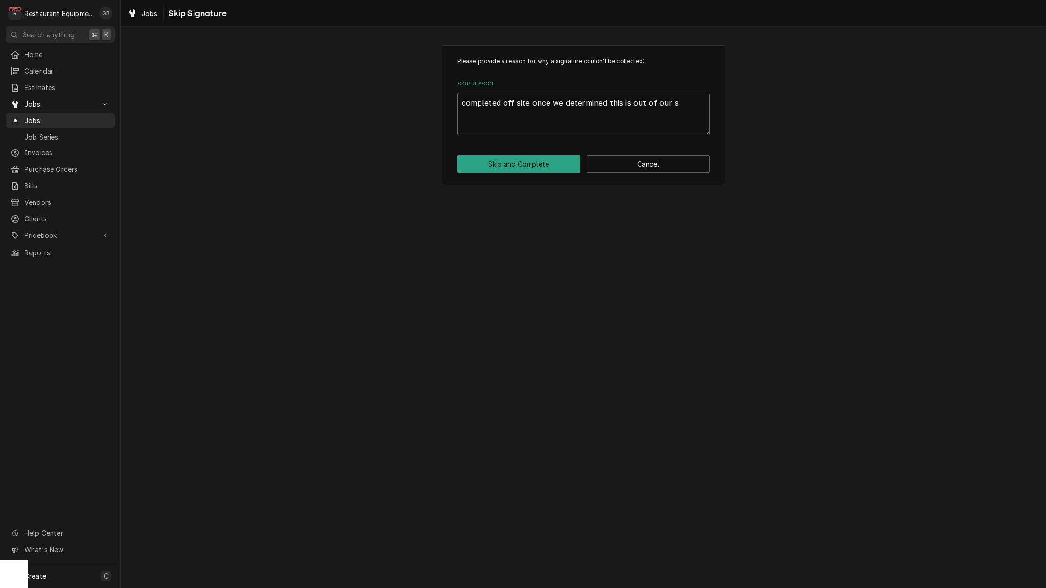
type textarea "x"
type textarea "completed off site once we determined this is out of our s c"
type textarea "x"
type textarea "completed off site once we determined this is out of our s"
type textarea "x"
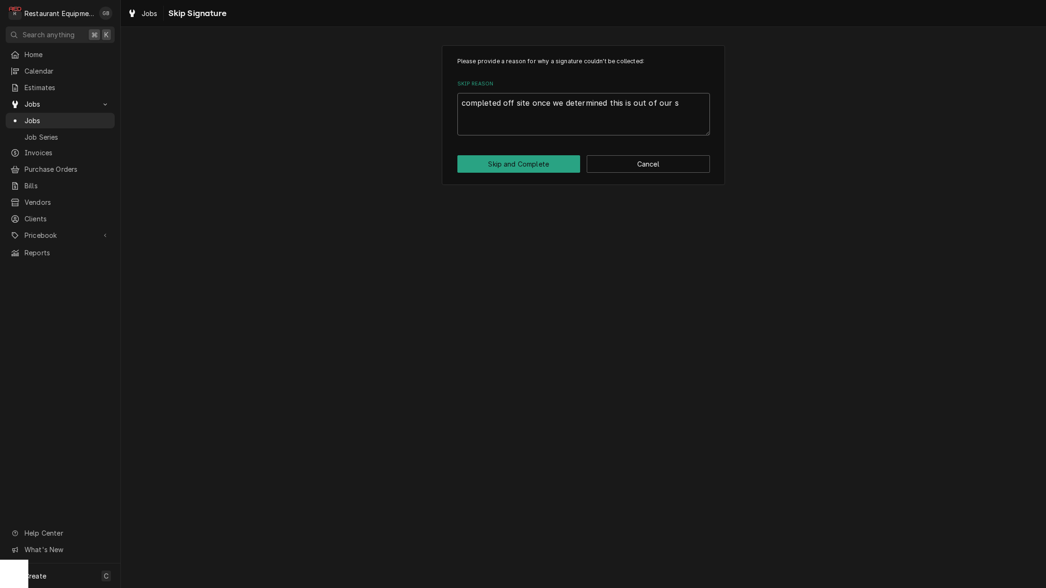
type textarea "completed off site once we determined this is out of our s"
type textarea "x"
type textarea "completed off site once we determined this is out of our sc"
type textarea "x"
type textarea "completed off site once we determined this is out of our sco"
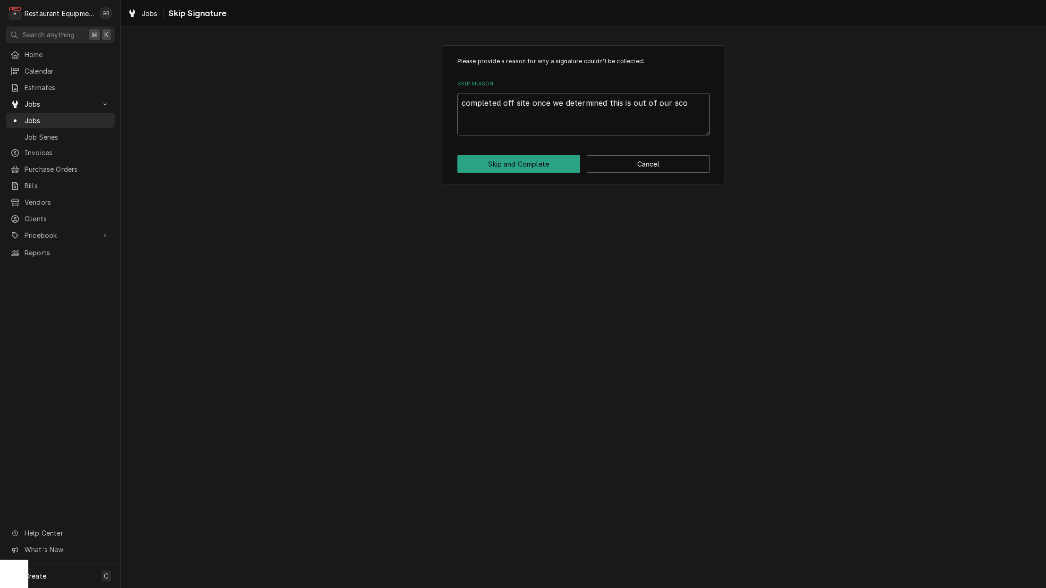
type textarea "x"
type textarea "completed off site once we determined this is out of our scop"
type textarea "x"
type textarea "completed off site once we determined this is out of our scope"
type textarea "x"
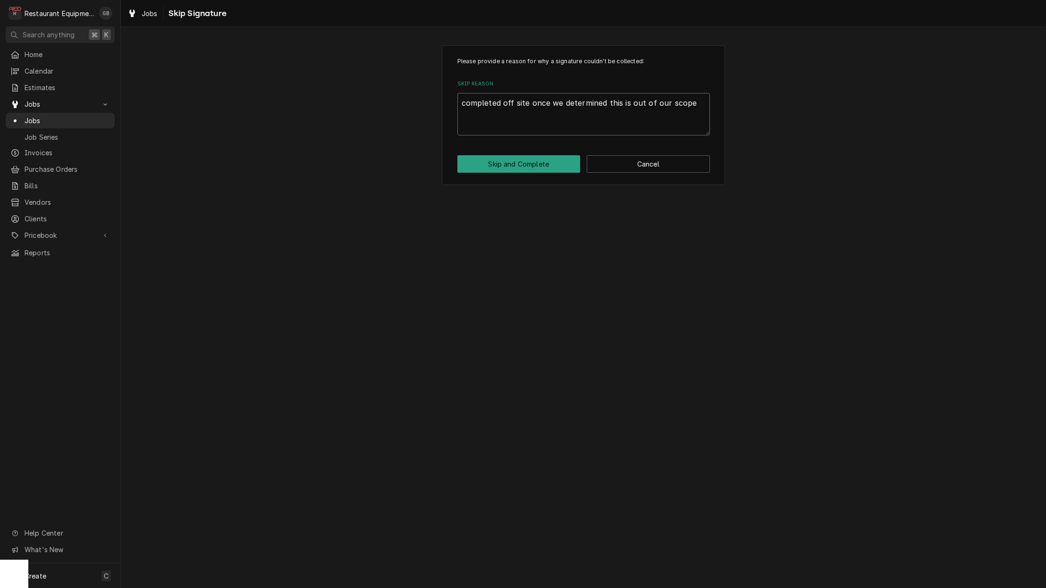
type textarea "completed off site once we determined this is out of our scope"
type textarea "x"
type textarea "completed off site once we determined this is out of our scope o"
type textarea "x"
type textarea "completed off site once we determined this is out of our scope of"
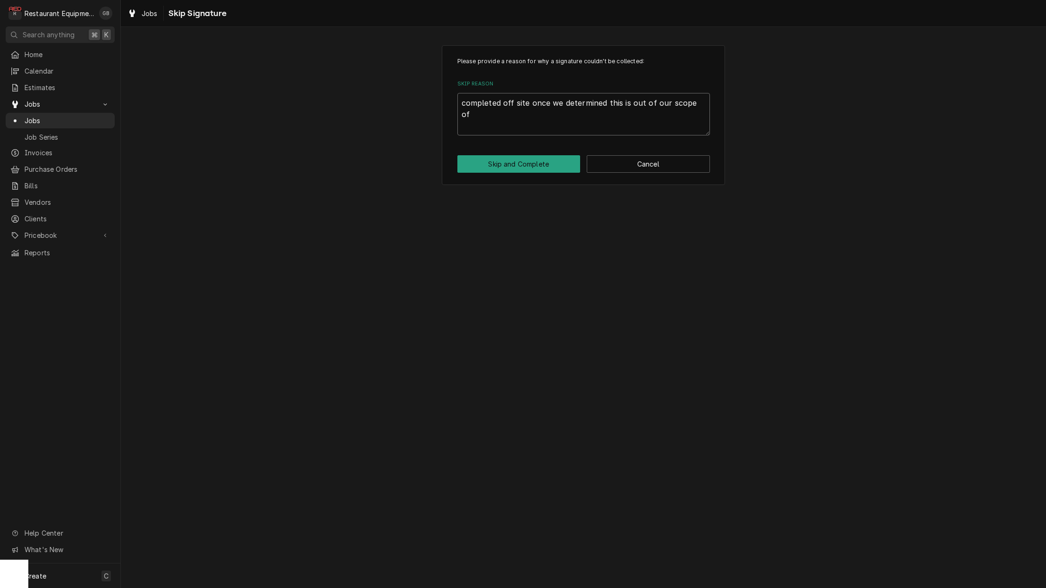
type textarea "x"
type textarea "completed off site once we determined this is out of our scope of"
type textarea "x"
type textarea "completed off site once we determined this is out of our scope of q"
type textarea "x"
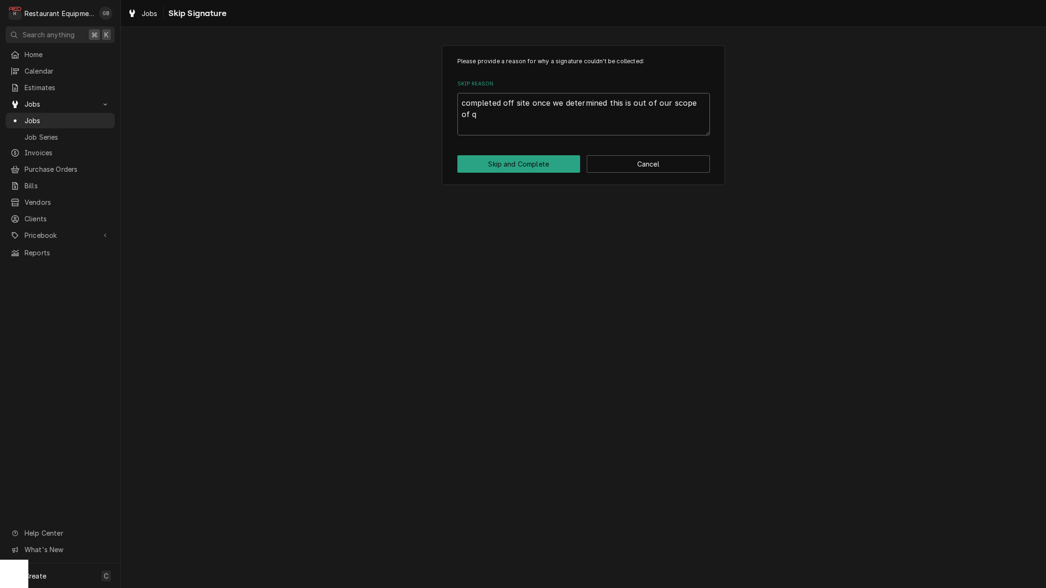
type textarea "completed off site once we determined this is out of our scope of"
type textarea "x"
type textarea "completed off site once we determined this is out of our scope of w"
type textarea "x"
type textarea "completed off site once we determined this is out of our scope of wo"
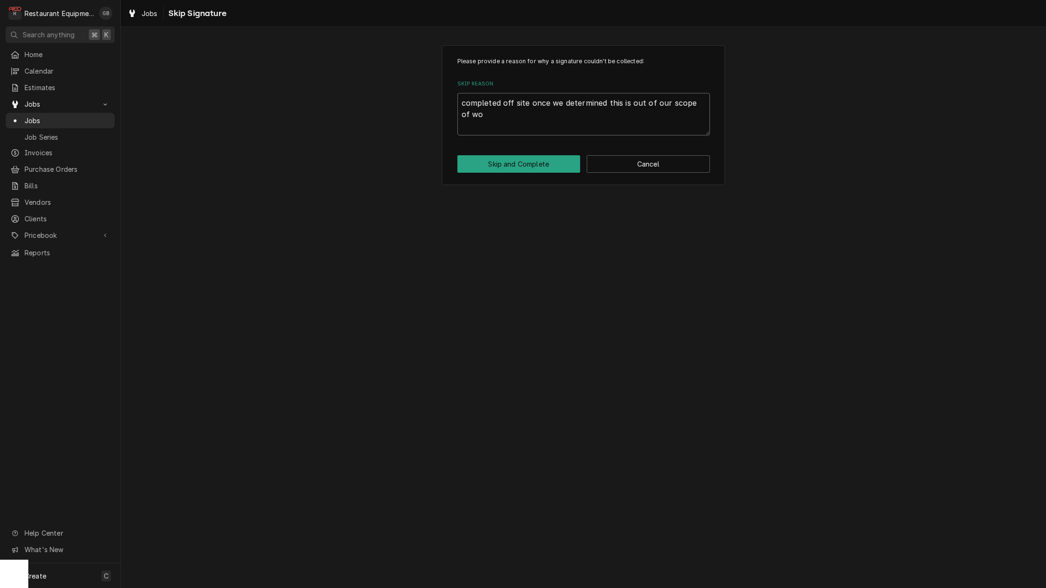
type textarea "x"
type textarea "completed off site once we determined this is out of our scope of wor"
type textarea "x"
type textarea "completed off site once we determined this is out of our scope of work"
type textarea "x"
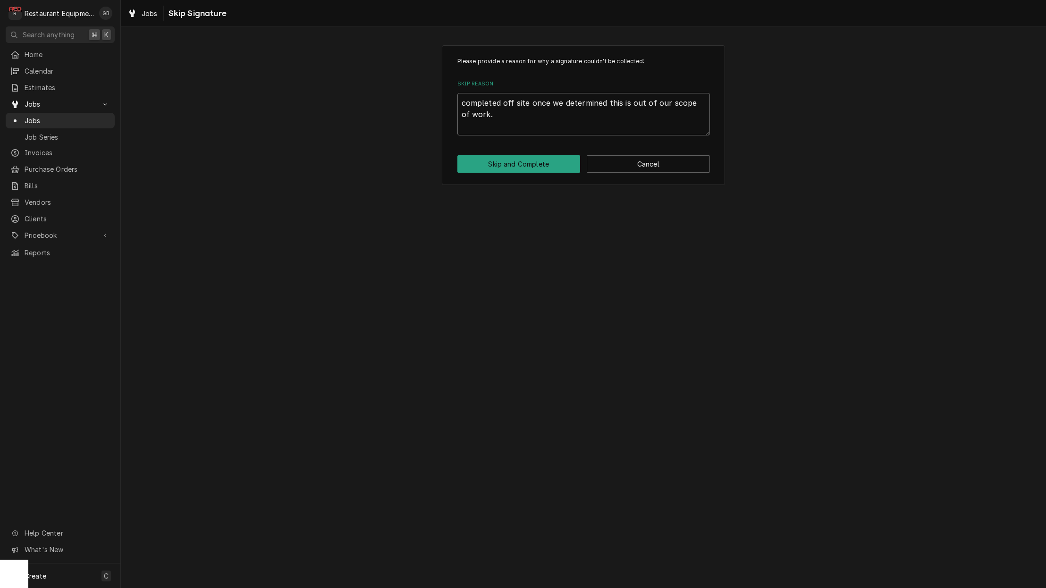
scroll to position [1, 0]
type textarea "completed off site once we determined this is out of our scope of work."
drag, startPoint x: 665, startPoint y: 114, endPoint x: 517, endPoint y: 164, distance: 155.6
click at [517, 164] on button "Skip and Complete" at bounding box center [519, 163] width 123 height 17
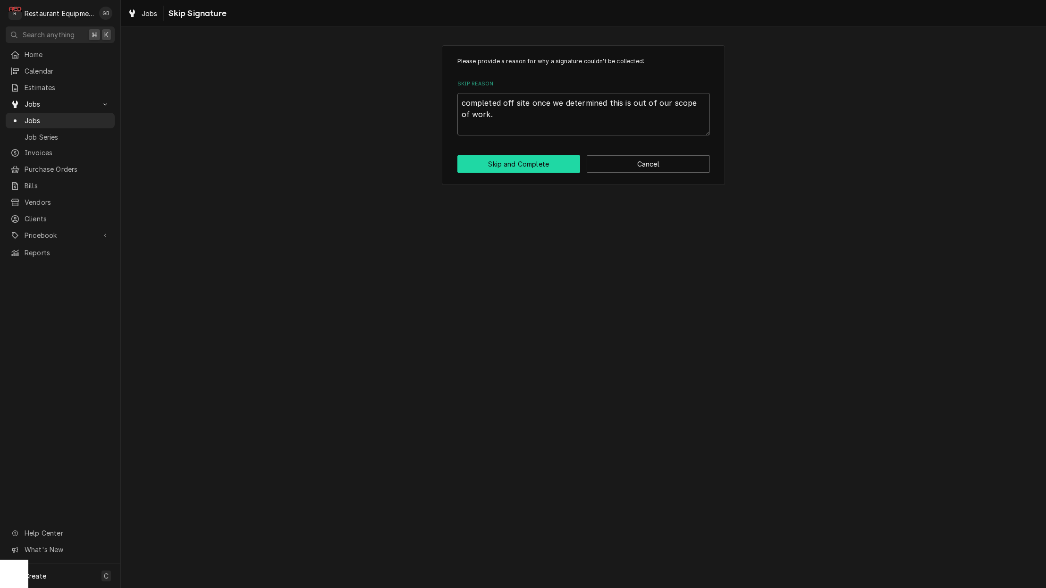
type textarea "x"
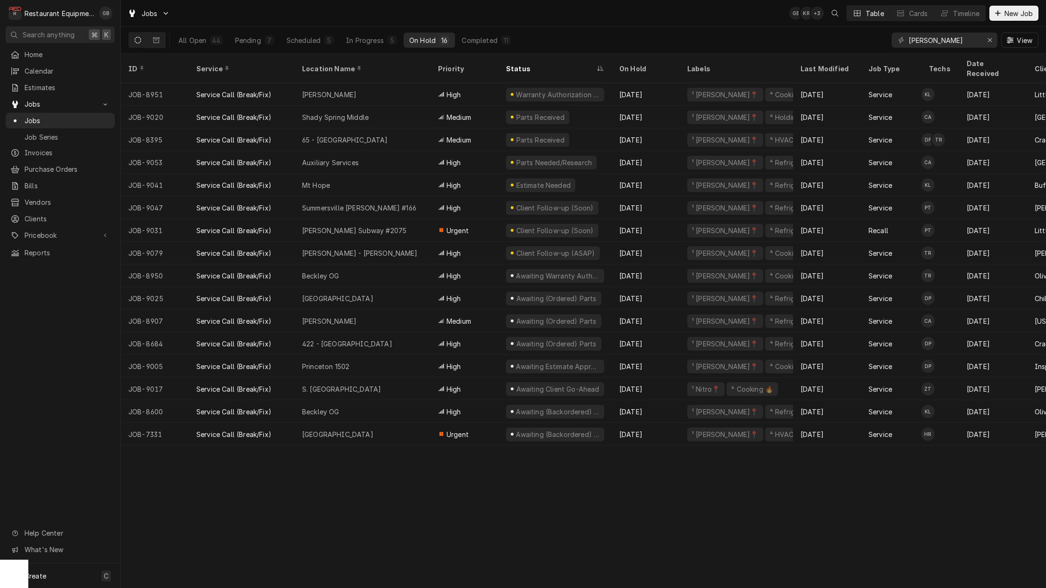
click at [317, 90] on div "[PERSON_NAME]" at bounding box center [329, 95] width 54 height 10
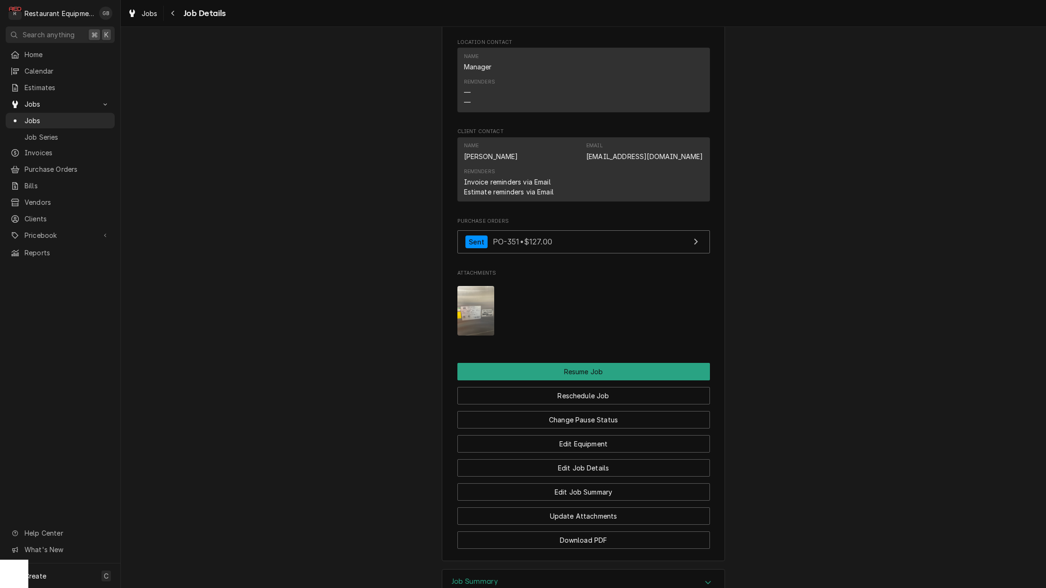
scroll to position [1003, 0]
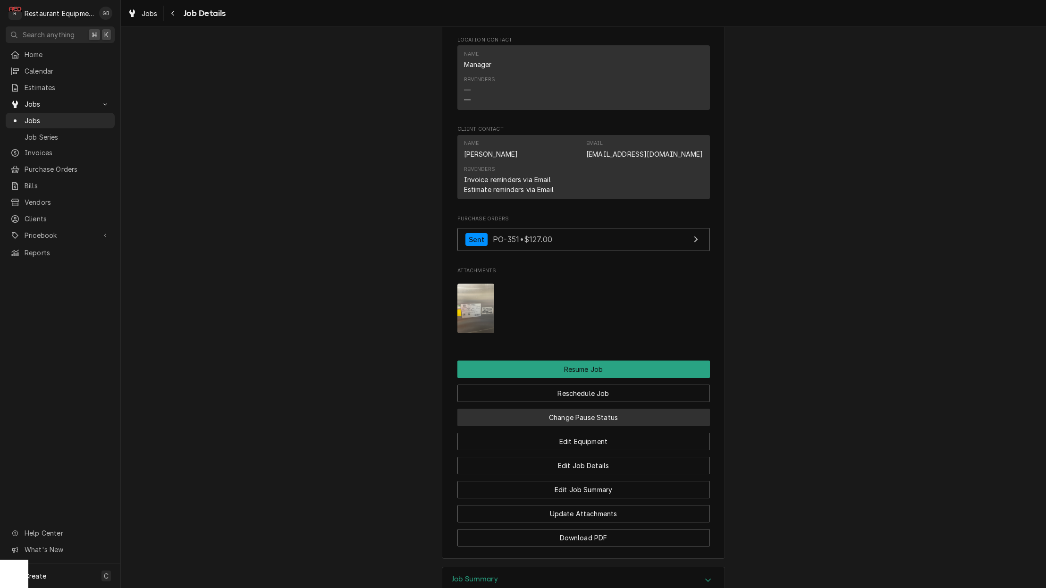
click at [597, 414] on button "Change Pause Status" at bounding box center [584, 417] width 253 height 17
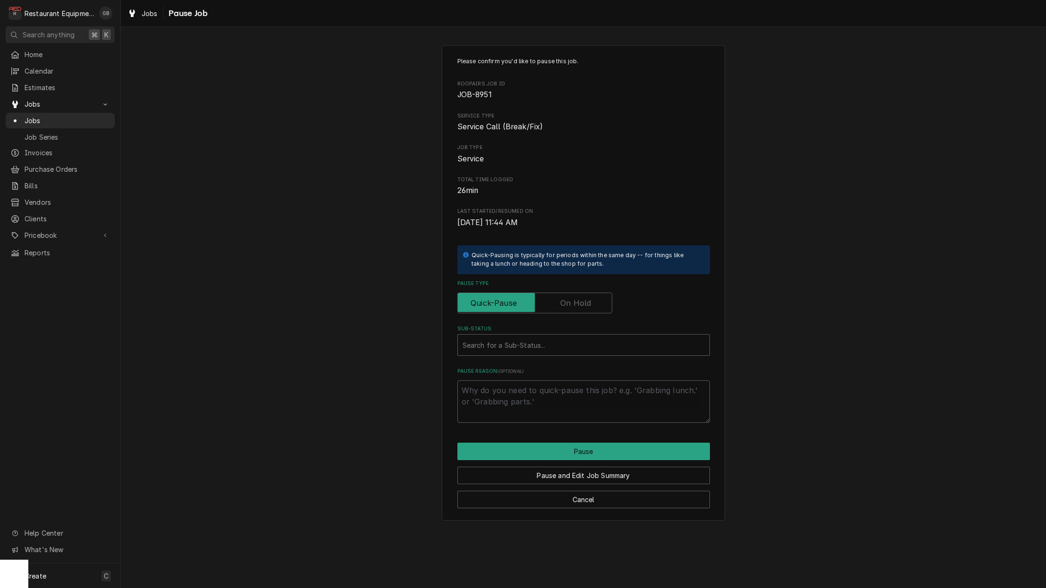
click at [564, 300] on label "Pause Type" at bounding box center [535, 303] width 155 height 21
click at [564, 300] on input "Pause Type" at bounding box center [535, 303] width 146 height 21
checkbox input "true"
drag, startPoint x: 597, startPoint y: 414, endPoint x: 547, endPoint y: 350, distance: 81.7
click at [547, 350] on div "Search for a Sub-Status..." at bounding box center [584, 345] width 252 height 21
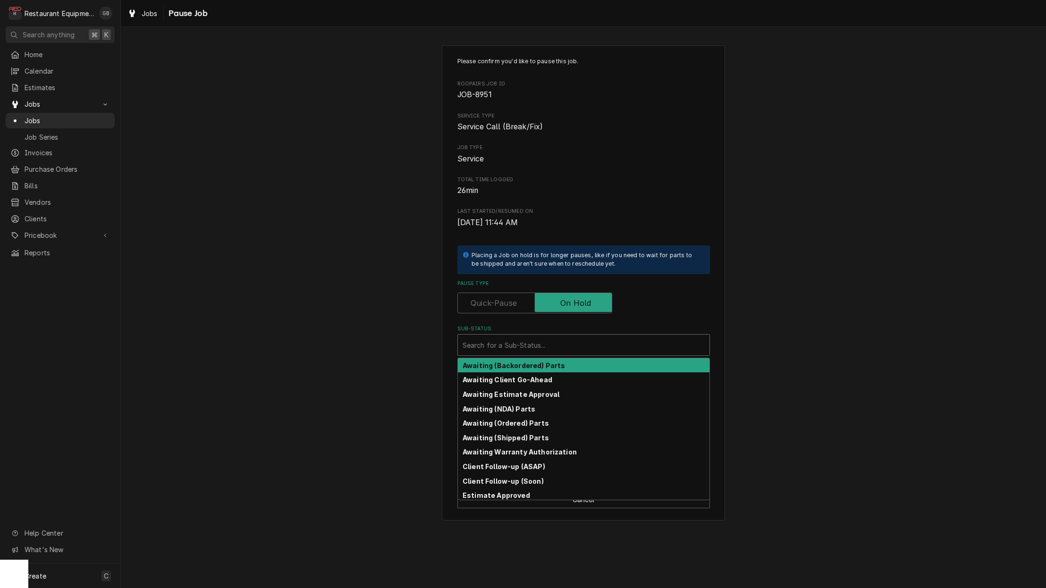
click at [537, 419] on strong "Awaiting (Ordered) Parts" at bounding box center [506, 423] width 86 height 8
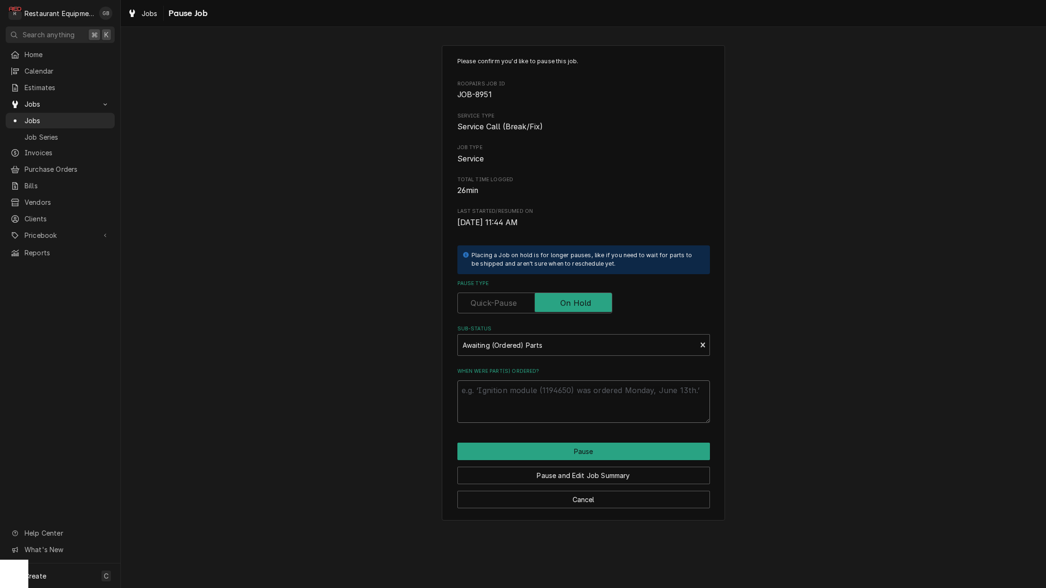
click at [520, 385] on textarea "When were part(s) ordered?" at bounding box center [584, 402] width 253 height 42
type textarea "x"
type textarea "s"
type textarea "x"
type textarea "sw"
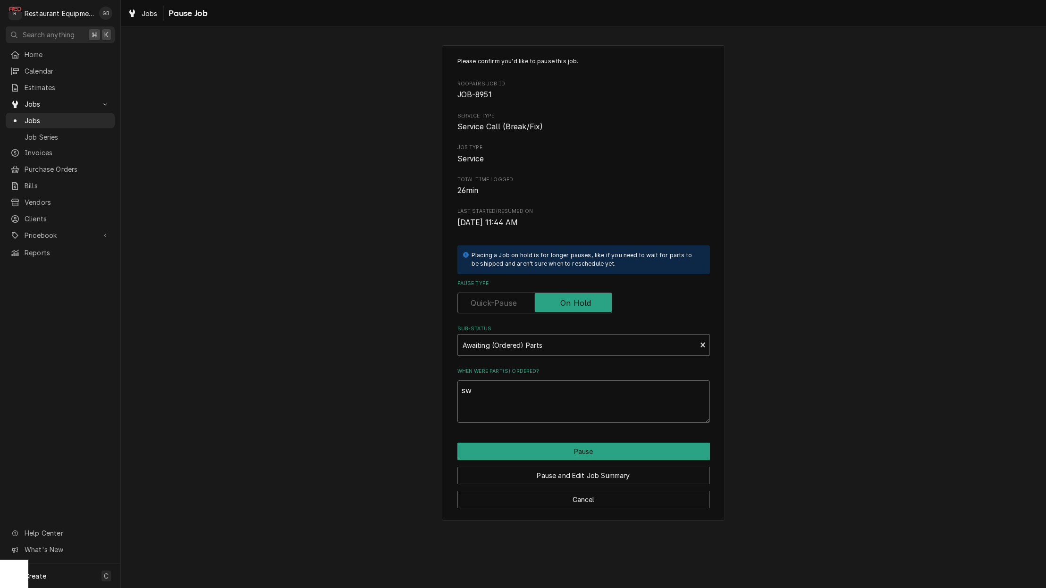
type textarea "x"
type textarea "swi"
type textarea "x"
type textarea "swit"
type textarea "x"
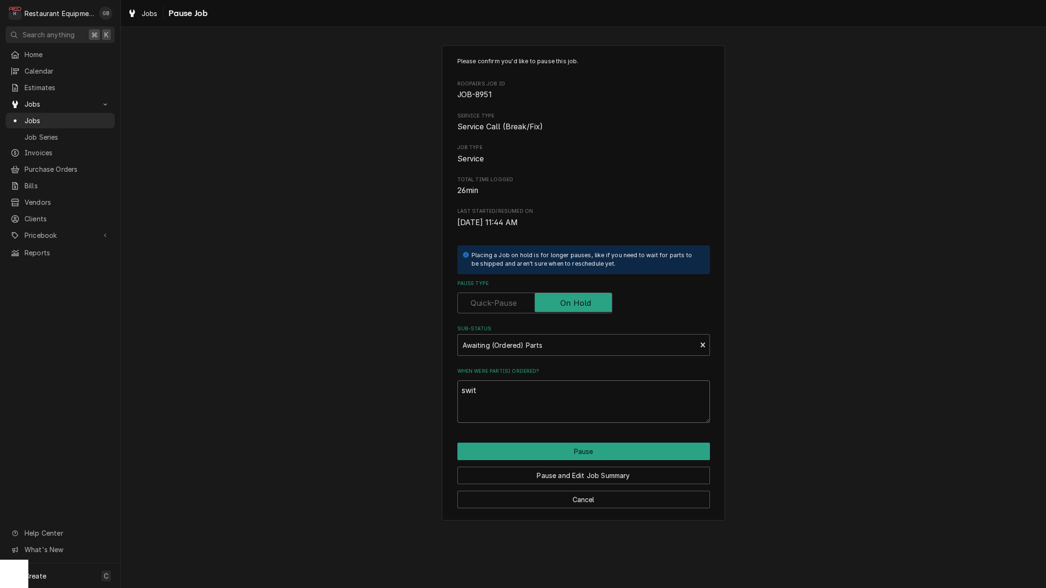
type textarea "switc"
type textarea "x"
type textarea "switch"
click at [561, 452] on button "Pause" at bounding box center [584, 451] width 253 height 17
type textarea "x"
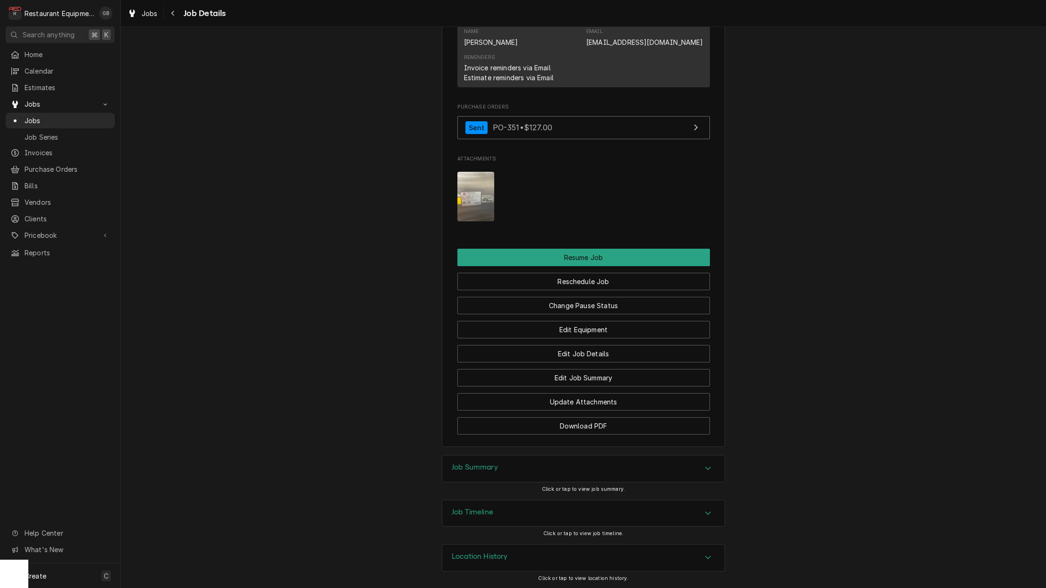
scroll to position [1114, 0]
click at [171, 11] on icon "Navigate back" at bounding box center [173, 13] width 4 height 7
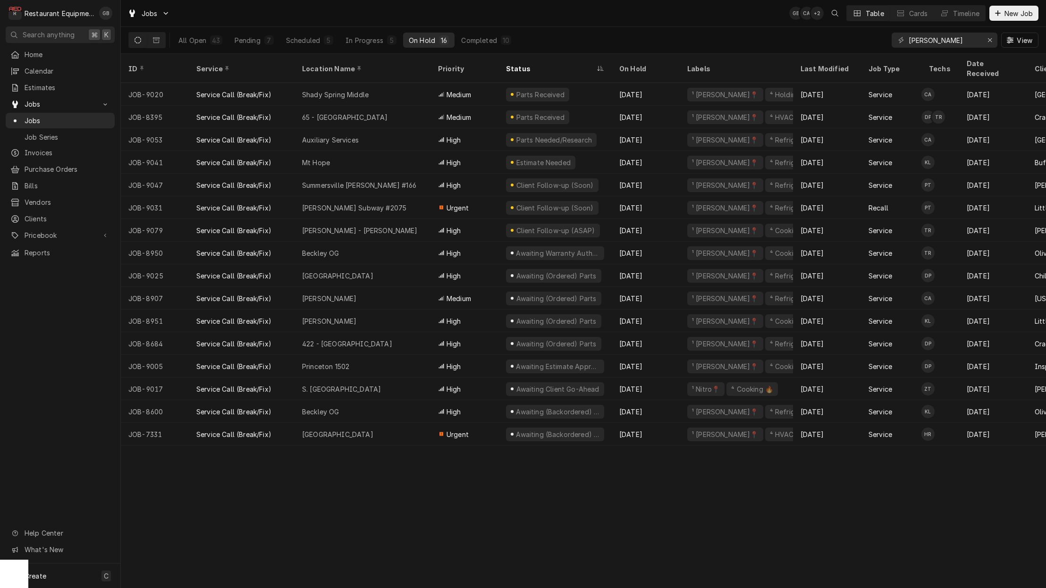
click at [292, 41] on div "Scheduled" at bounding box center [303, 40] width 34 height 10
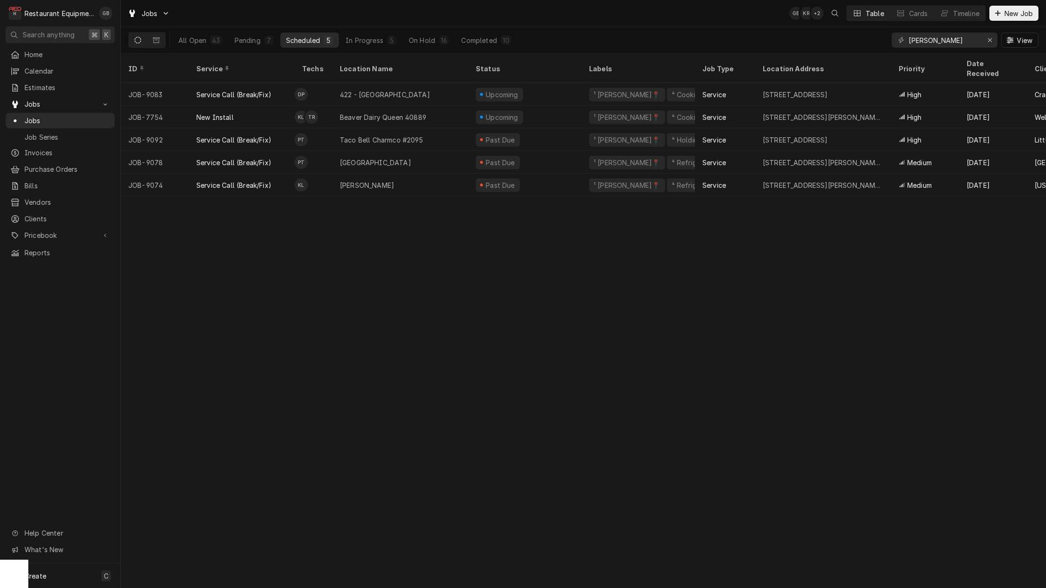
click at [292, 41] on div "Scheduled" at bounding box center [303, 40] width 34 height 10
